Goal: Task Accomplishment & Management: Manage account settings

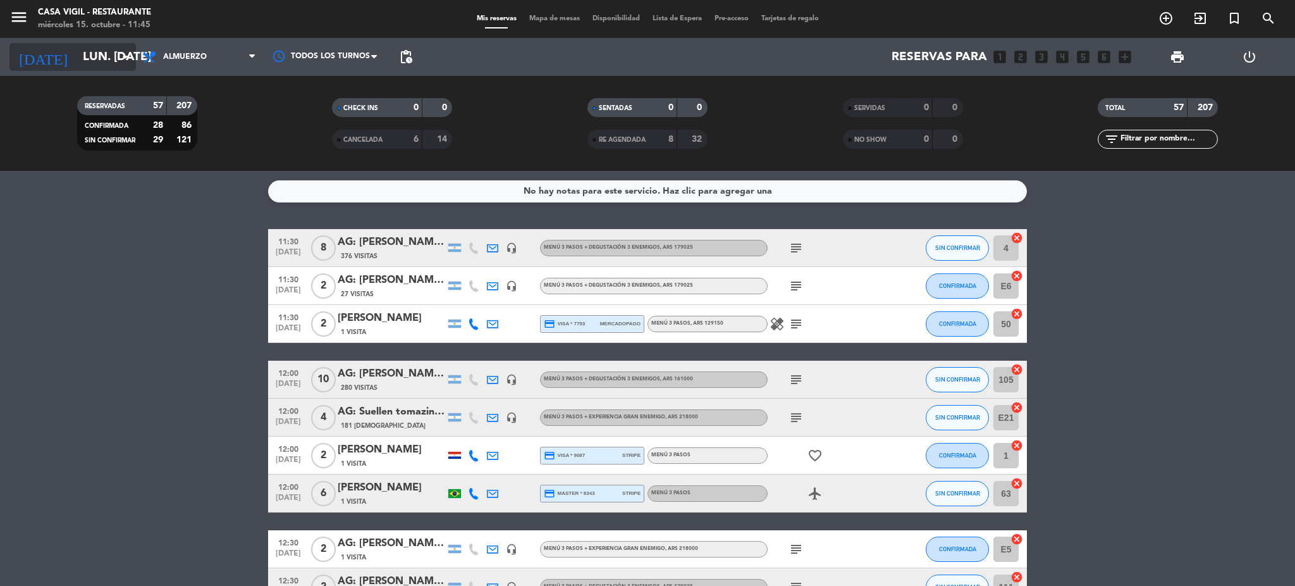
click at [118, 46] on input "lun. [DATE]" at bounding box center [153, 57] width 152 height 27
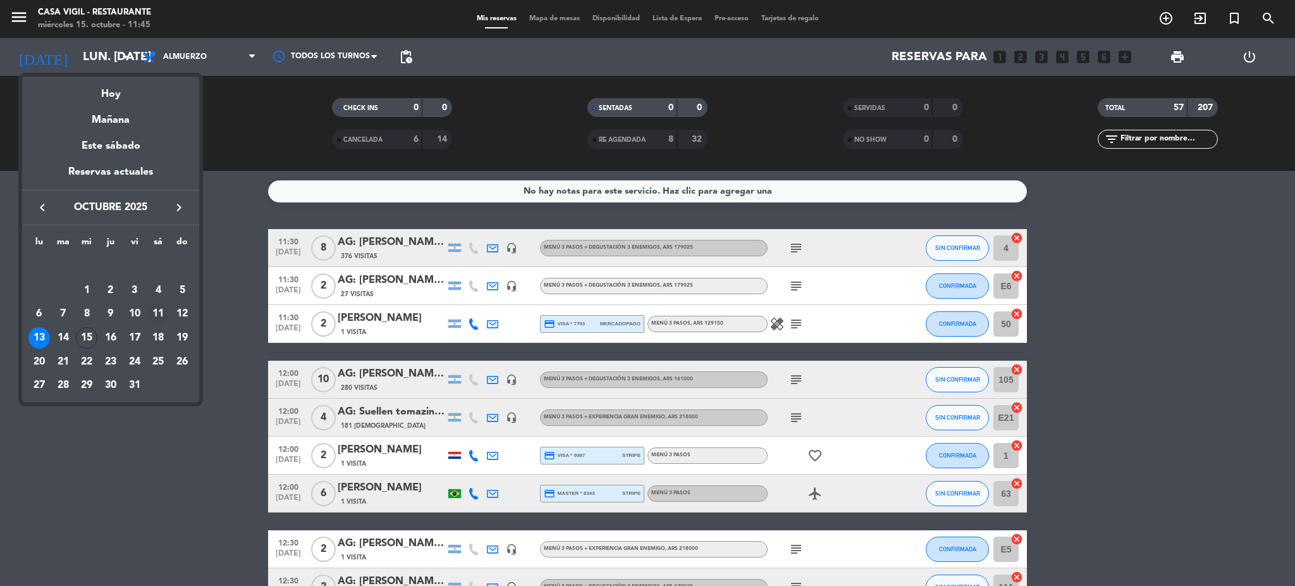
click at [161, 311] on div "11" at bounding box center [158, 314] width 22 height 22
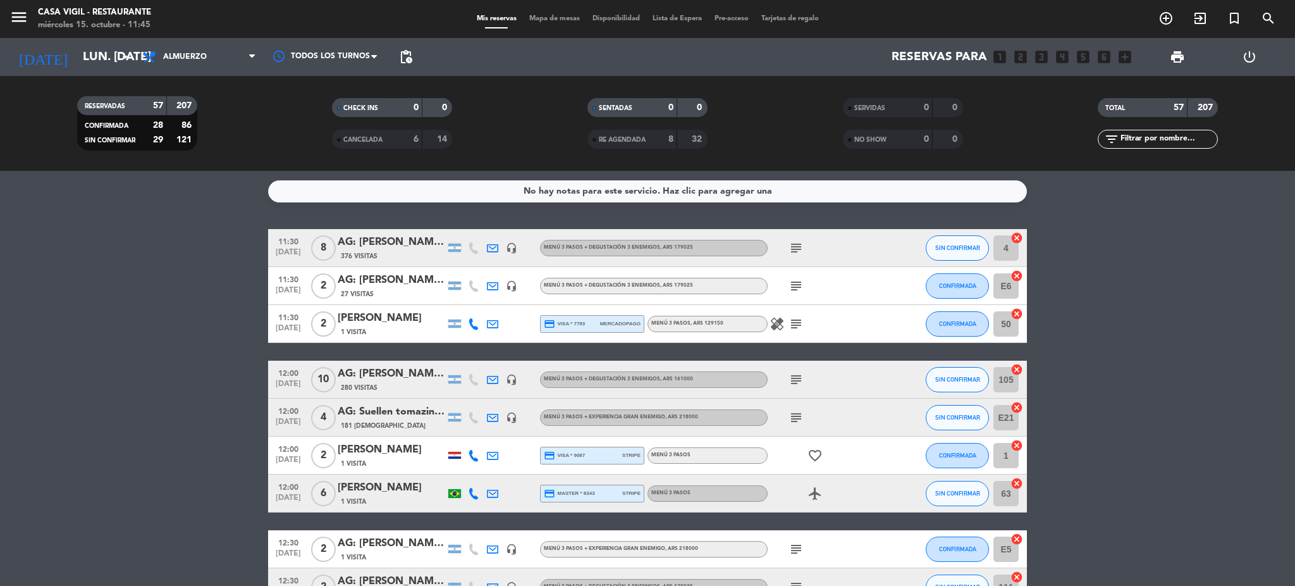
type input "sáb. [DATE]"
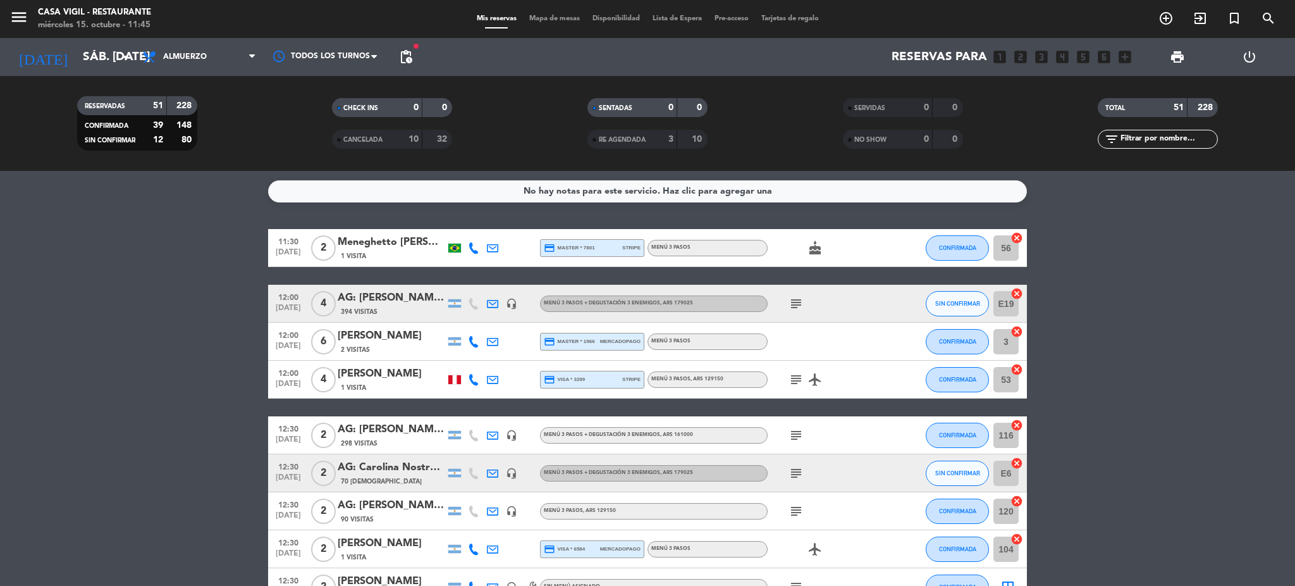
click at [1149, 139] on input "text" at bounding box center [1168, 139] width 98 height 14
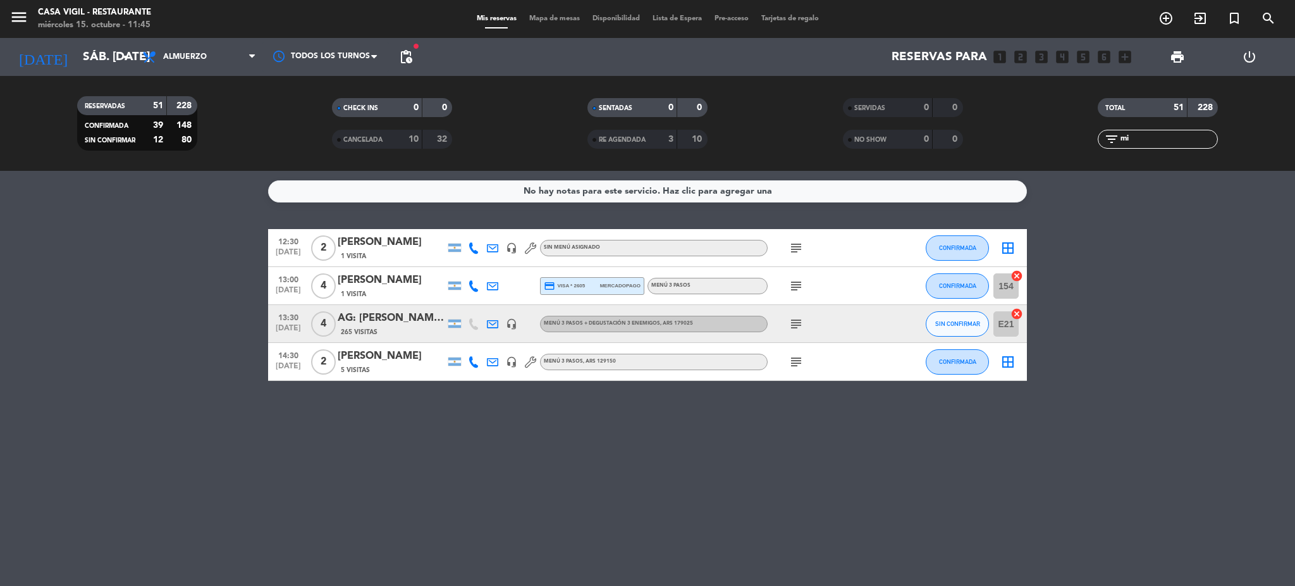
type input "m"
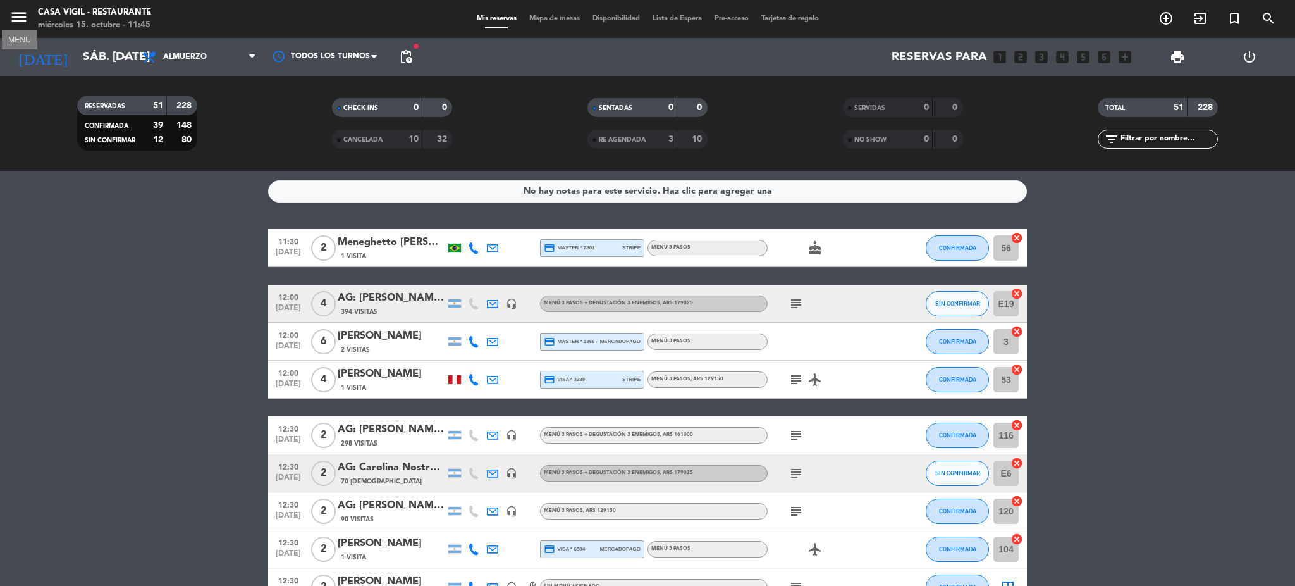
click at [23, 22] on icon "menu" at bounding box center [18, 17] width 19 height 19
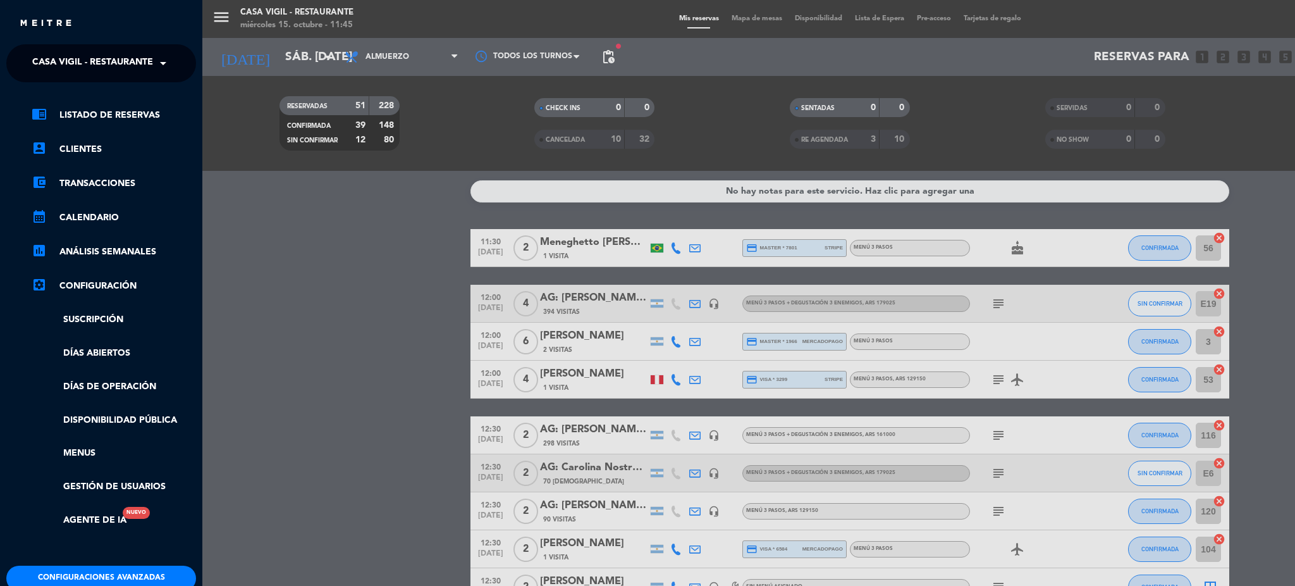
click at [100, 73] on span "Casa Vigil - Restaurante" at bounding box center [92, 63] width 121 height 27
click at [320, 273] on div "menu Casa [PERSON_NAME] - Restaurante miércoles 15. octubre - 11:45 Mis reserva…" at bounding box center [849, 293] width 1295 height 586
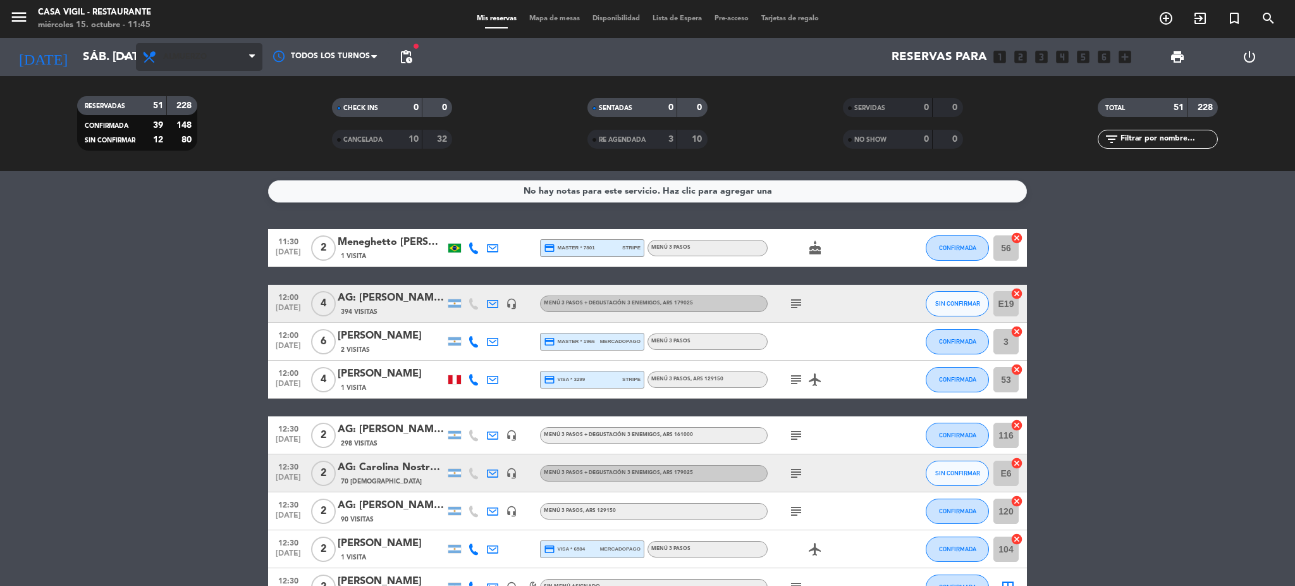
click at [175, 52] on span "Almuerzo" at bounding box center [185, 56] width 44 height 9
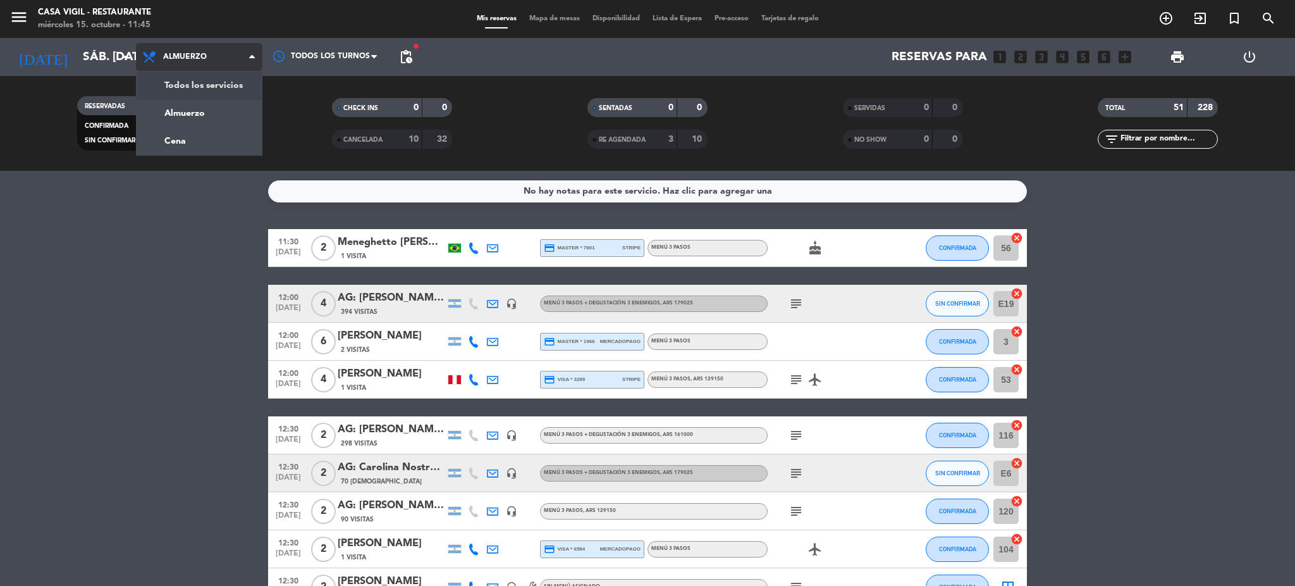
click at [208, 89] on div "menu Casa [PERSON_NAME] - Restaurante miércoles 15. octubre - 11:45 Mis reserva…" at bounding box center [647, 85] width 1295 height 171
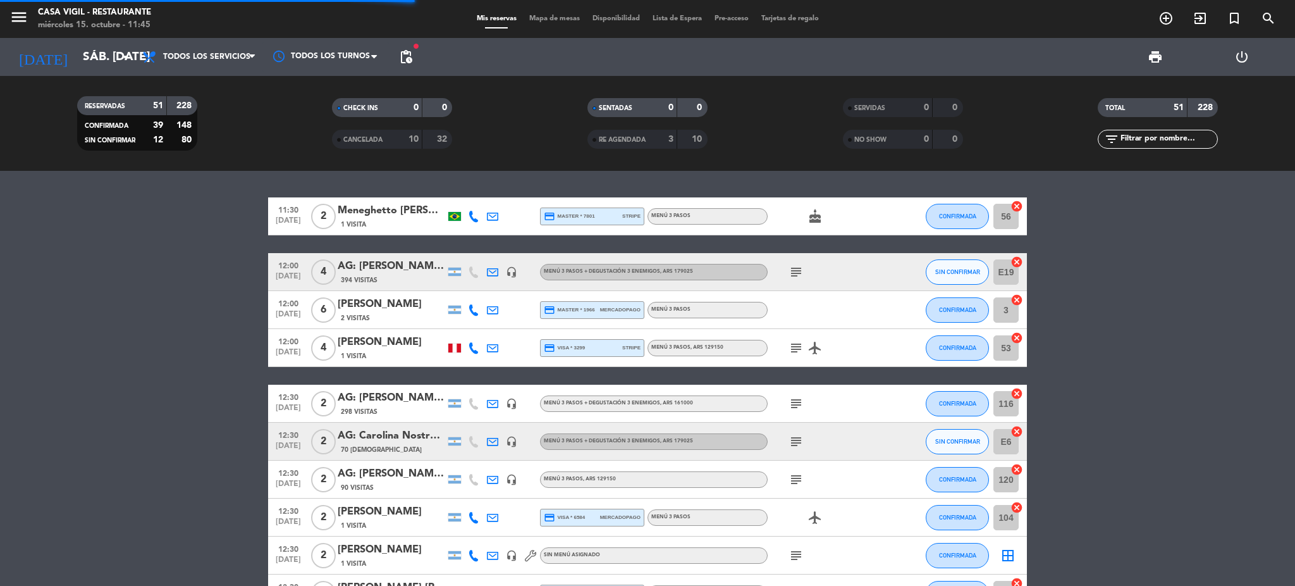
click at [1145, 141] on input "text" at bounding box center [1168, 139] width 98 height 14
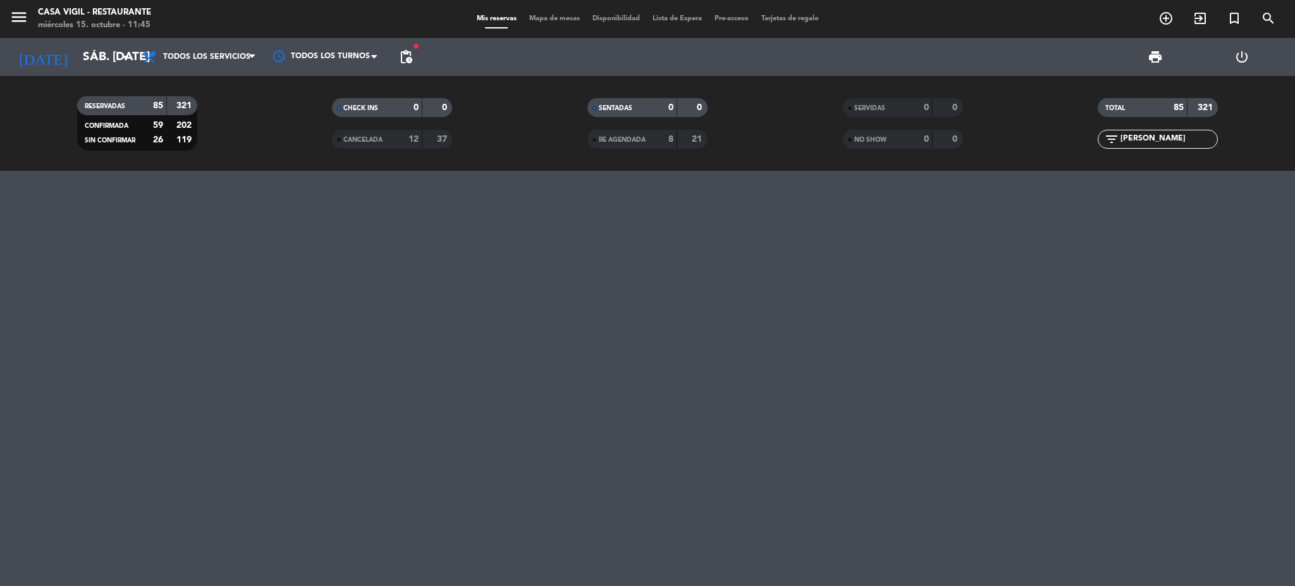
type input "[PERSON_NAME]"
click at [87, 52] on input "sáb. [DATE]" at bounding box center [153, 57] width 152 height 27
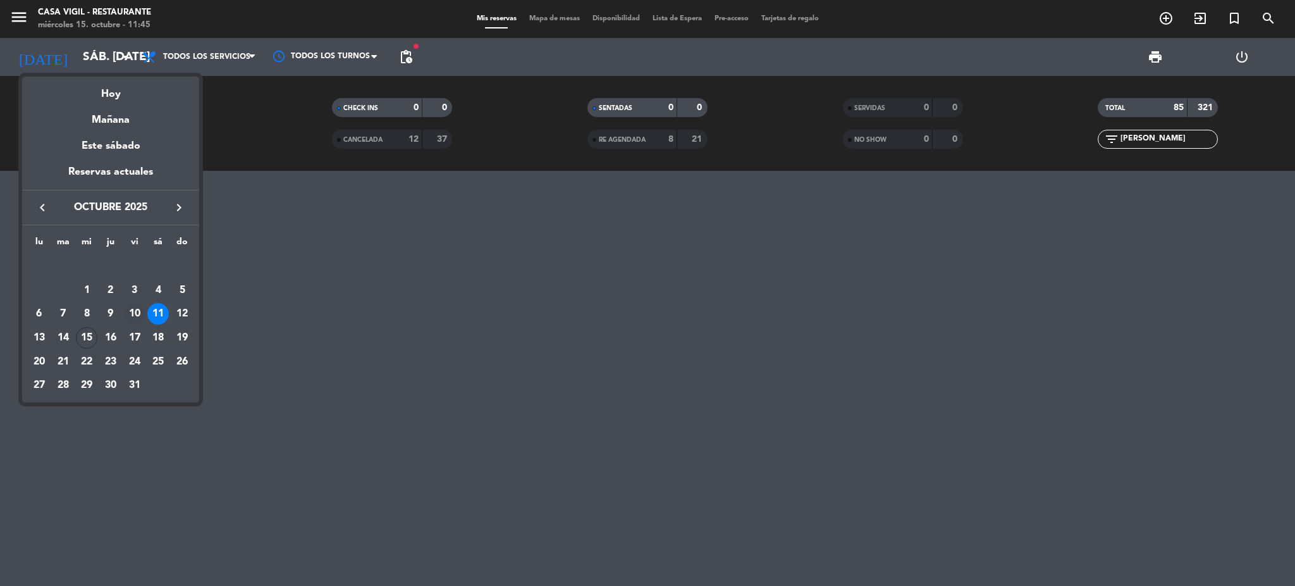
click at [137, 310] on div "10" at bounding box center [135, 314] width 22 height 22
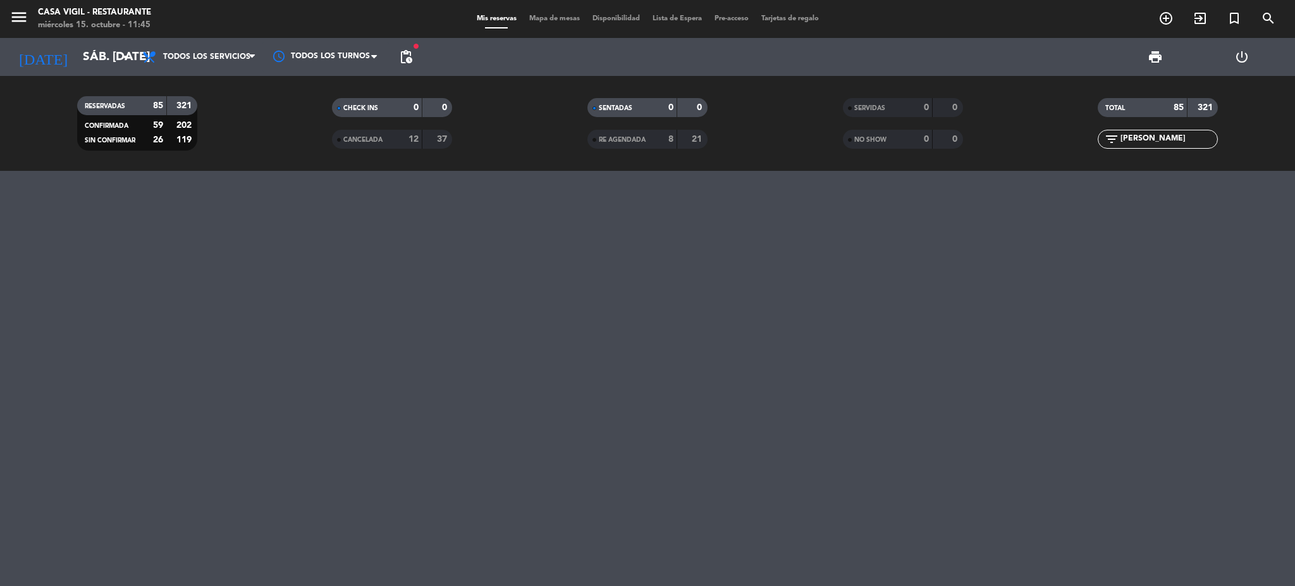
type input "vie. [DATE]"
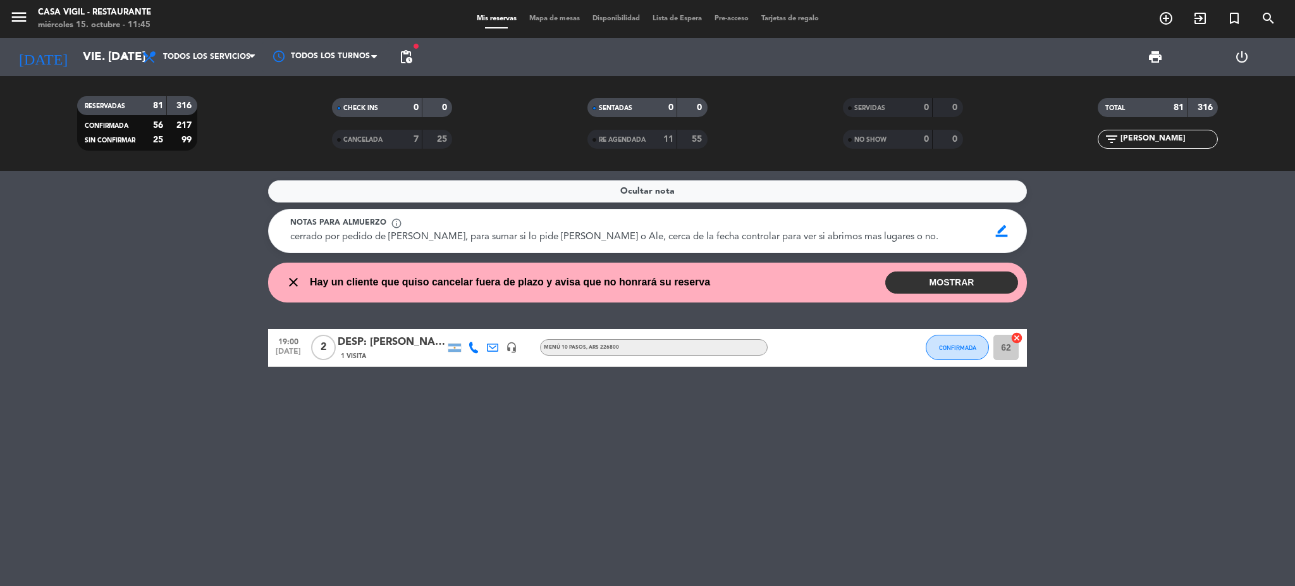
click at [371, 355] on div "1 Visita" at bounding box center [392, 355] width 108 height 11
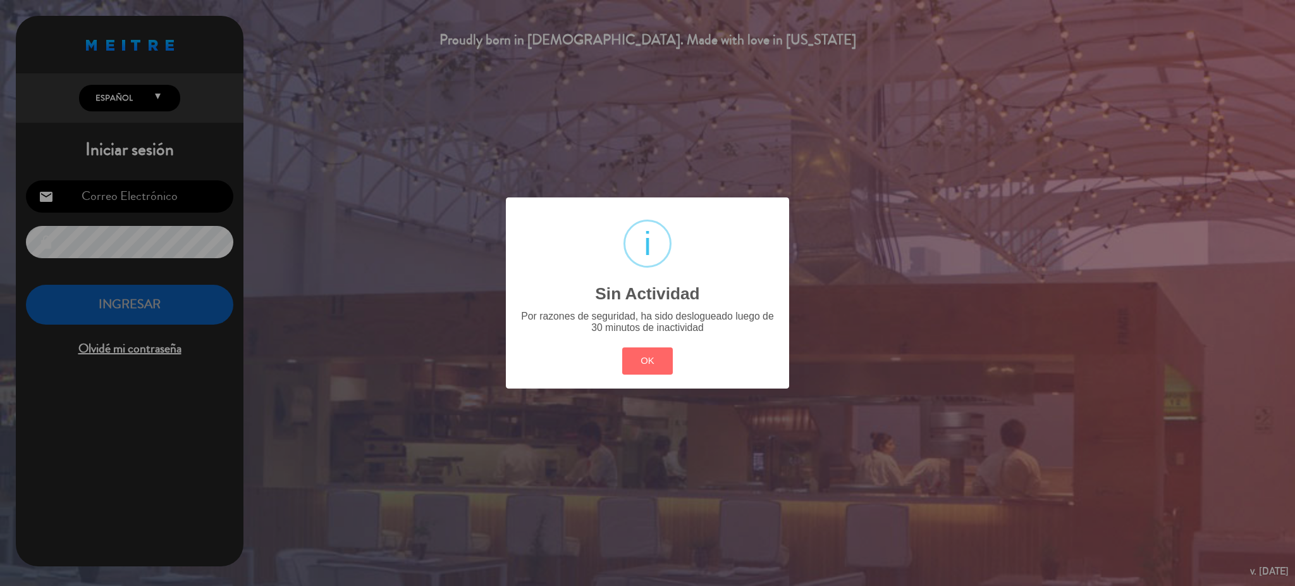
type input "[EMAIL_ADDRESS][DOMAIN_NAME]"
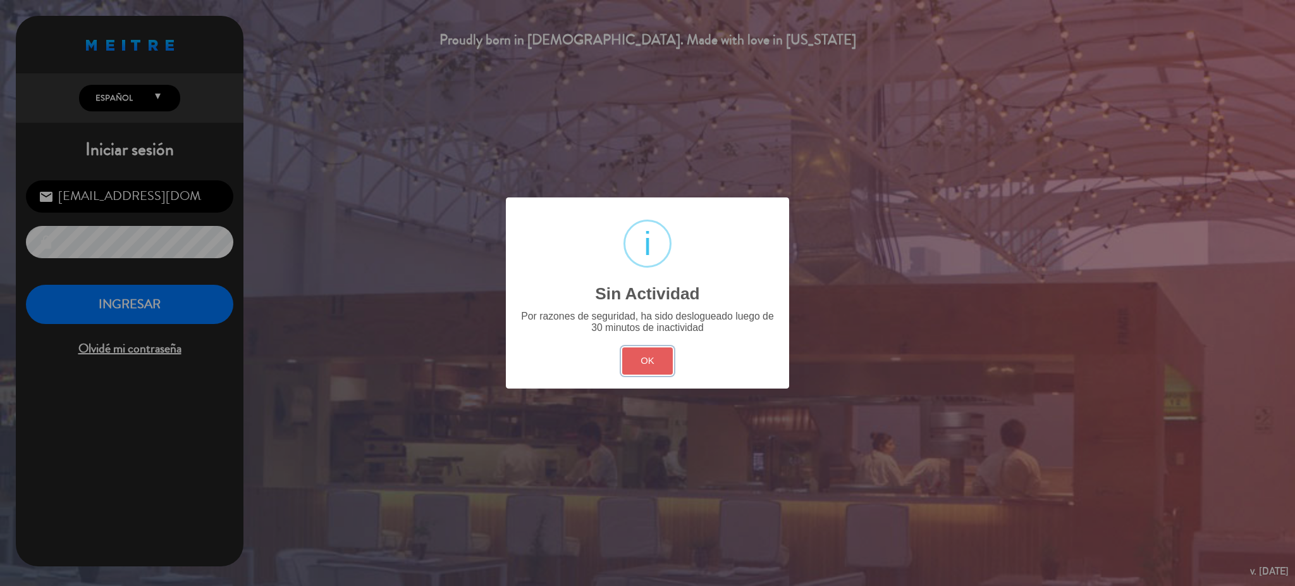
click at [649, 367] on button "OK" at bounding box center [647, 360] width 51 height 27
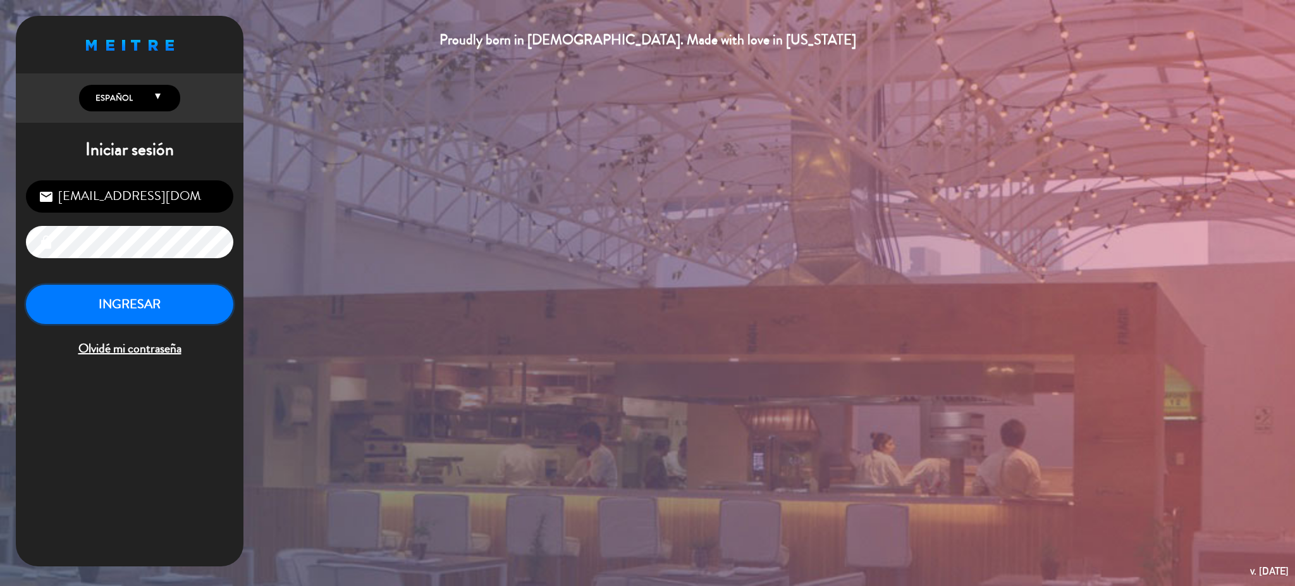
click at [183, 305] on button "INGRESAR" at bounding box center [129, 305] width 207 height 40
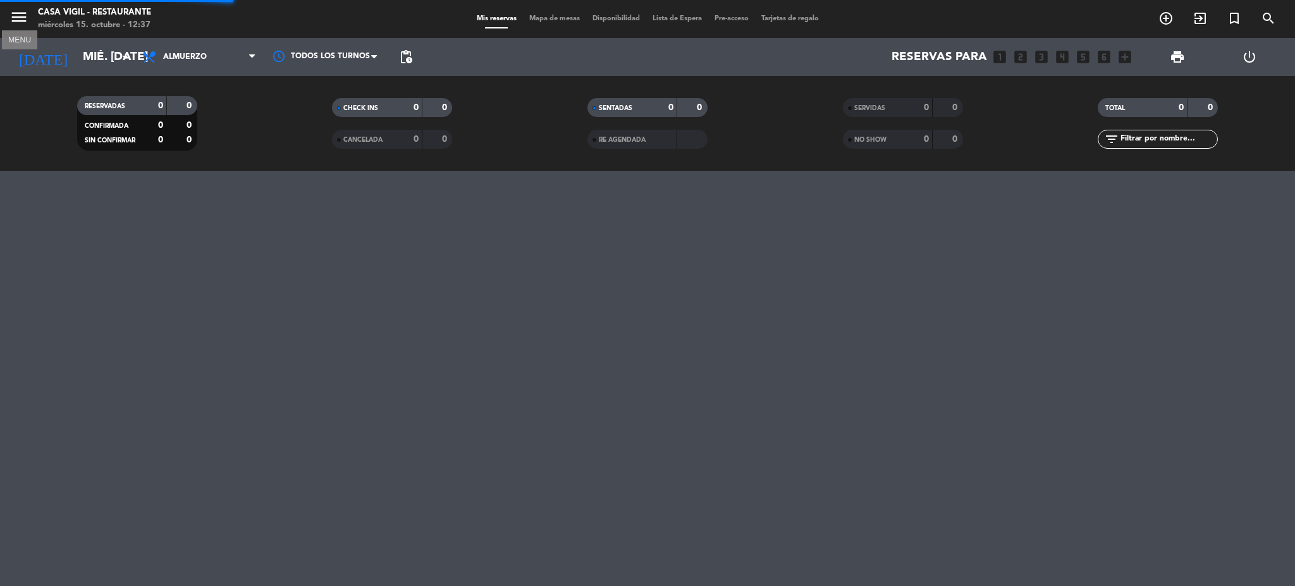
click at [18, 16] on icon "menu" at bounding box center [18, 17] width 19 height 19
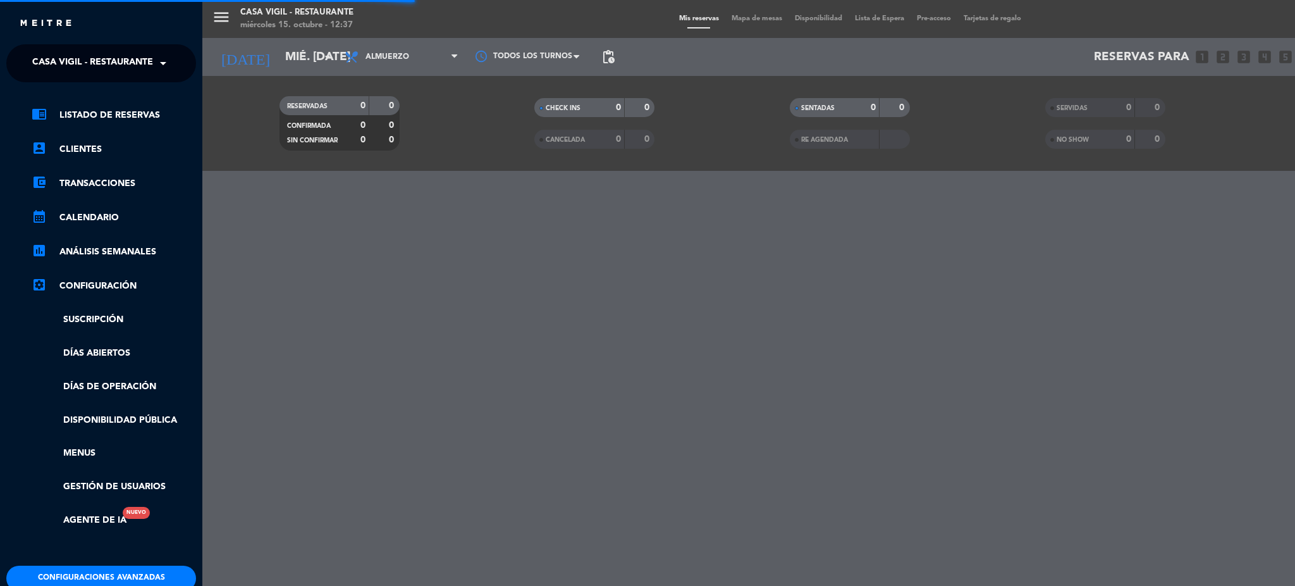
click at [74, 49] on ng-select "× Casa [PERSON_NAME] - Restaurante ×" at bounding box center [101, 63] width 190 height 38
click at [74, 61] on span "Casa Vigil - Restaurante" at bounding box center [92, 63] width 121 height 27
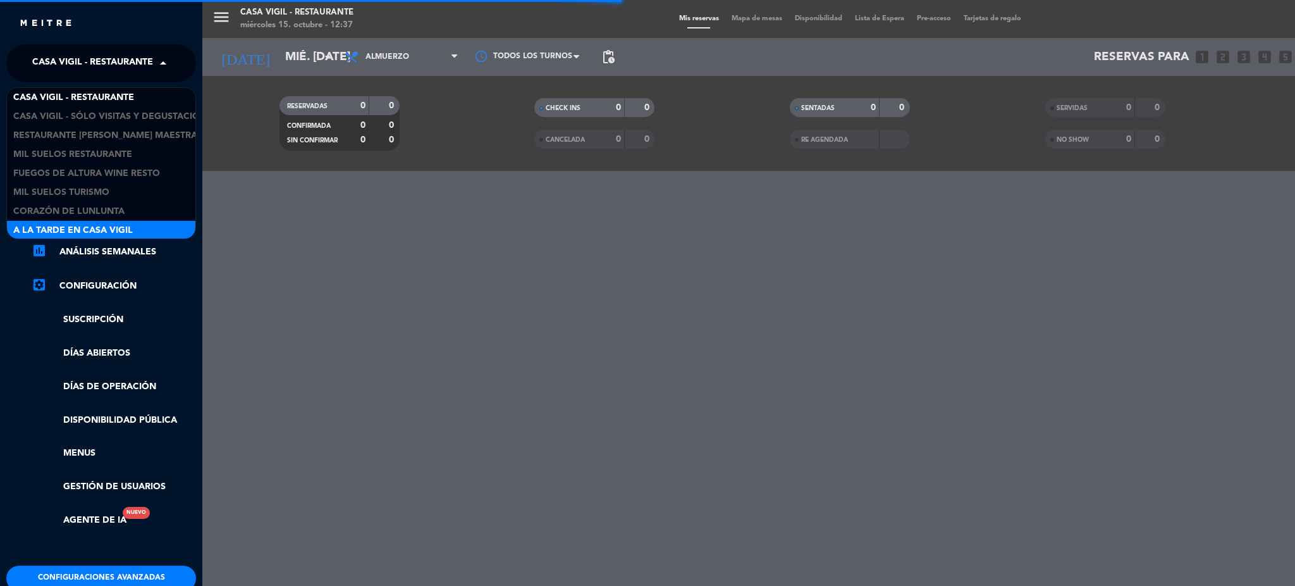
click at [78, 221] on div "A la tarde en Casa Vigil" at bounding box center [101, 230] width 188 height 19
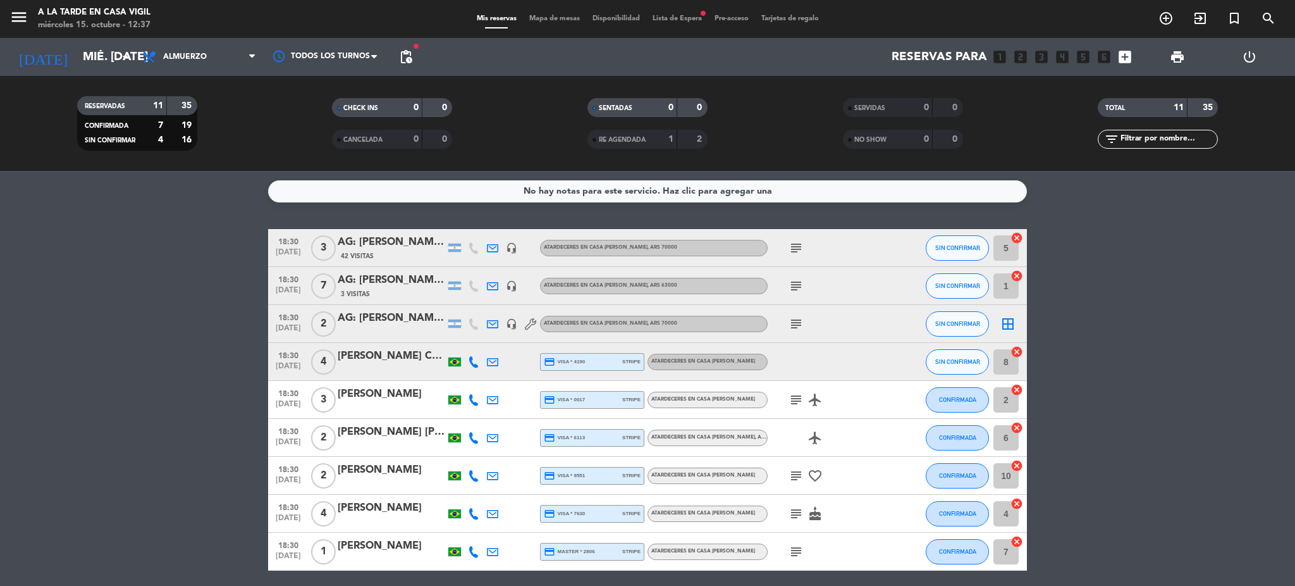
click at [391, 474] on div "[PERSON_NAME]" at bounding box center [392, 470] width 108 height 16
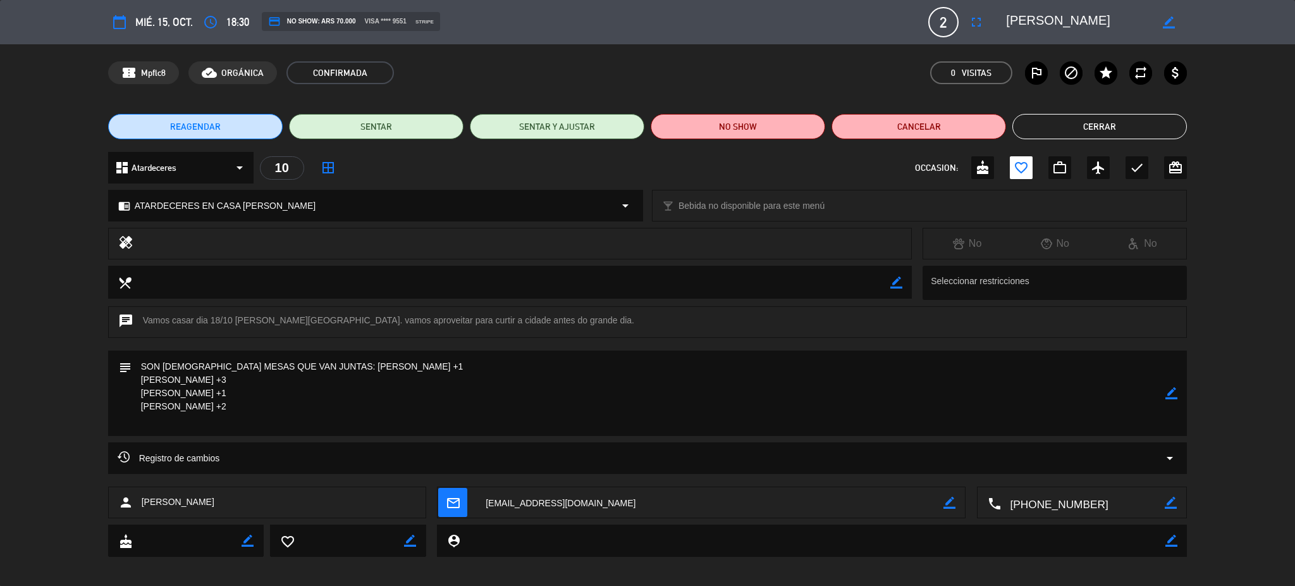
click at [974, 19] on icon "fullscreen" at bounding box center [976, 22] width 15 height 15
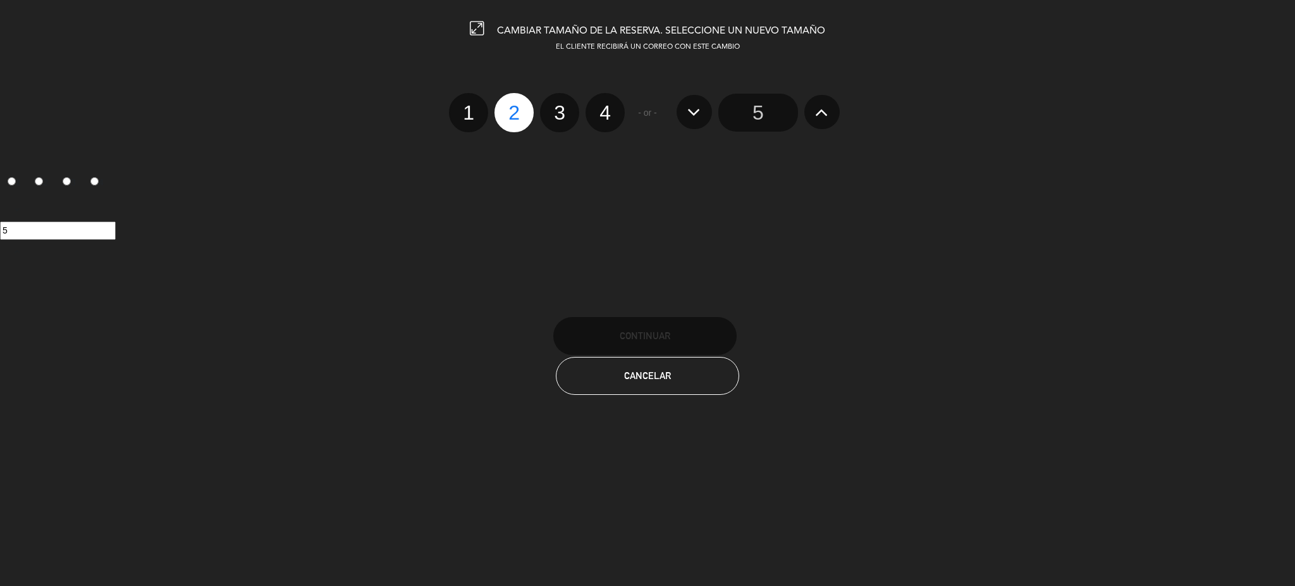
click at [612, 116] on label "4" at bounding box center [605, 112] width 39 height 39
click at [608, 106] on input "4" at bounding box center [603, 101] width 8 height 8
radio input "true"
radio input "false"
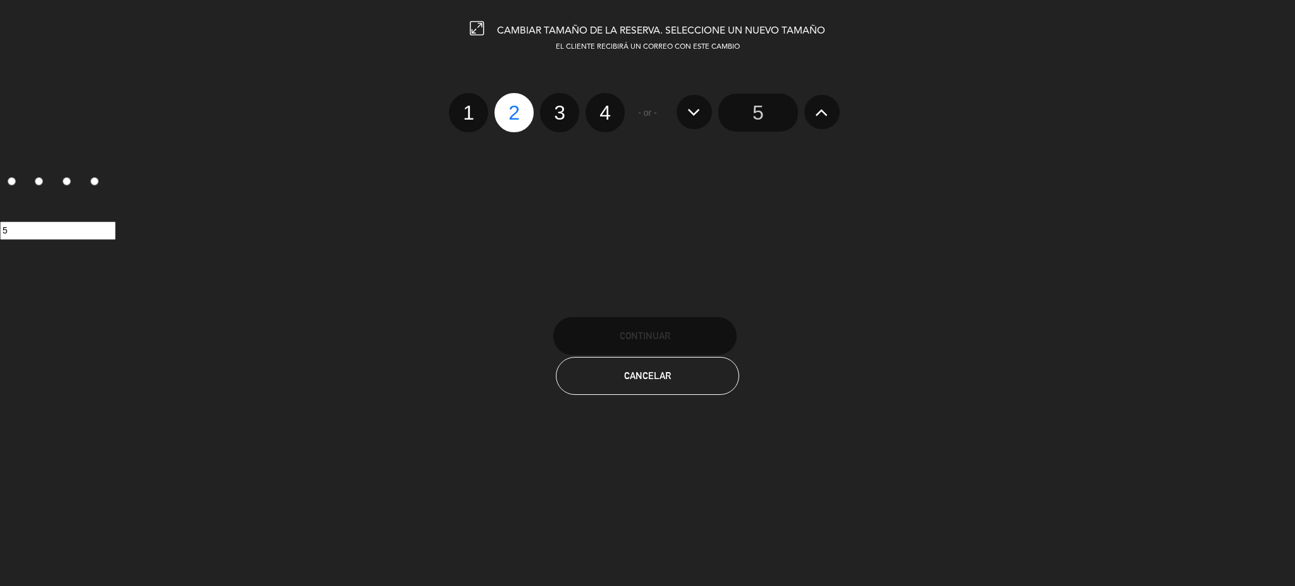
radio input "false"
radio input "true"
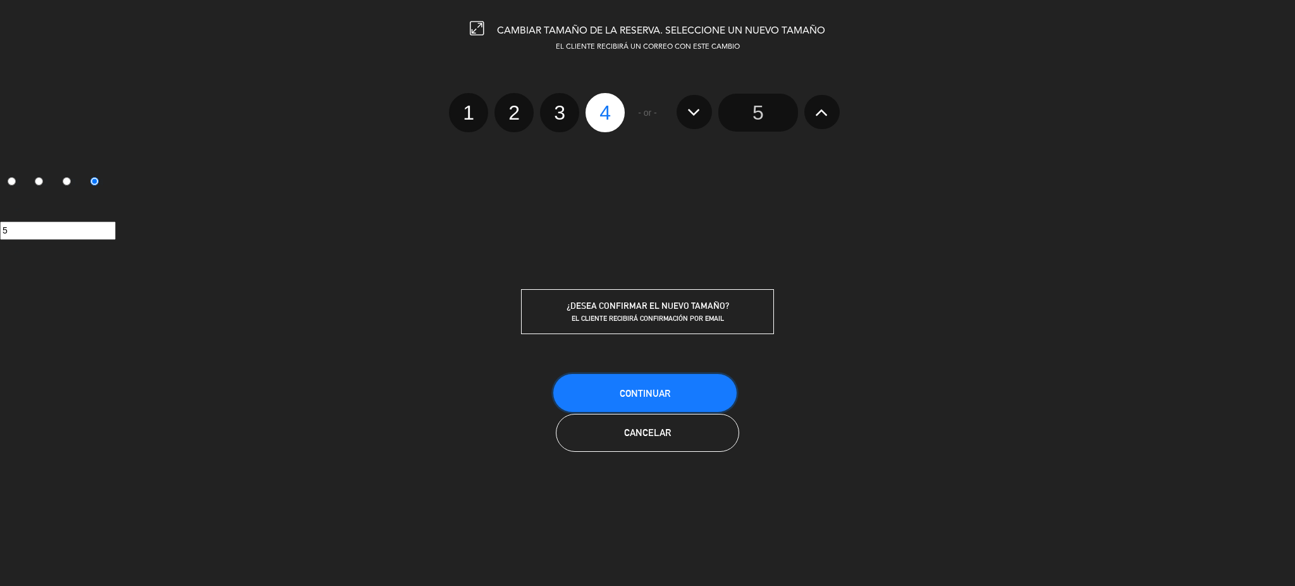
click at [665, 391] on span "Continuar" at bounding box center [645, 393] width 51 height 11
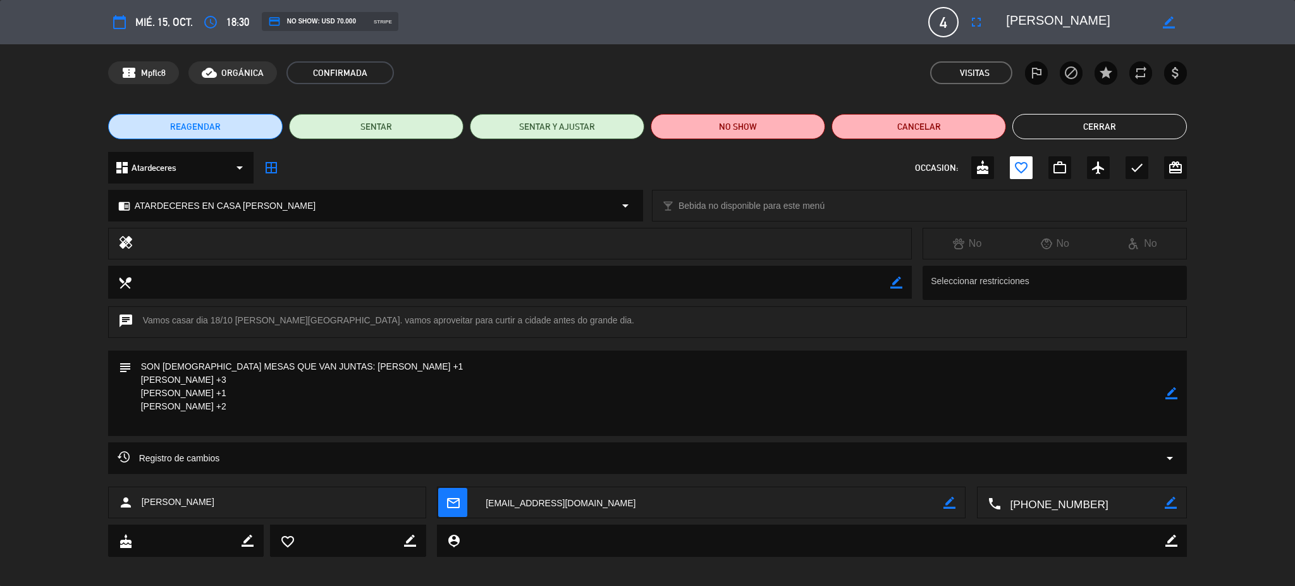
drag, startPoint x: 230, startPoint y: 420, endPoint x: 284, endPoint y: 359, distance: 82.0
click at [284, 359] on textarea at bounding box center [649, 392] width 1035 height 85
click at [1090, 128] on button "Cerrar" at bounding box center [1099, 126] width 175 height 25
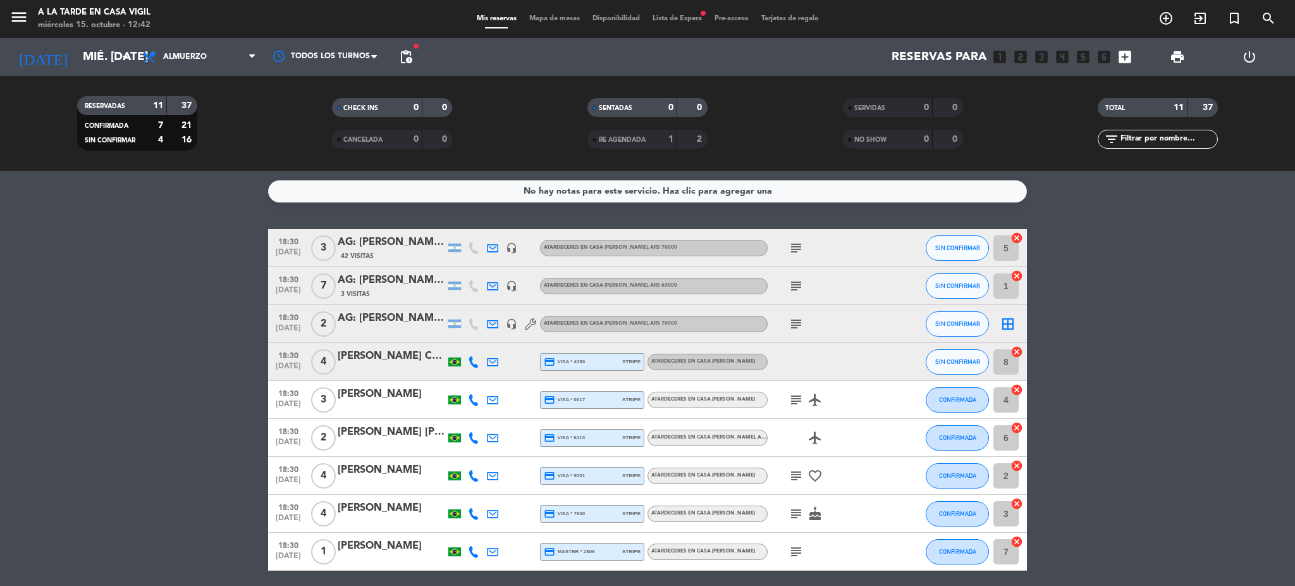
click at [367, 472] on div "[PERSON_NAME]" at bounding box center [392, 470] width 108 height 16
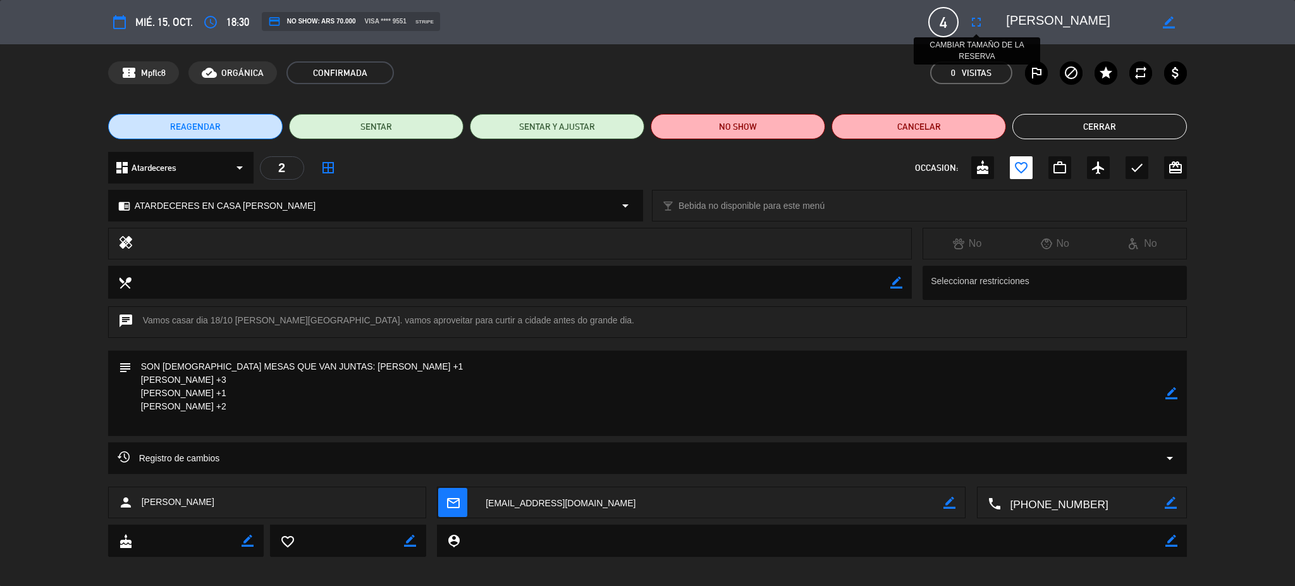
click at [983, 23] on icon "fullscreen" at bounding box center [976, 22] width 15 height 15
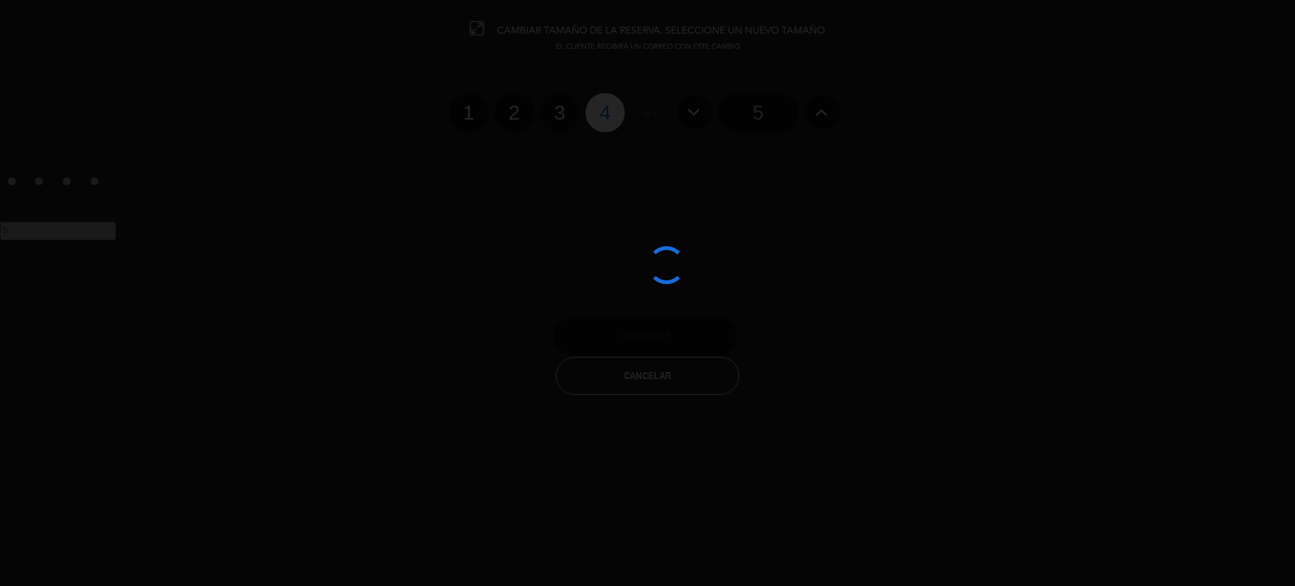
click at [525, 108] on div at bounding box center [647, 293] width 1295 height 586
click at [517, 108] on div at bounding box center [647, 293] width 1295 height 586
click at [510, 109] on div at bounding box center [647, 293] width 1295 height 586
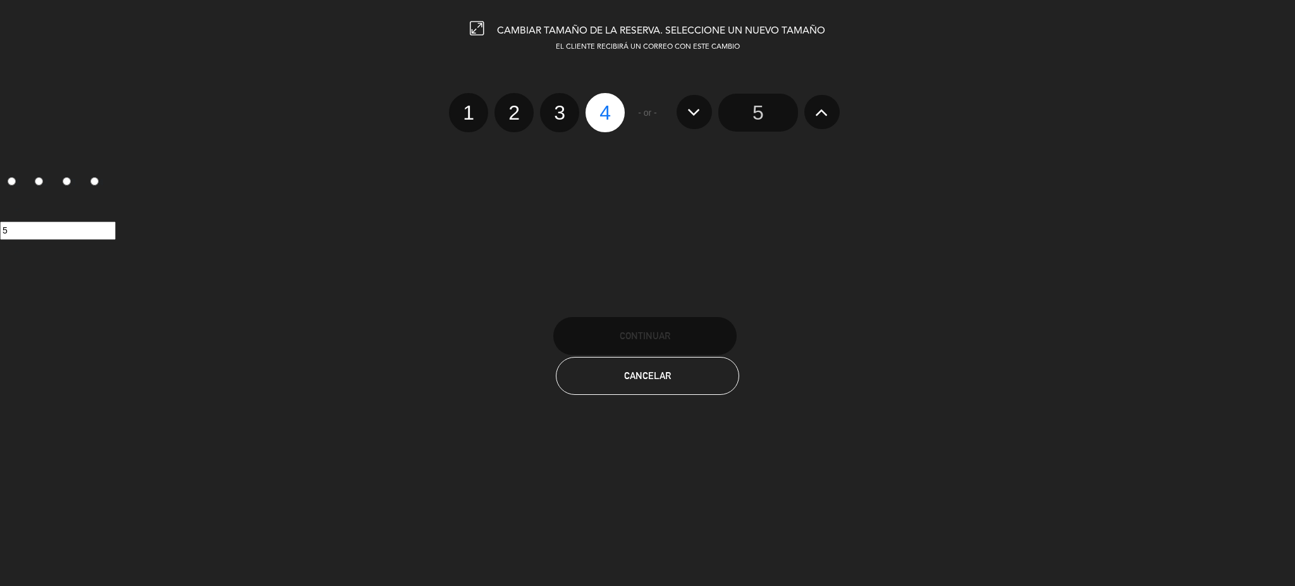
click at [510, 109] on label "2" at bounding box center [514, 112] width 39 height 39
click at [510, 106] on input "2" at bounding box center [512, 101] width 8 height 8
radio input "true"
radio input "false"
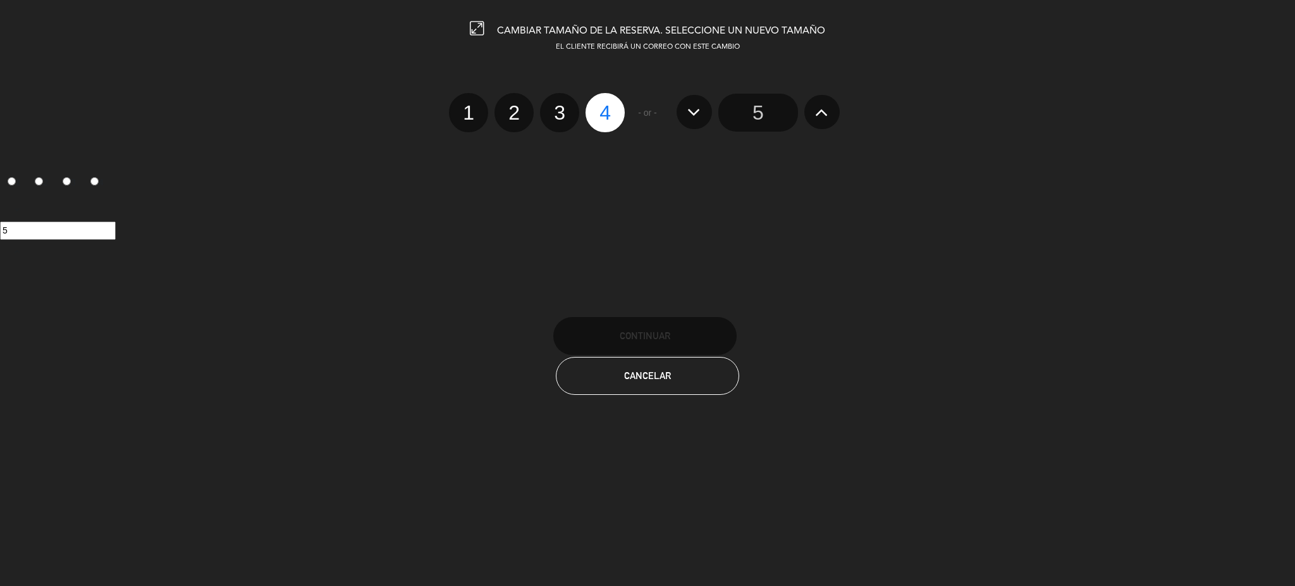
radio input "false"
radio input "true"
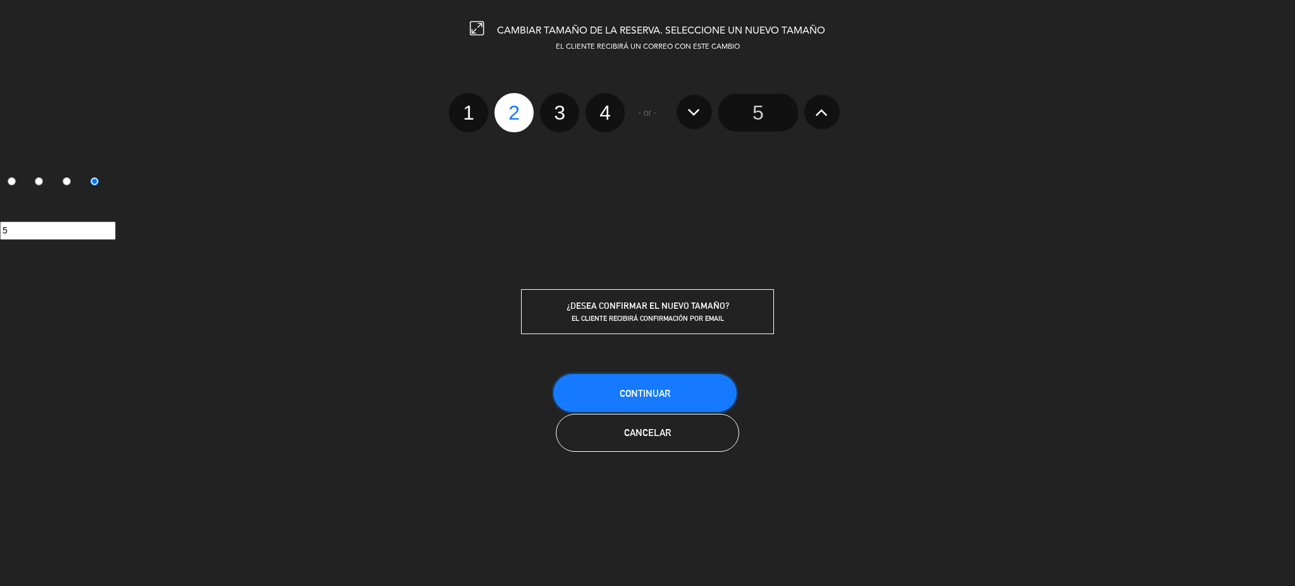
click at [610, 390] on button "Continuar" at bounding box center [644, 393] width 183 height 38
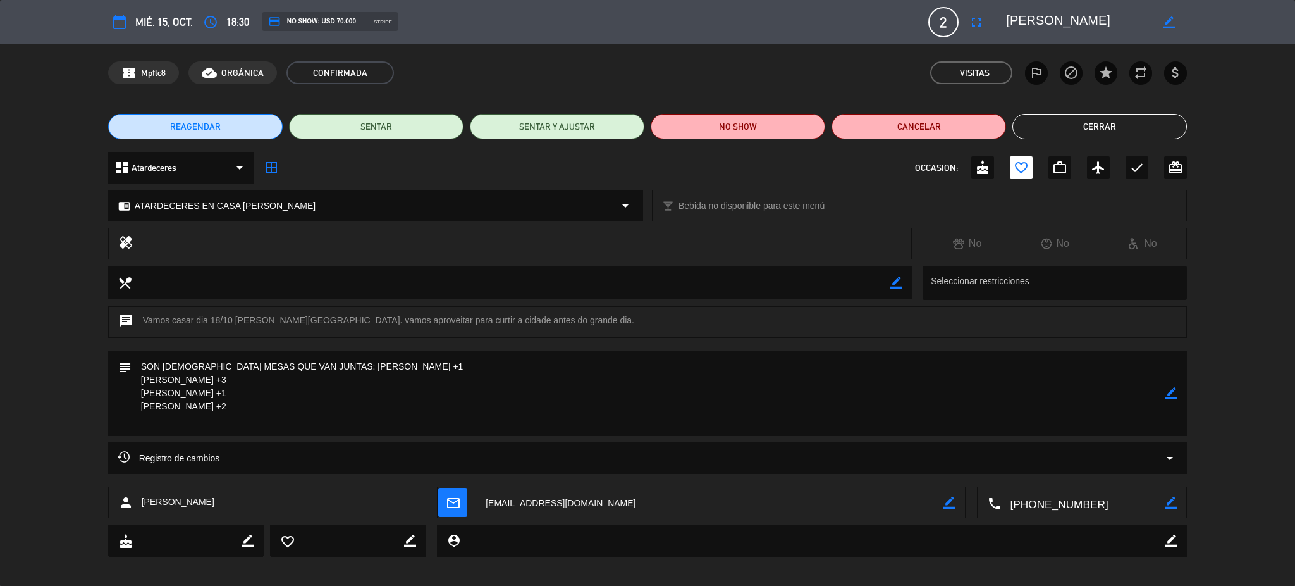
click at [1095, 132] on button "Cerrar" at bounding box center [1099, 126] width 175 height 25
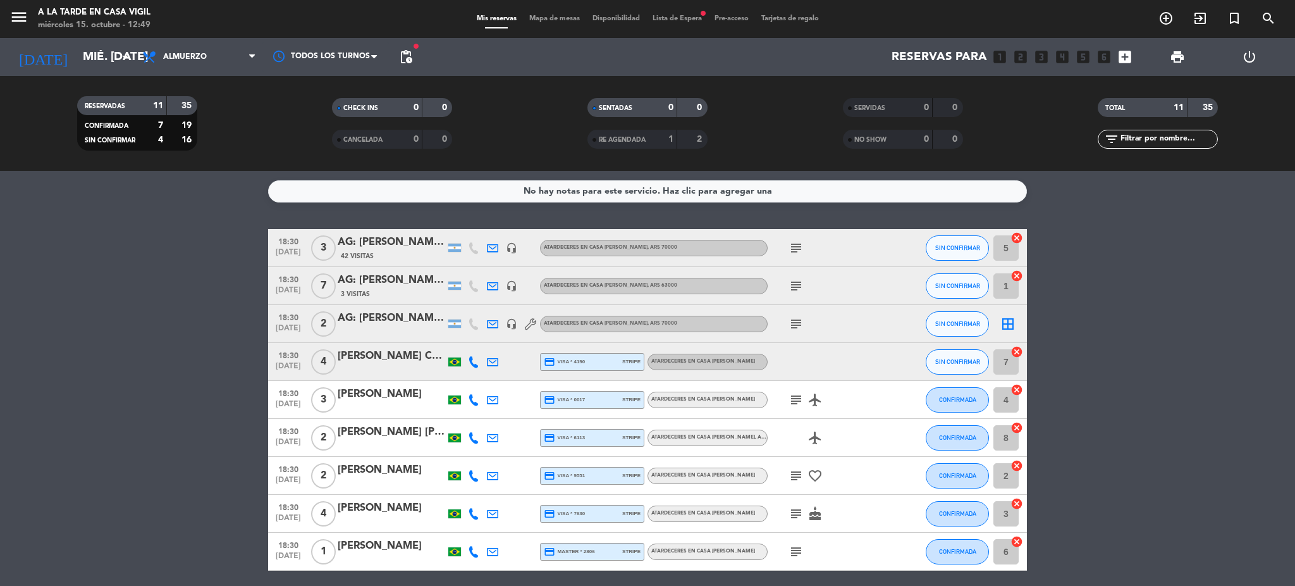
click at [1219, 364] on bookings-row "18:30 [DATE] 3 AG: [PERSON_NAME] X 3 / BUS VITIVINICOLA 42 Visitas headset_mic …" at bounding box center [647, 455] width 1295 height 453
click at [1117, 57] on icon "add_box" at bounding box center [1125, 57] width 16 height 16
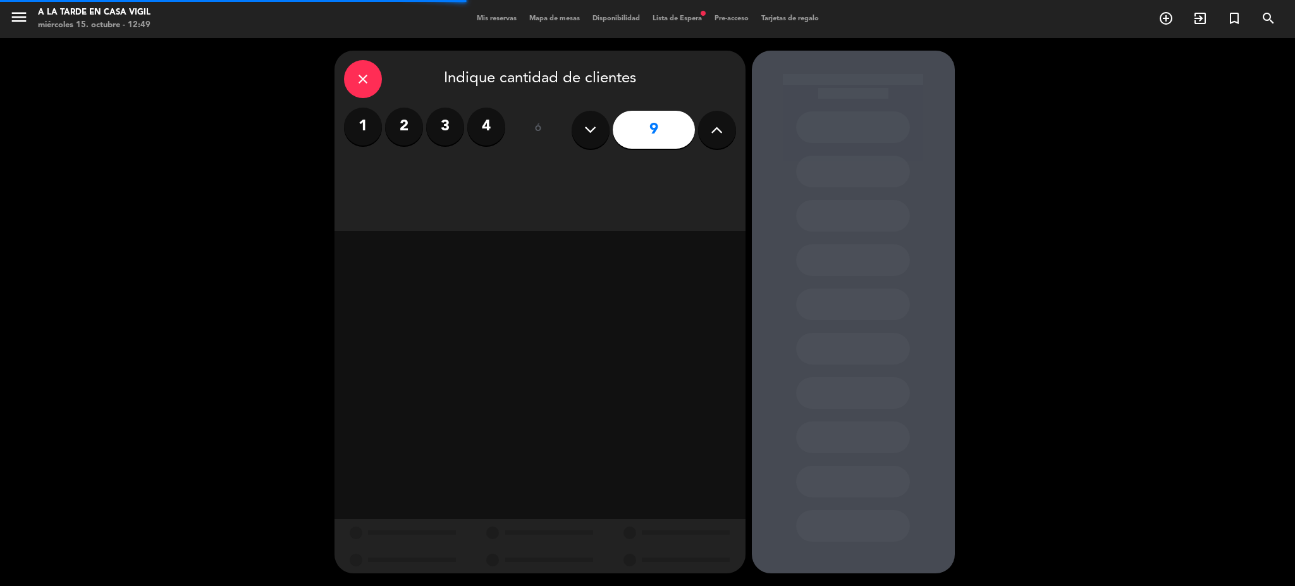
drag, startPoint x: 409, startPoint y: 122, endPoint x: 410, endPoint y: 137, distance: 14.7
click at [408, 124] on label "2" at bounding box center [404, 127] width 38 height 38
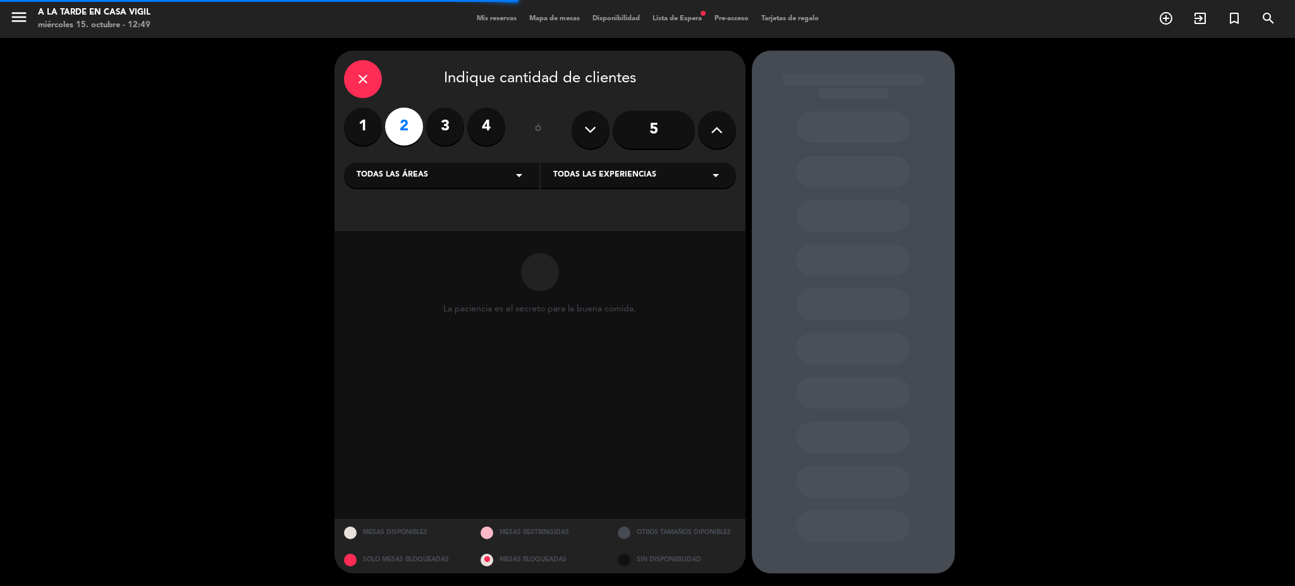
click at [422, 165] on div "Todas las áreas arrow_drop_down" at bounding box center [441, 175] width 195 height 25
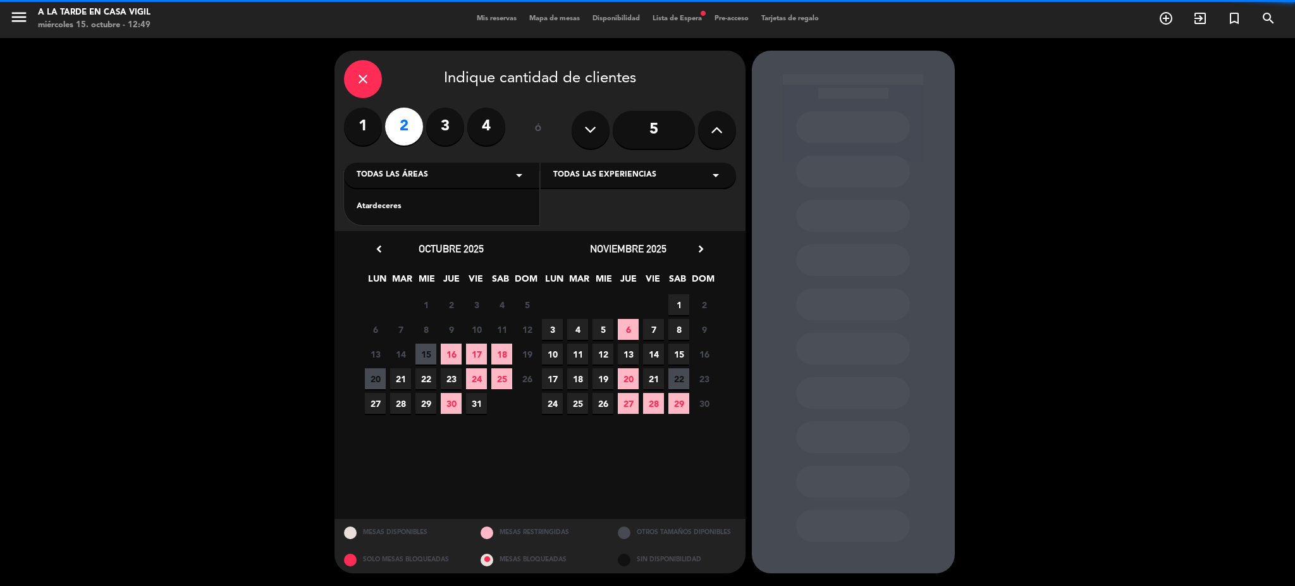
click at [634, 175] on span "Todas las experiencias" at bounding box center [604, 175] width 103 height 13
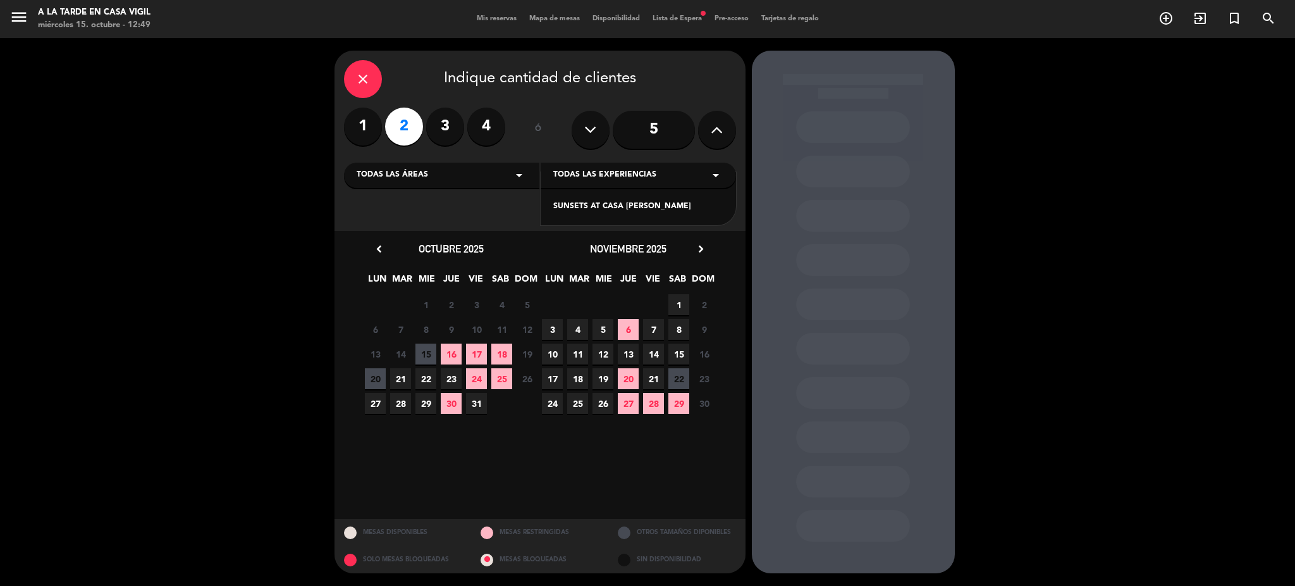
click at [216, 261] on div "close Indique cantidad de clientes 1 2 3 4 ó 5 Todas las áreas arrow_drop_down …" at bounding box center [647, 312] width 1295 height 548
click at [428, 348] on span "15" at bounding box center [425, 353] width 21 height 21
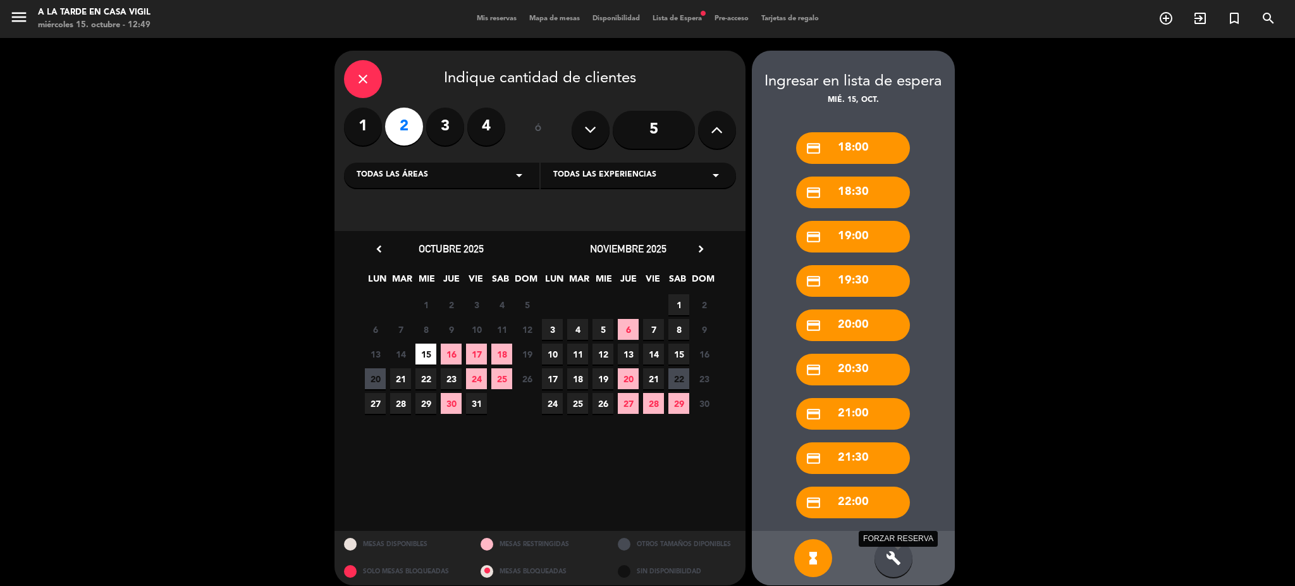
click at [895, 563] on icon "build" at bounding box center [893, 557] width 15 height 15
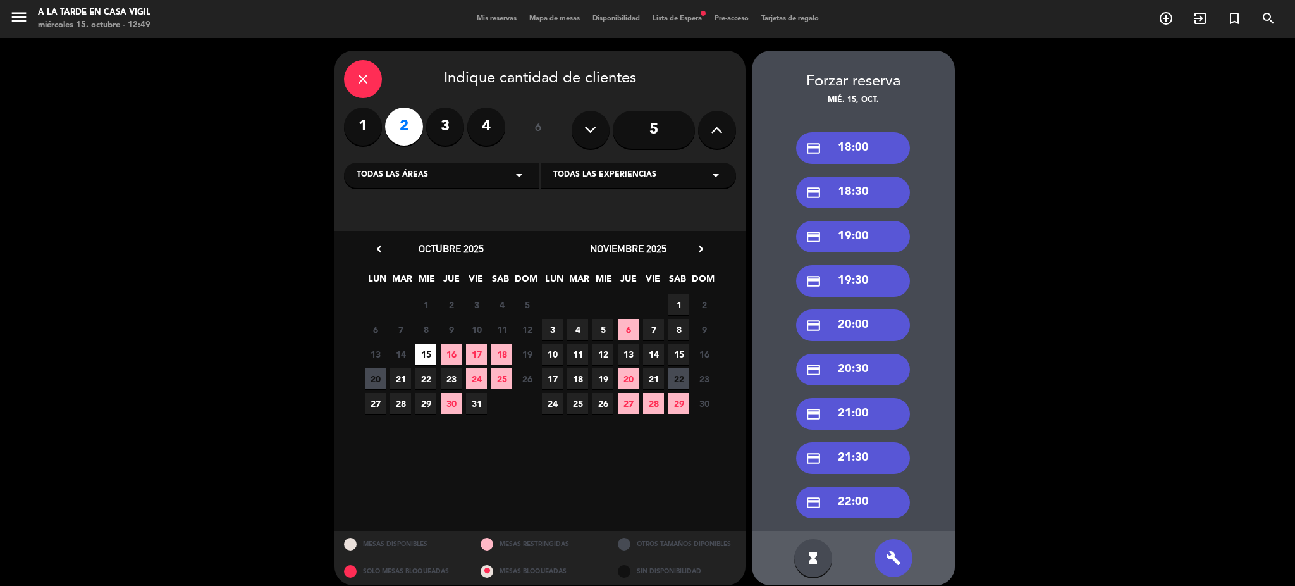
click at [847, 197] on div "credit_card 18:30" at bounding box center [853, 192] width 114 height 32
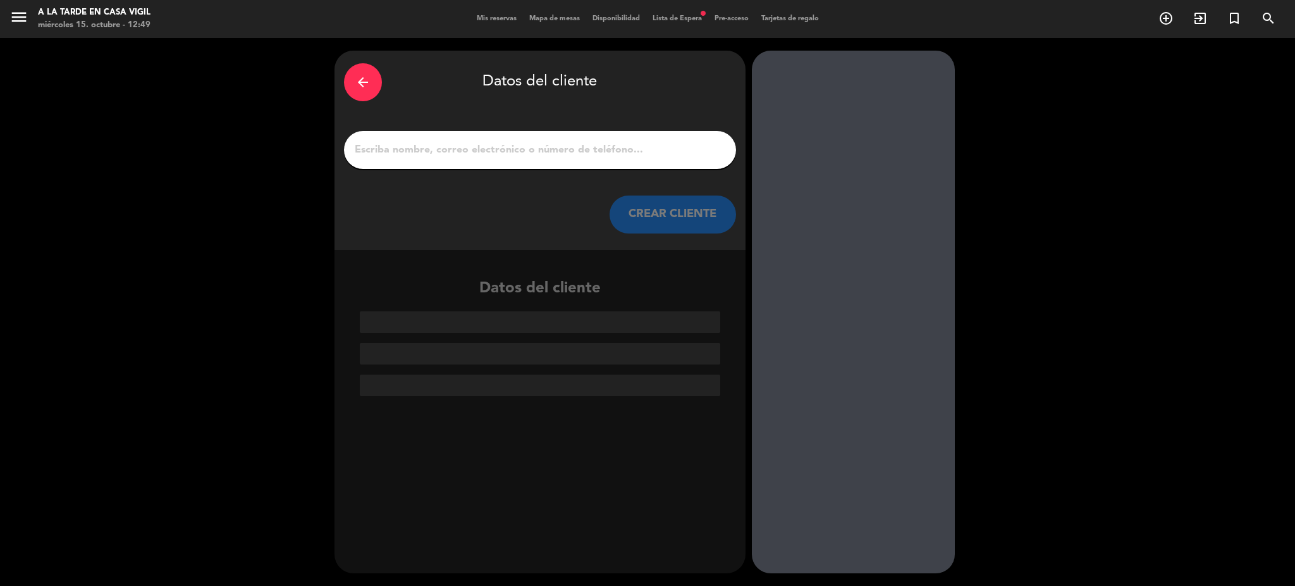
click at [520, 144] on input "1" at bounding box center [539, 150] width 373 height 18
click at [420, 150] on input "1" at bounding box center [539, 150] width 373 height 18
paste input "[PERSON_NAME] e [PERSON_NAME]"
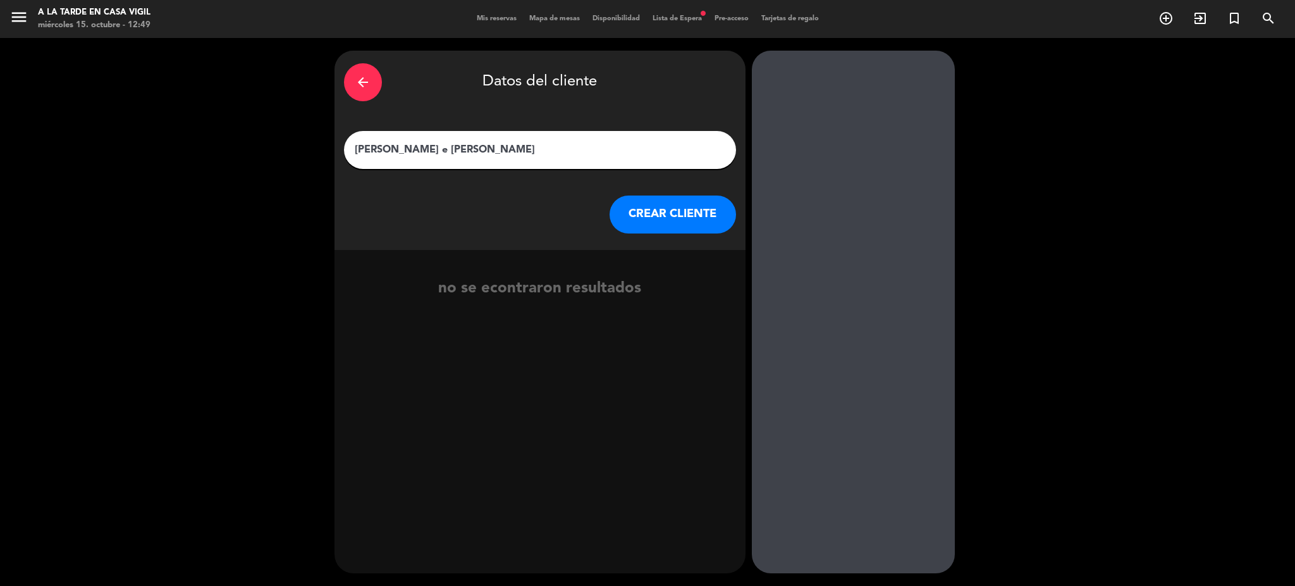
drag, startPoint x: 355, startPoint y: 147, endPoint x: 348, endPoint y: 149, distance: 7.7
click at [348, 149] on div "[PERSON_NAME] e [PERSON_NAME]" at bounding box center [540, 150] width 392 height 38
click at [397, 147] on input "[PERSON_NAME] e [PERSON_NAME]" at bounding box center [539, 150] width 373 height 18
drag, startPoint x: 455, startPoint y: 147, endPoint x: 457, endPoint y: 157, distance: 10.3
click at [451, 147] on input "[PERSON_NAME] e [PERSON_NAME]" at bounding box center [539, 150] width 373 height 18
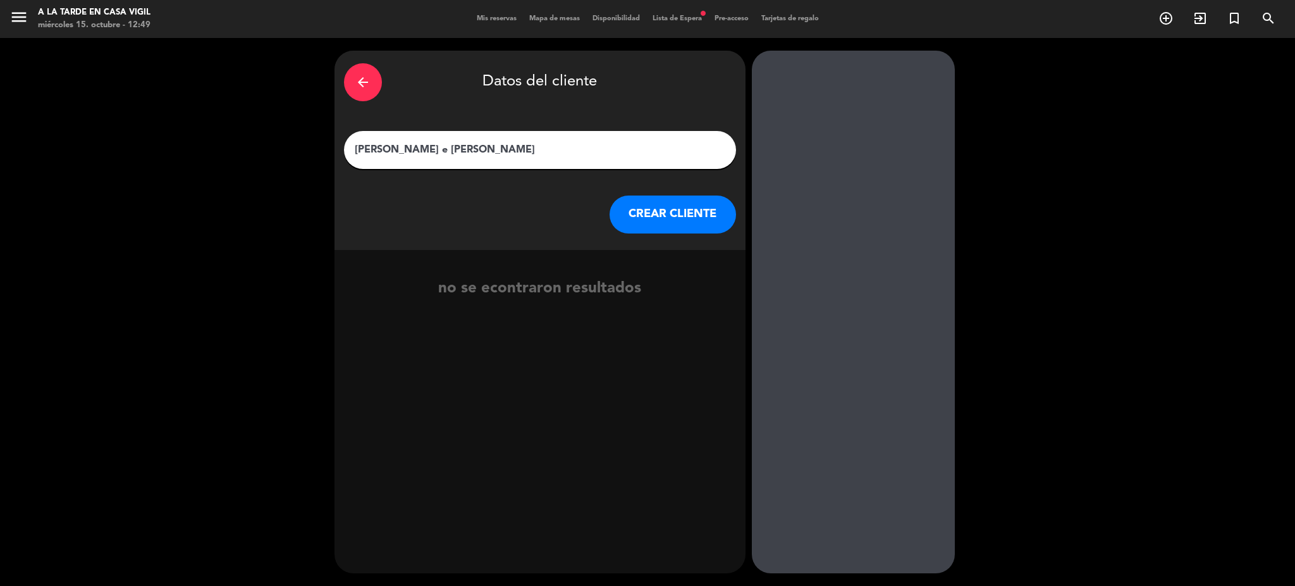
click at [487, 147] on input "[PERSON_NAME] e [PERSON_NAME]" at bounding box center [539, 150] width 373 height 18
type input "[PERSON_NAME] e [PERSON_NAME]"
click at [685, 211] on button "CREAR CLIENTE" at bounding box center [673, 214] width 126 height 38
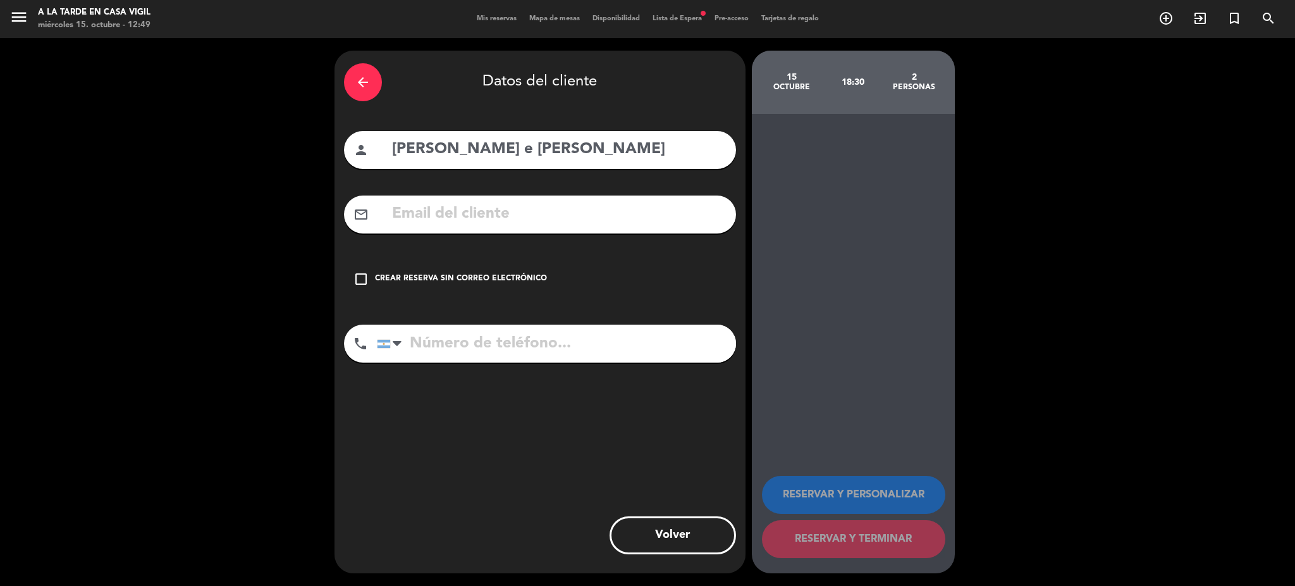
click at [538, 208] on input "text" at bounding box center [559, 214] width 336 height 26
click at [439, 219] on input "text" at bounding box center [559, 214] width 336 height 26
paste input "[EMAIL_ADDRESS][DOMAIN_NAME]"
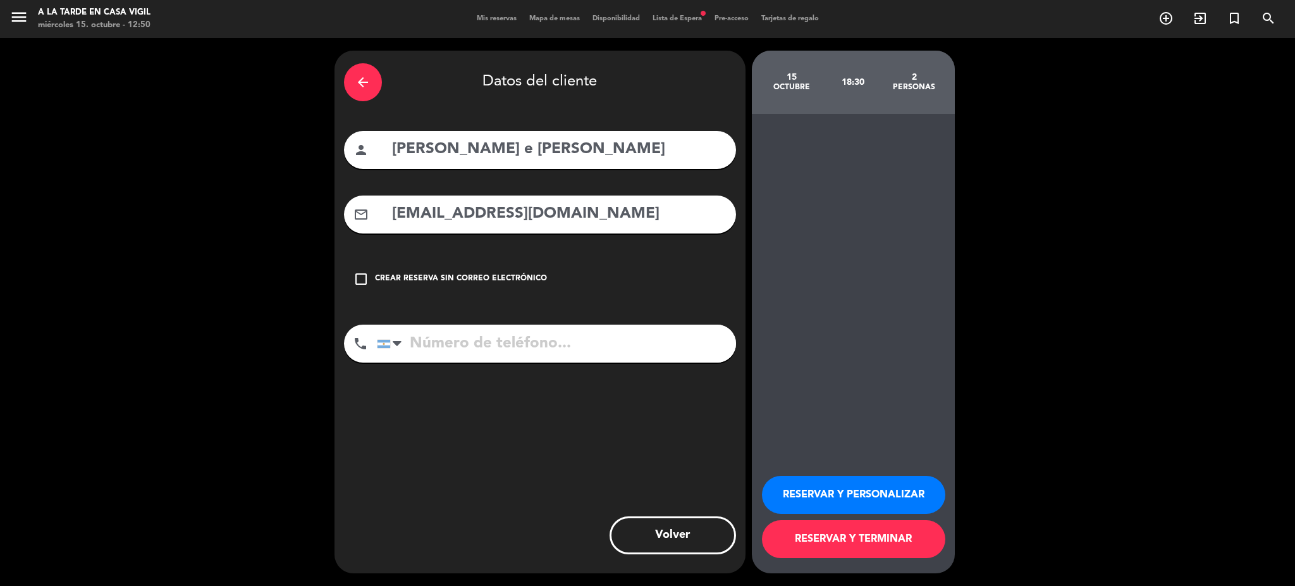
type input "[EMAIL_ADDRESS][DOMAIN_NAME]"
click at [522, 348] on input "tel" at bounding box center [556, 343] width 359 height 38
click at [447, 341] on input "tel" at bounding box center [556, 343] width 359 height 38
type input "V"
paste input "[PHONE_NUMBER]"
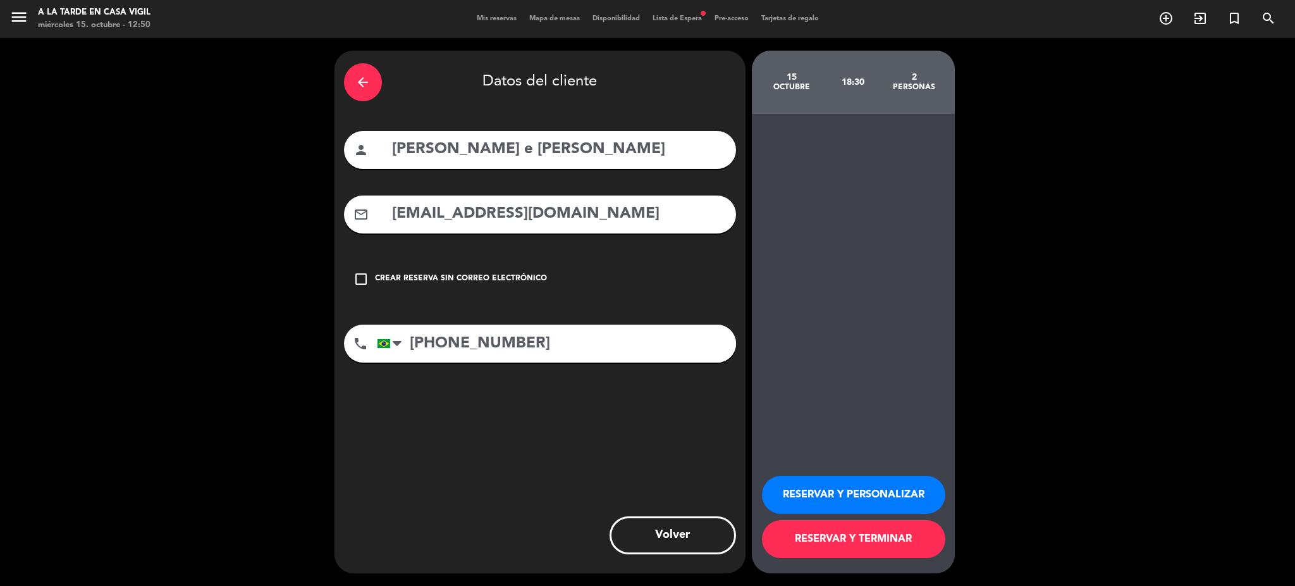
type input "[PHONE_NUMBER]"
click at [844, 481] on button "RESERVAR Y PERSONALIZAR" at bounding box center [853, 495] width 183 height 38
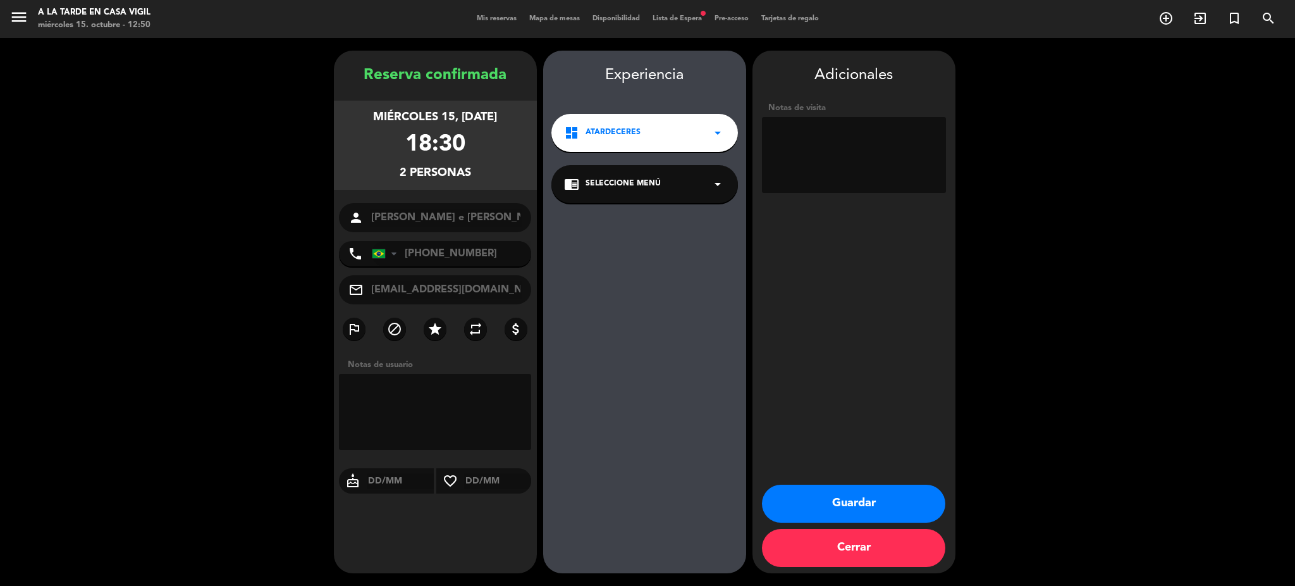
click at [802, 142] on textarea at bounding box center [854, 155] width 184 height 76
paste textarea "[PERSON_NAME] +1 [PERSON_NAME] +3 [PERSON_NAME] +1 [PERSON_NAME] +1 [PERSON_NAM…"
click at [844, 166] on textarea at bounding box center [854, 155] width 184 height 76
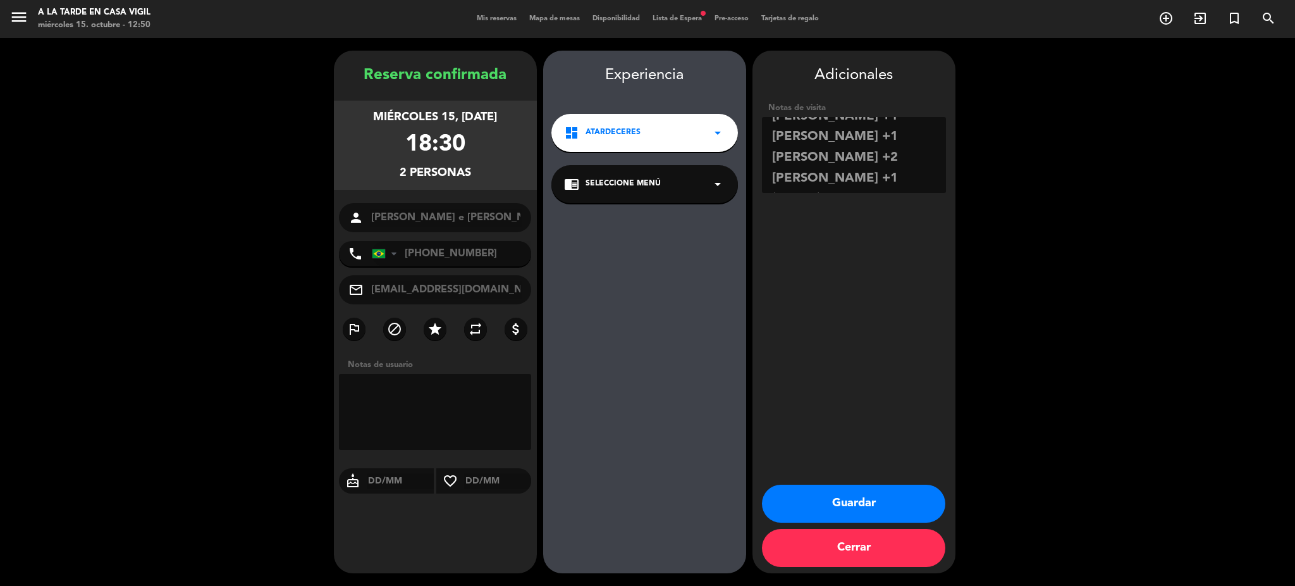
click at [911, 171] on textarea at bounding box center [854, 155] width 184 height 76
click at [773, 132] on textarea at bounding box center [854, 155] width 184 height 76
type textarea "Van todos juntos, pero en mesas separadas. [PERSON_NAME] +1 [PERSON_NAME] +3 [P…"
click at [686, 200] on div "chrome_reader_mode Seleccione Menú arrow_drop_down" at bounding box center [644, 184] width 187 height 38
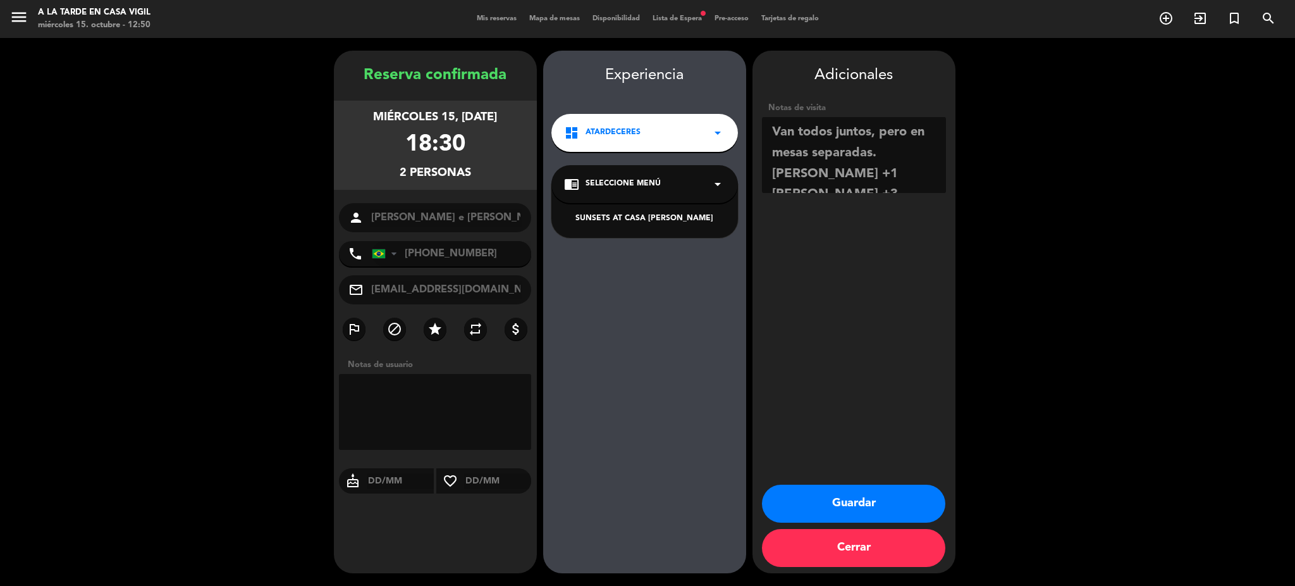
click at [667, 223] on div "SUNSETS AT CASA [PERSON_NAME]" at bounding box center [644, 218] width 161 height 13
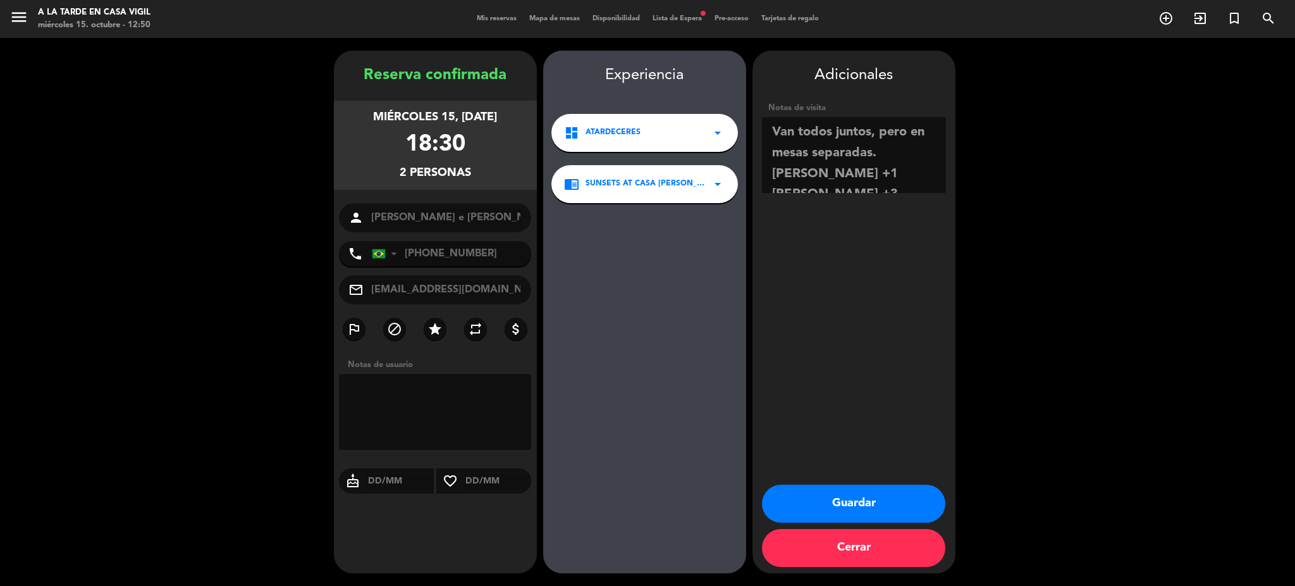
click at [832, 493] on button "Guardar" at bounding box center [853, 503] width 183 height 38
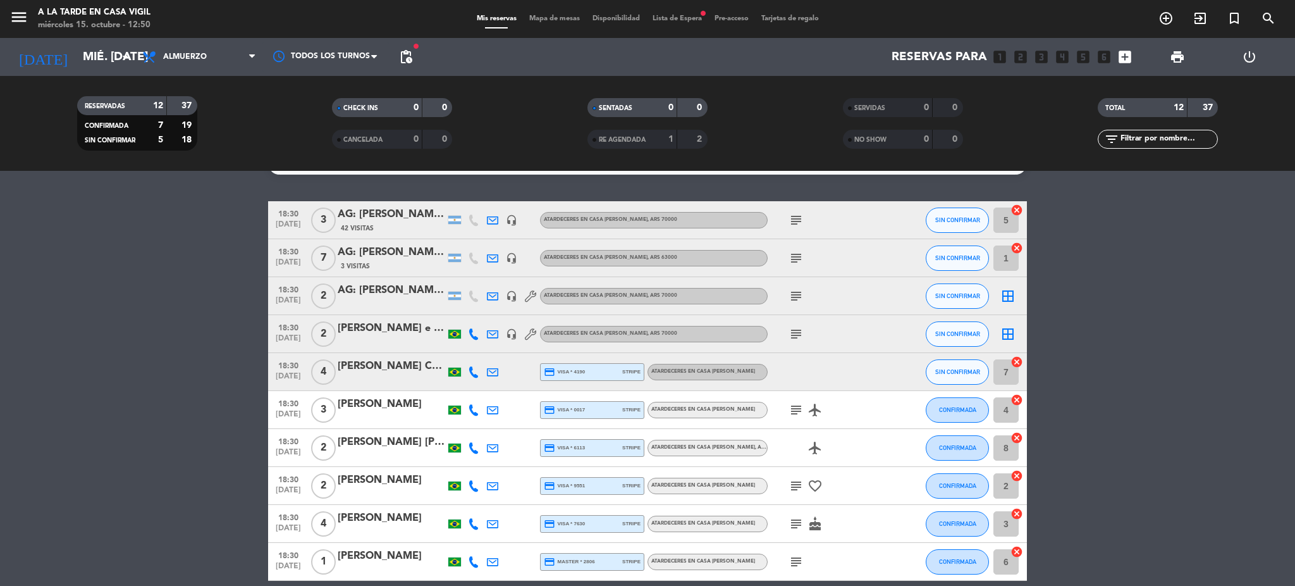
scroll to position [113, 0]
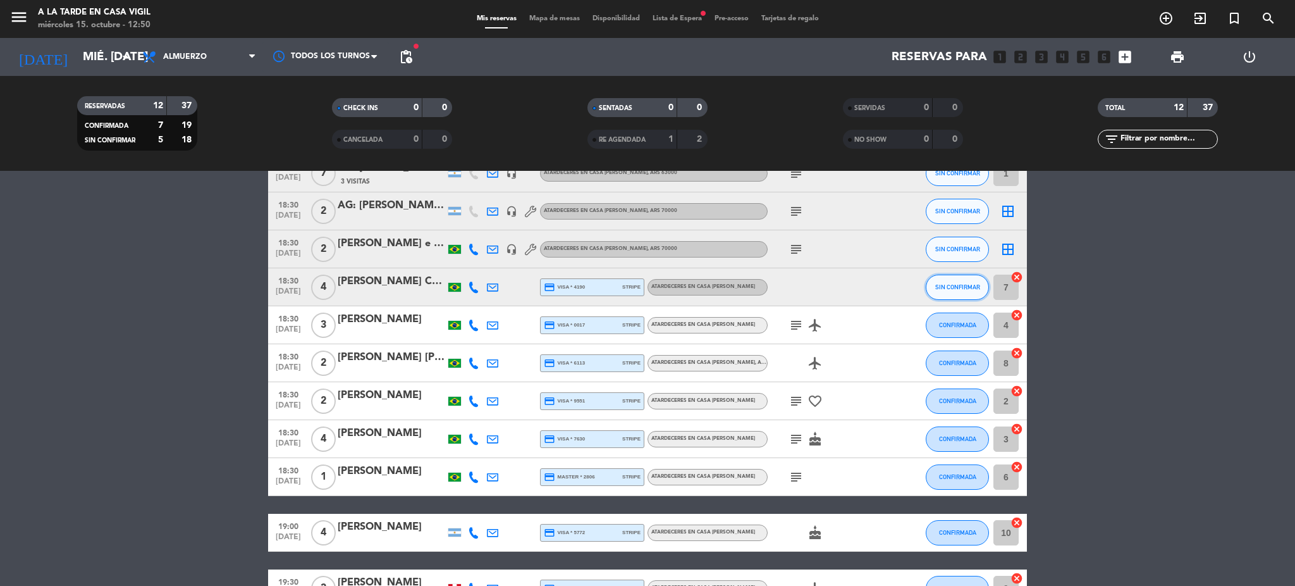
click at [950, 287] on span "SIN CONFIRMAR" at bounding box center [957, 286] width 45 height 7
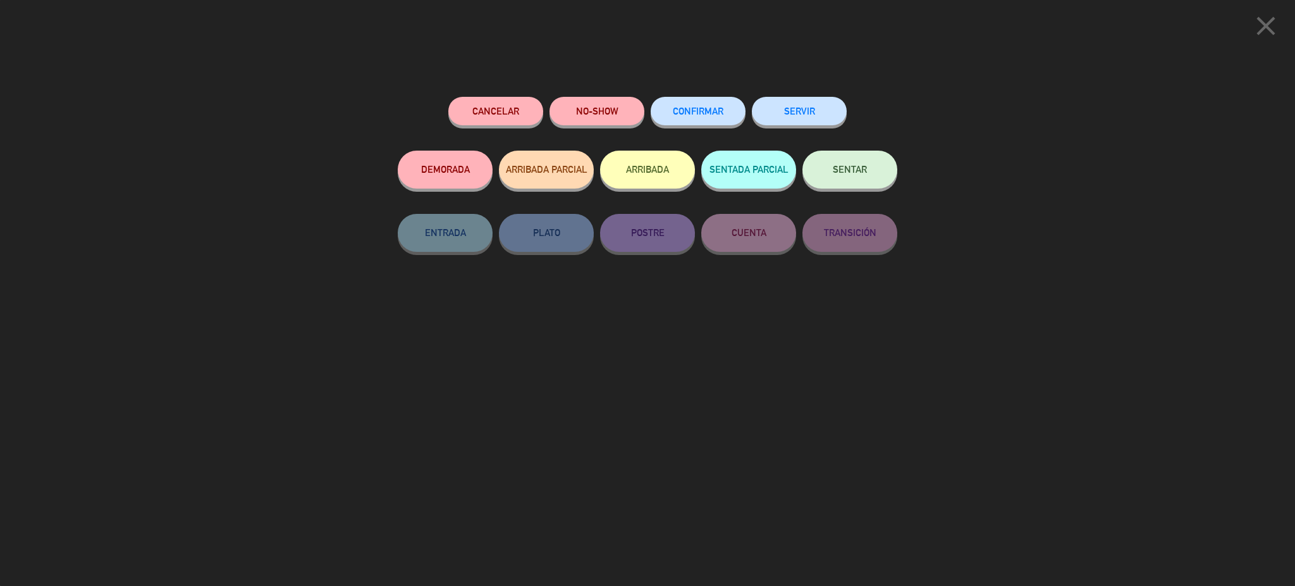
click at [703, 112] on span "CONFIRMAR" at bounding box center [698, 111] width 51 height 11
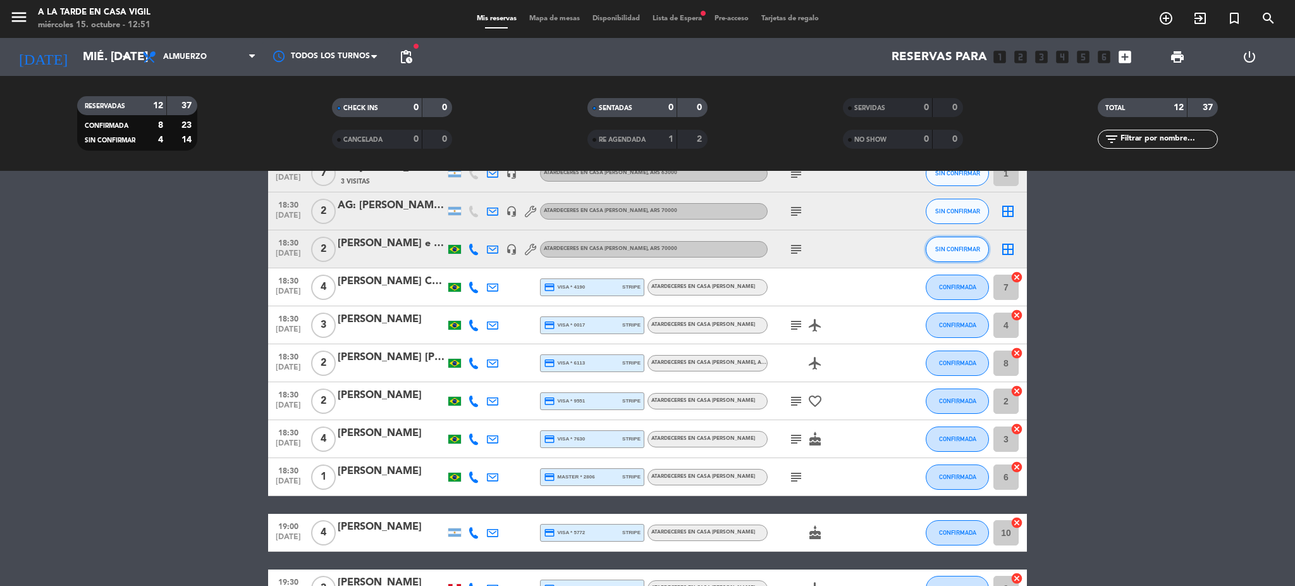
click at [959, 254] on button "SIN CONFIRMAR" at bounding box center [957, 249] width 63 height 25
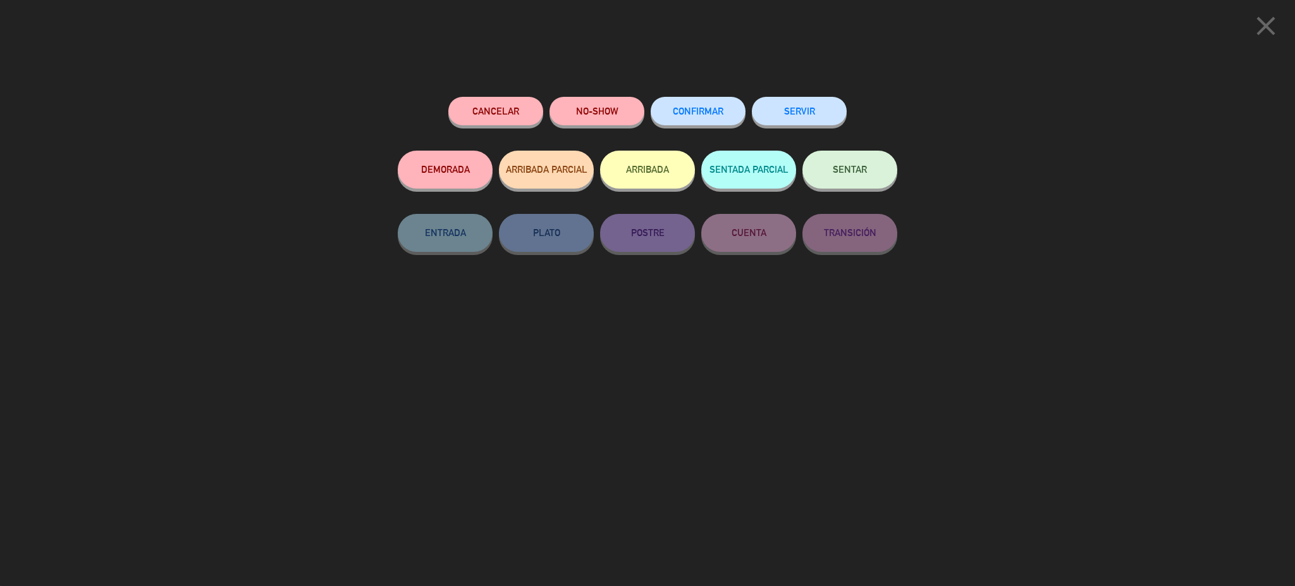
click at [717, 108] on span "CONFIRMAR" at bounding box center [698, 111] width 51 height 11
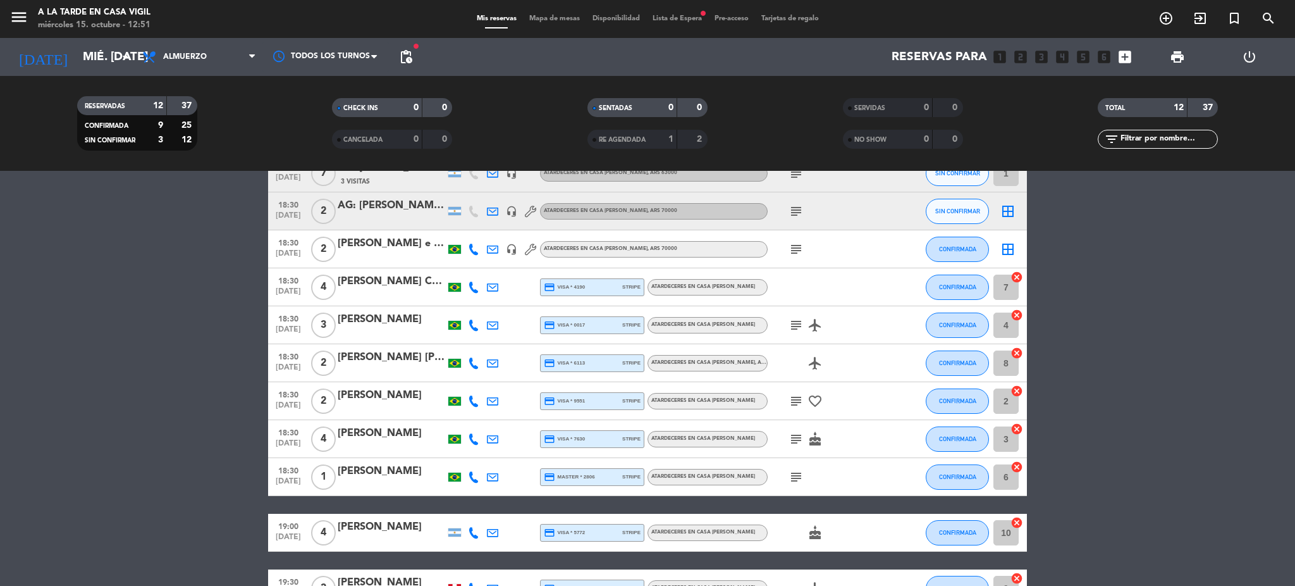
click at [207, 315] on bookings-row "18:30 [DATE] 3 AG: [PERSON_NAME] X 3 / BUS VITIVINICOLA 42 Visitas headset_mic …" at bounding box center [647, 361] width 1295 height 491
click at [787, 323] on span "subject" at bounding box center [796, 324] width 19 height 15
click at [794, 320] on icon "subject" at bounding box center [796, 324] width 15 height 15
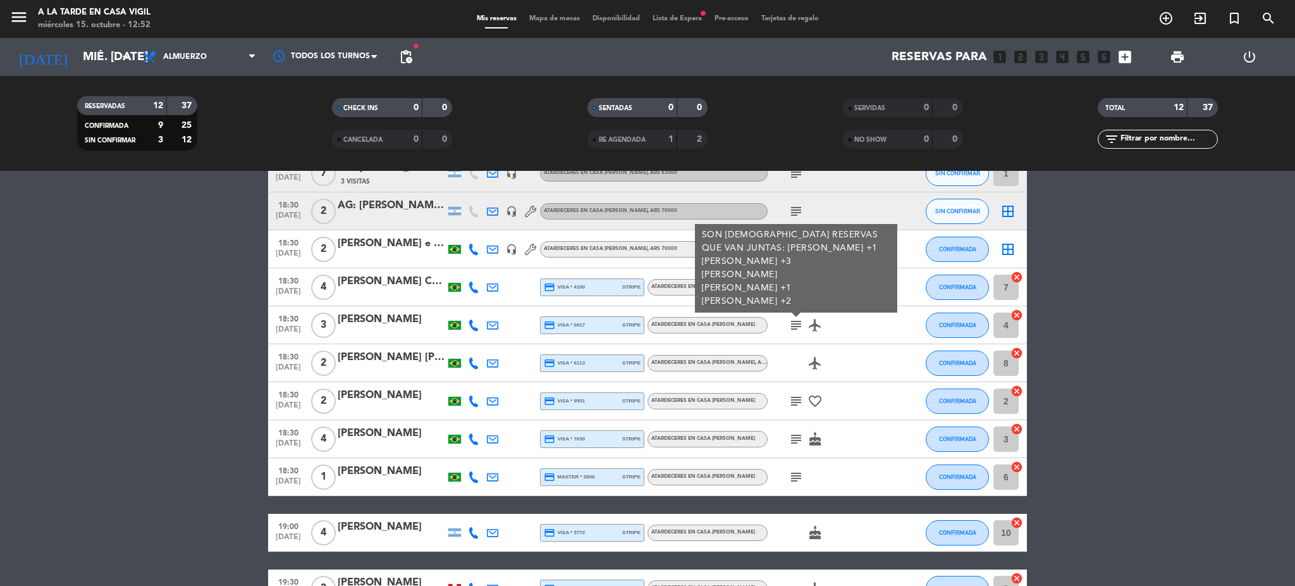
click at [794, 320] on icon "subject" at bounding box center [796, 324] width 15 height 15
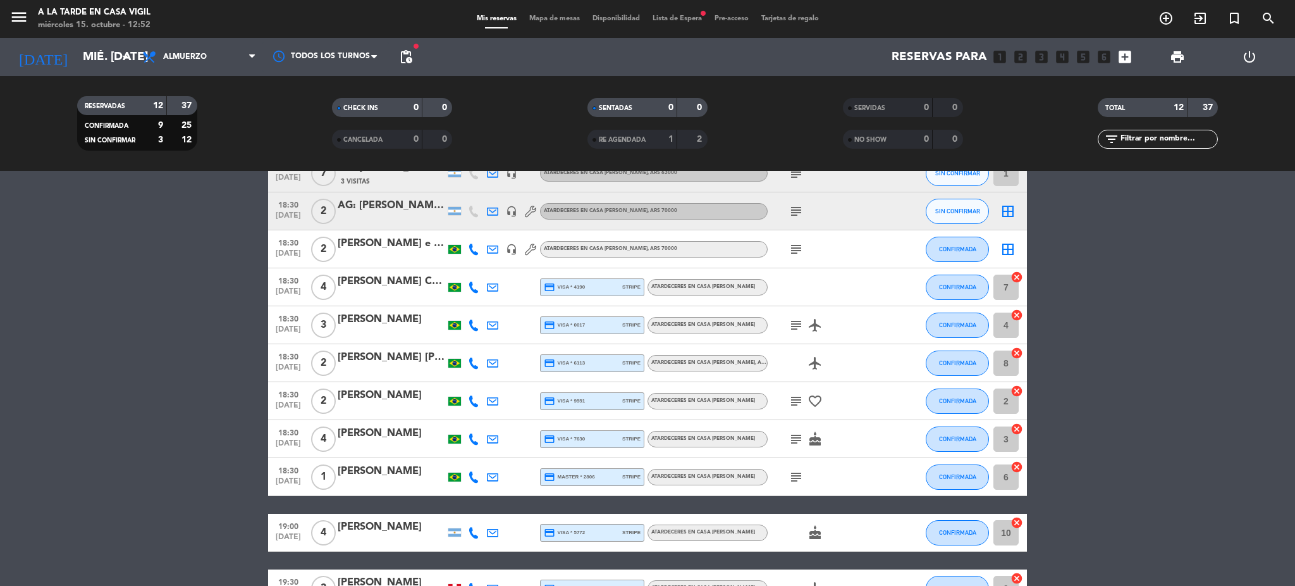
click at [383, 281] on div "[PERSON_NAME] Caldas" at bounding box center [392, 281] width 108 height 16
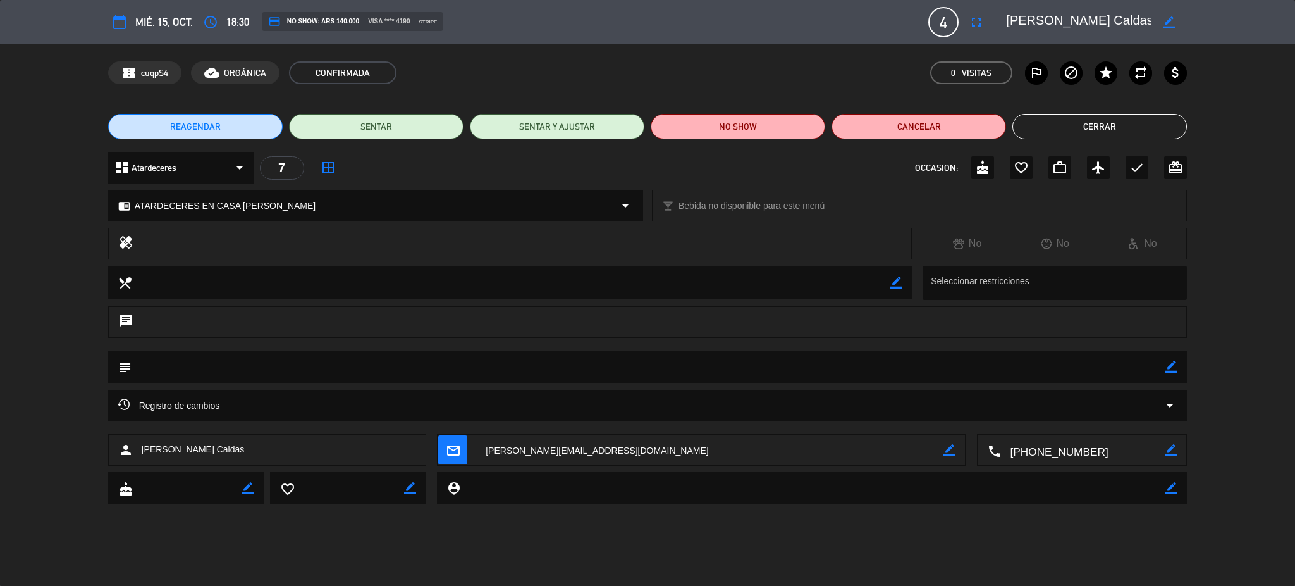
drag, startPoint x: 467, startPoint y: 365, endPoint x: 512, endPoint y: 369, distance: 45.1
click at [469, 365] on textarea at bounding box center [649, 366] width 1035 height 32
click at [1169, 366] on icon "border_color" at bounding box center [1171, 366] width 12 height 12
click at [1094, 368] on textarea at bounding box center [649, 366] width 1035 height 32
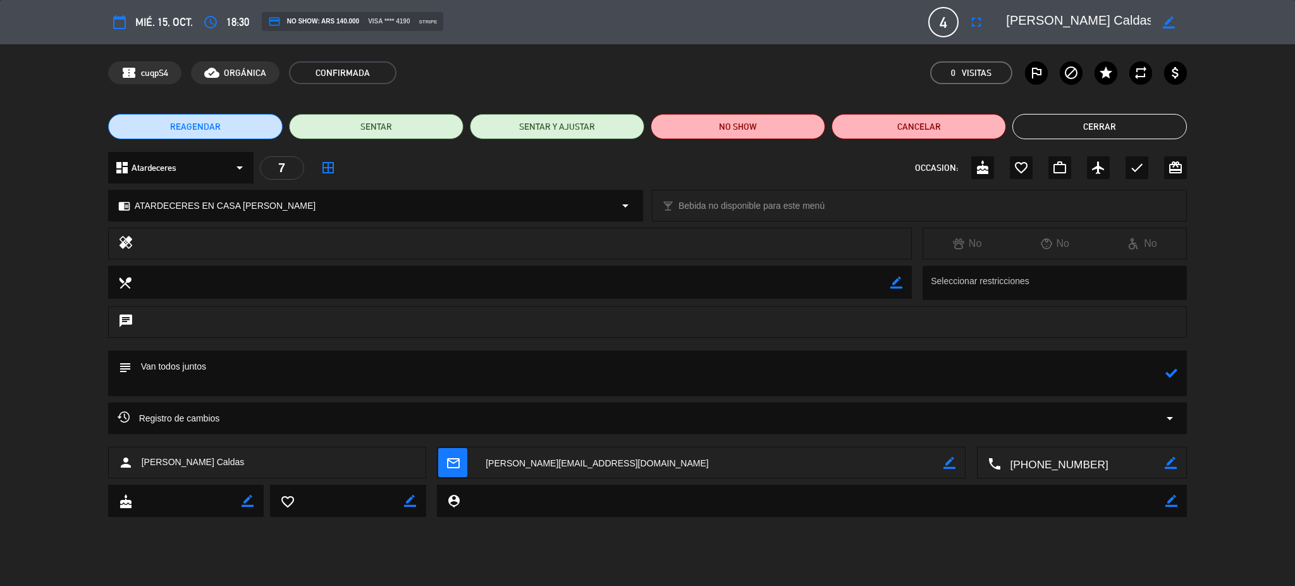
paste textarea "[PERSON_NAME] x2 [PERSON_NAME] x4 [PERSON_NAME] x1 [PERSON_NAME] x2 [PERSON_NAM…"
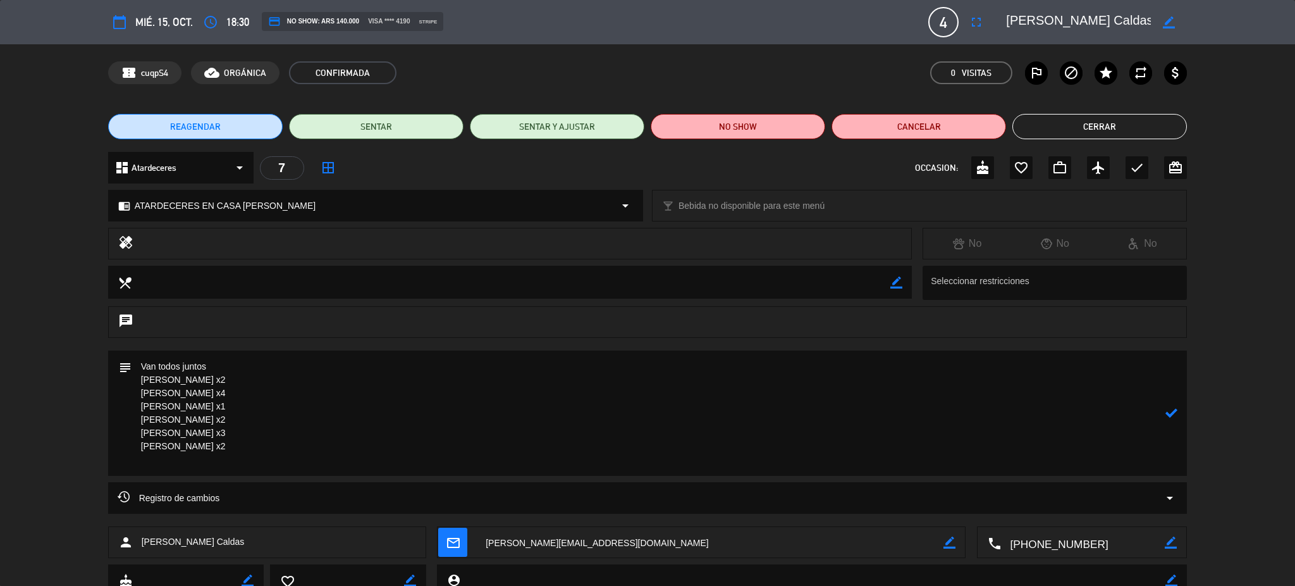
click at [1171, 410] on icon at bounding box center [1171, 413] width 12 height 12
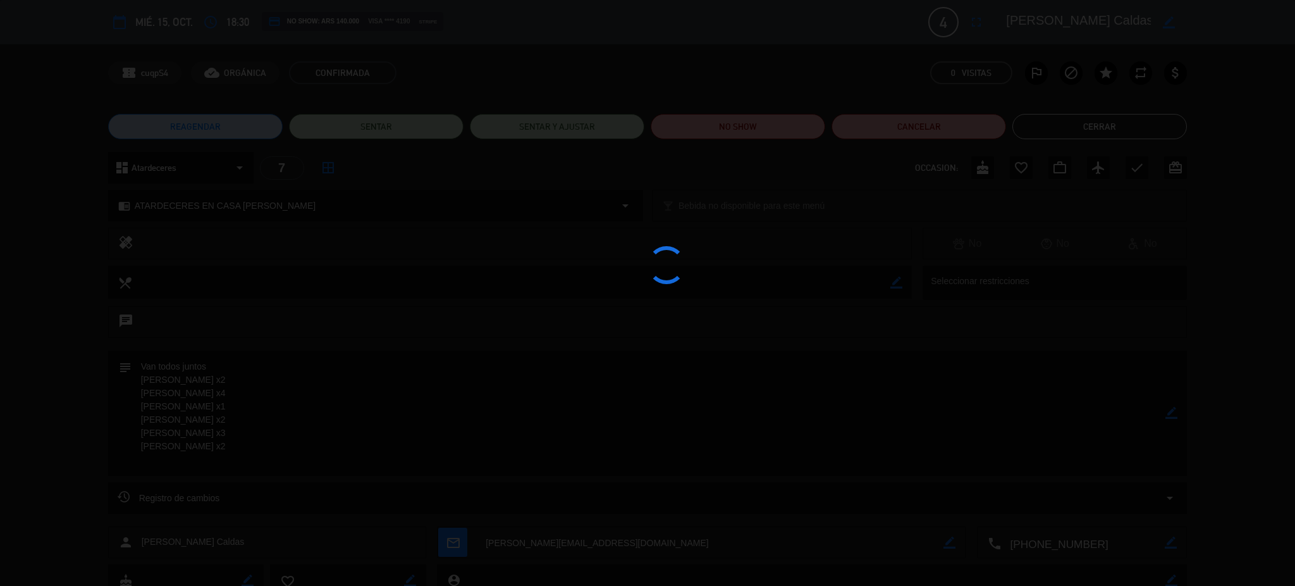
type textarea "Van todos juntos [PERSON_NAME] x2 [PERSON_NAME] x4 [PERSON_NAME] x1 [PERSON_NAM…"
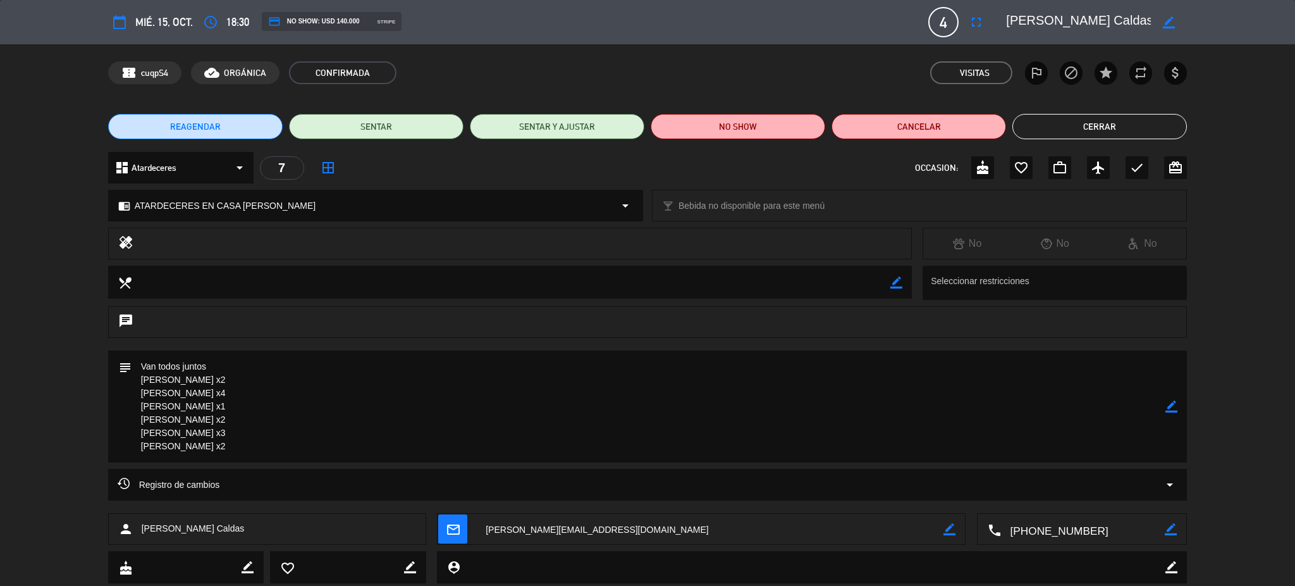
click at [1131, 130] on button "Cerrar" at bounding box center [1099, 126] width 175 height 25
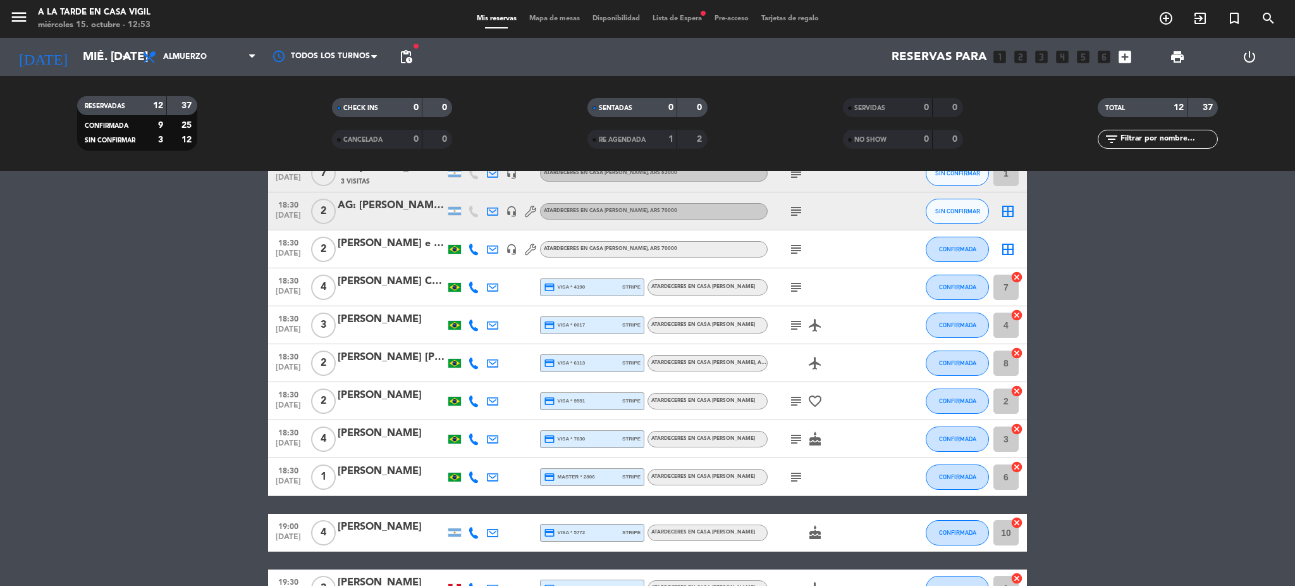
click at [804, 324] on div "subject airplanemode_active" at bounding box center [825, 324] width 114 height 37
click at [797, 323] on icon "subject" at bounding box center [796, 324] width 15 height 15
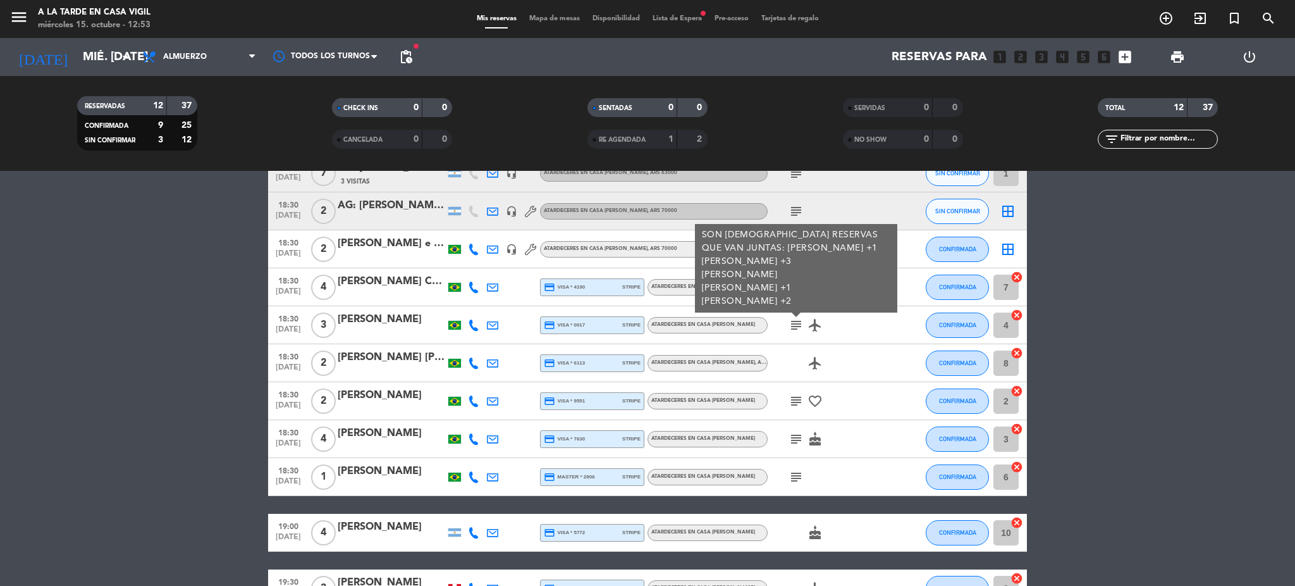
click at [797, 323] on icon "subject" at bounding box center [796, 324] width 15 height 15
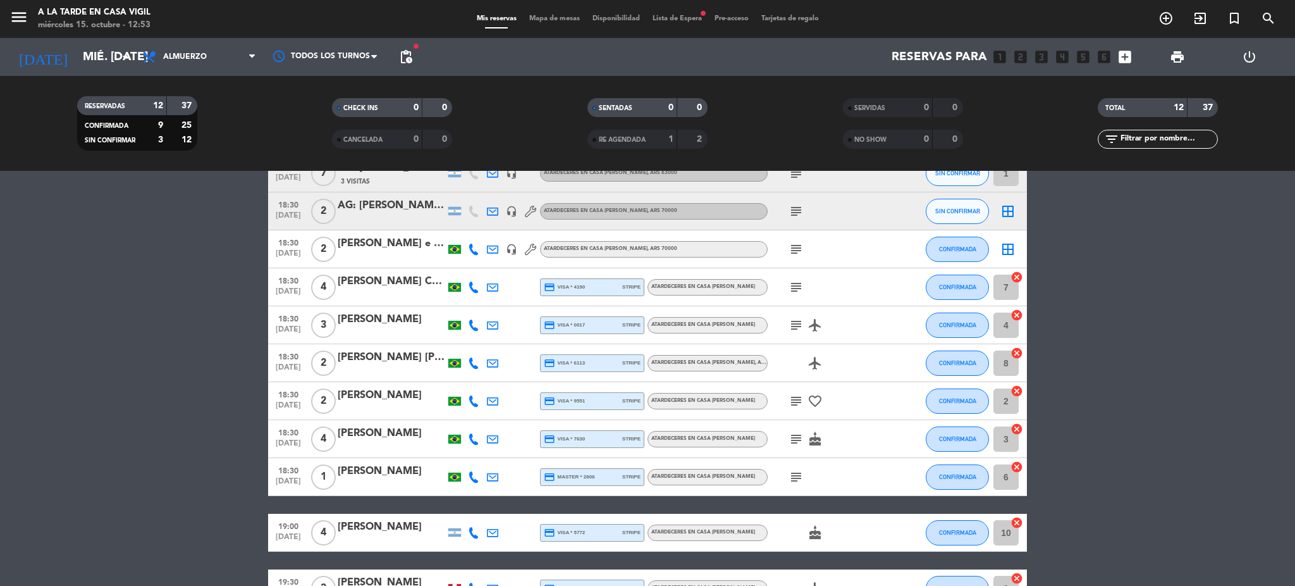
click at [796, 286] on icon "subject" at bounding box center [796, 287] width 15 height 15
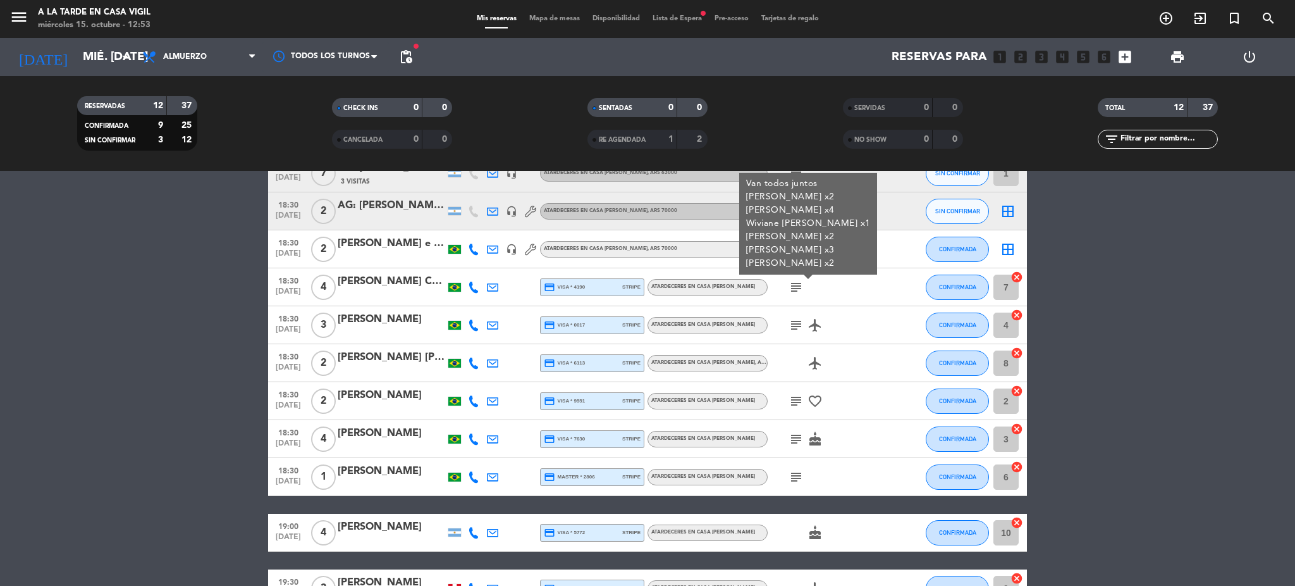
click at [796, 286] on icon "subject" at bounding box center [796, 287] width 15 height 15
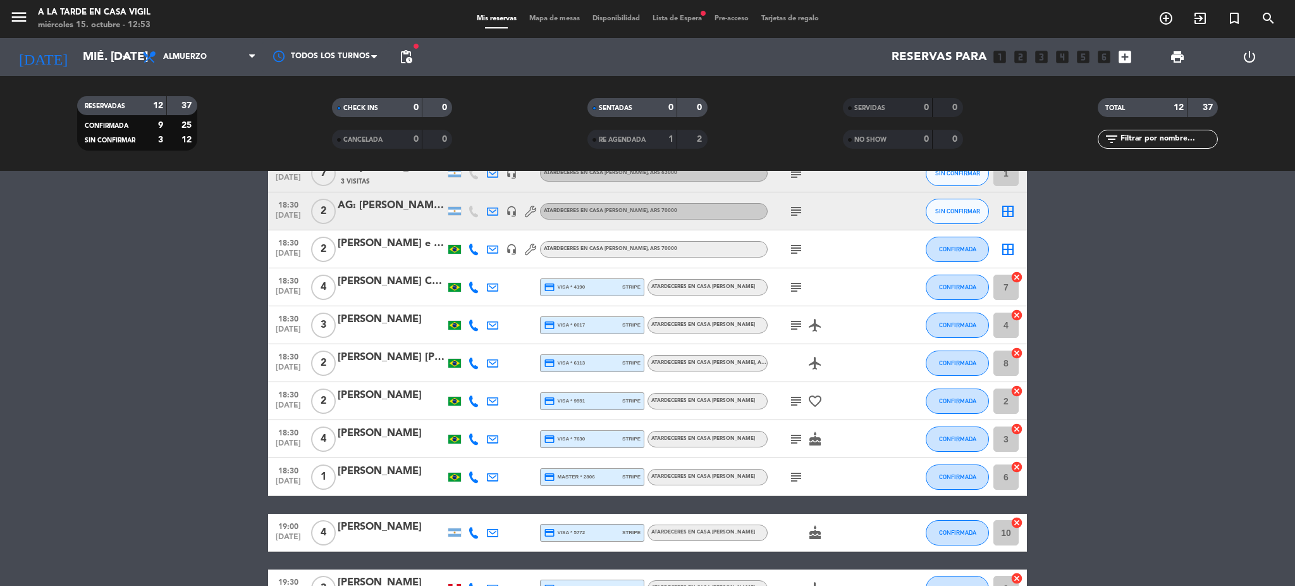
click at [796, 257] on div "subject" at bounding box center [825, 248] width 114 height 37
click at [796, 247] on icon "subject" at bounding box center [796, 249] width 15 height 15
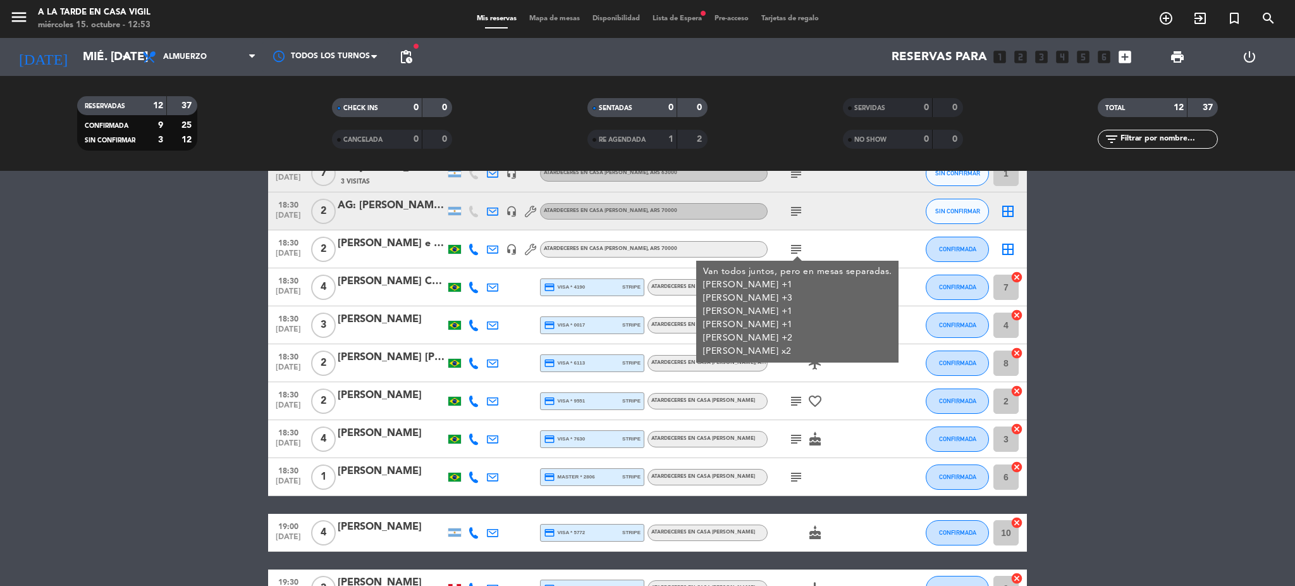
click at [796, 247] on icon "subject" at bounding box center [796, 249] width 15 height 15
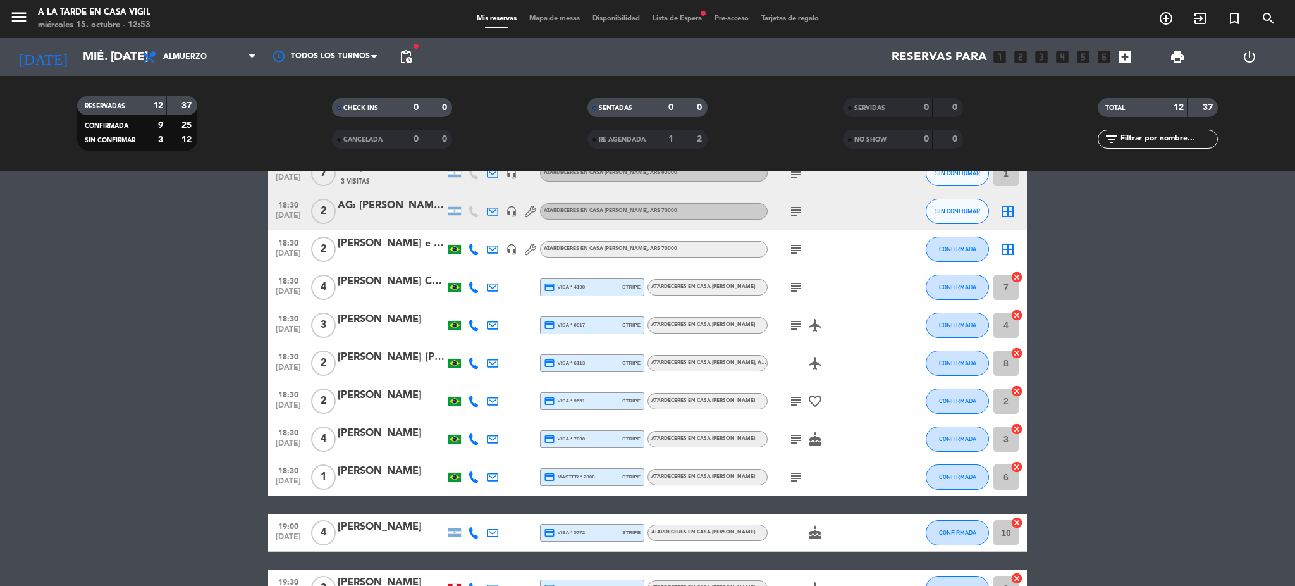
click at [383, 364] on div "[PERSON_NAME] [PERSON_NAME]" at bounding box center [392, 357] width 108 height 16
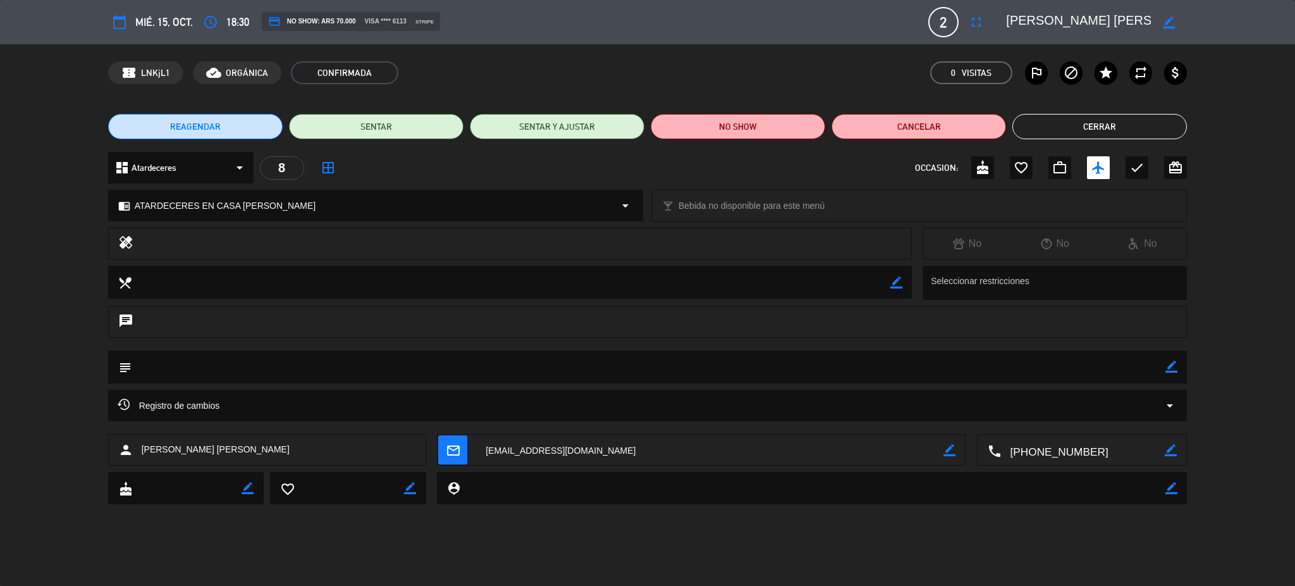
click at [1172, 367] on icon "border_color" at bounding box center [1171, 366] width 12 height 12
click at [1112, 365] on textarea at bounding box center [649, 366] width 1035 height 32
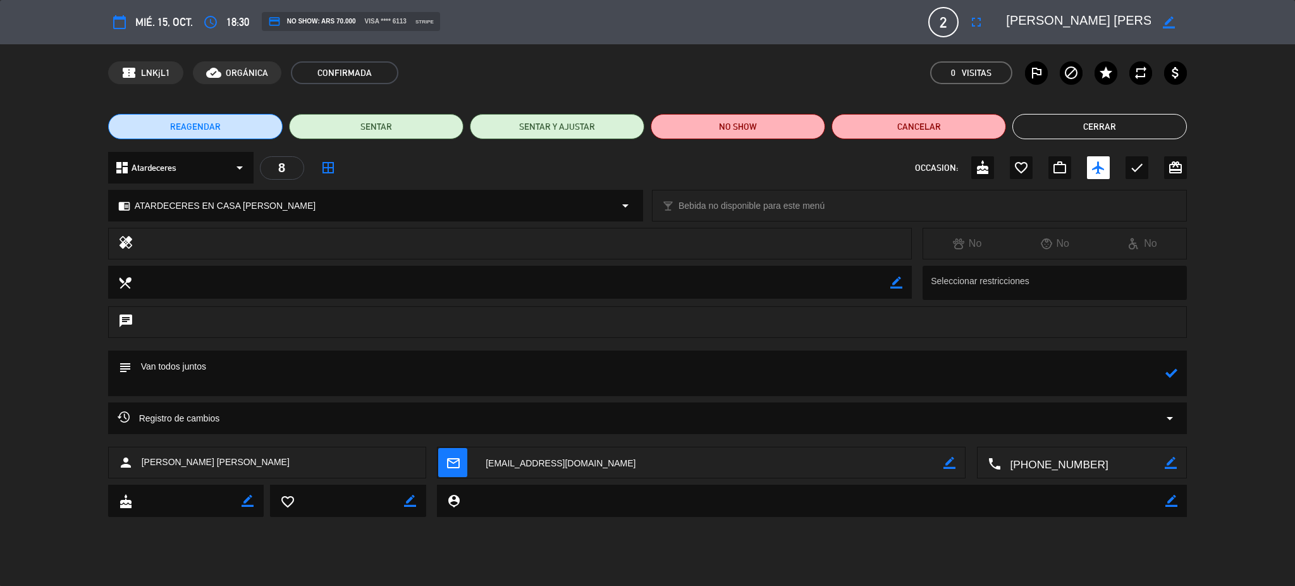
paste textarea "[PERSON_NAME] x2 [PERSON_NAME] x4 [PERSON_NAME] x1 [PERSON_NAME] x2 [PERSON_NAM…"
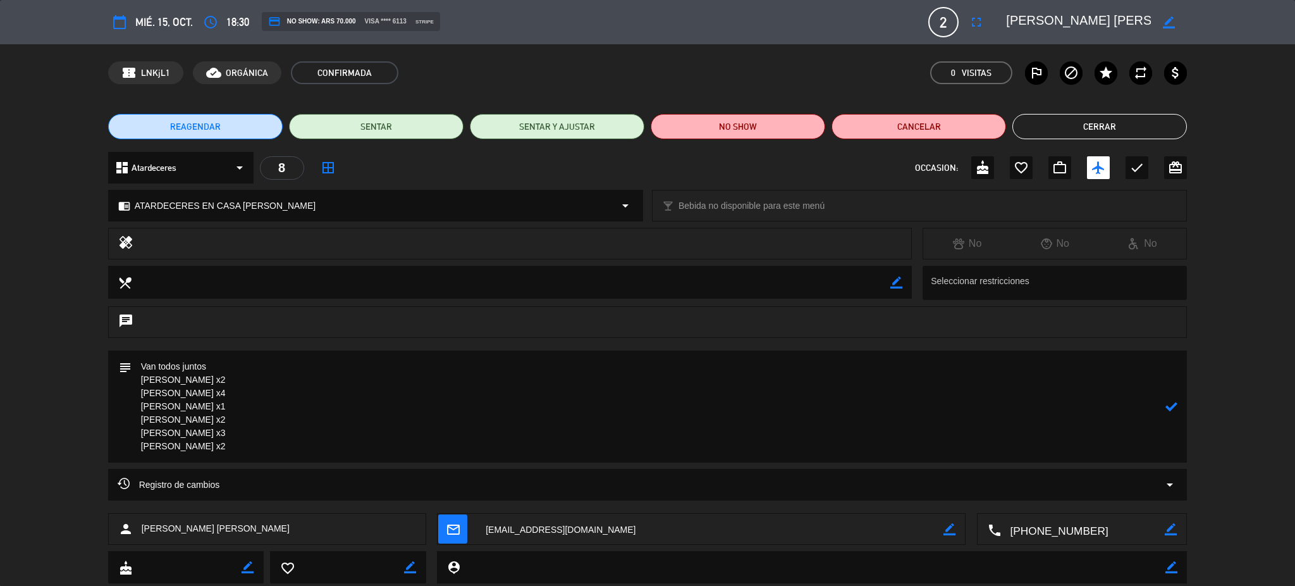
drag, startPoint x: 194, startPoint y: 449, endPoint x: 123, endPoint y: 333, distance: 135.7
click at [126, 344] on div "calendar_today mié. 15, oct. access_time 18:30 credit_card NO SHOW: ARS 70.000 …" at bounding box center [647, 293] width 1295 height 586
type textarea "Van todos juntos [PERSON_NAME] x2 [PERSON_NAME] x4 [PERSON_NAME] x1 [PERSON_NAM…"
click at [1171, 409] on icon at bounding box center [1171, 406] width 12 height 12
click at [1097, 130] on button "Cerrar" at bounding box center [1099, 126] width 175 height 25
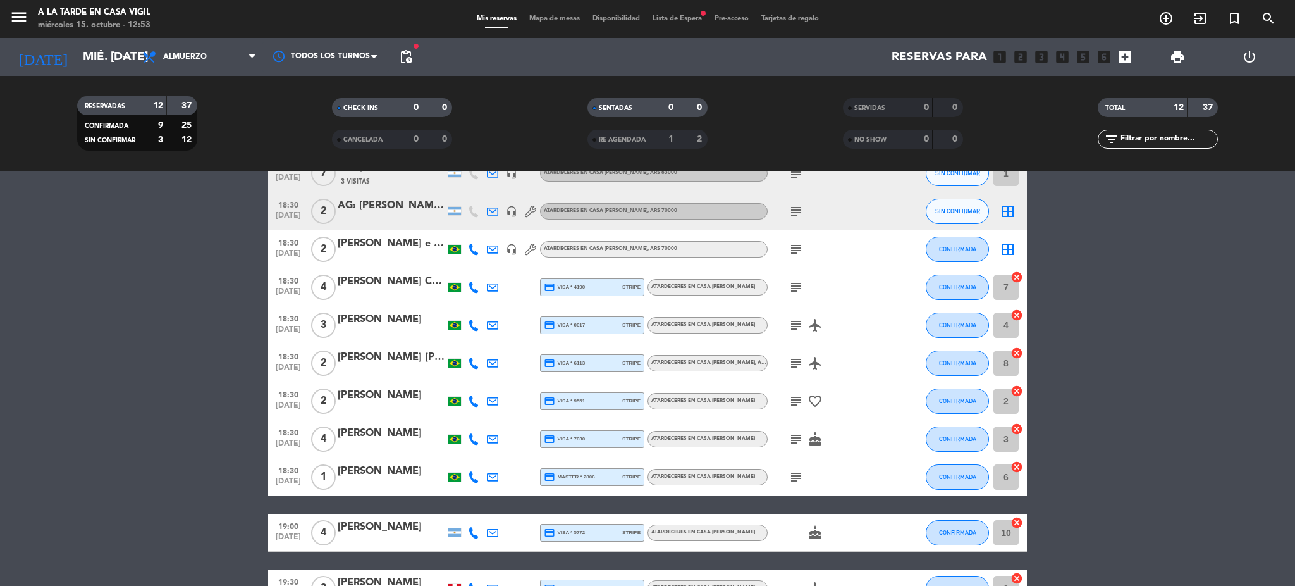
click at [798, 251] on icon "subject" at bounding box center [796, 249] width 15 height 15
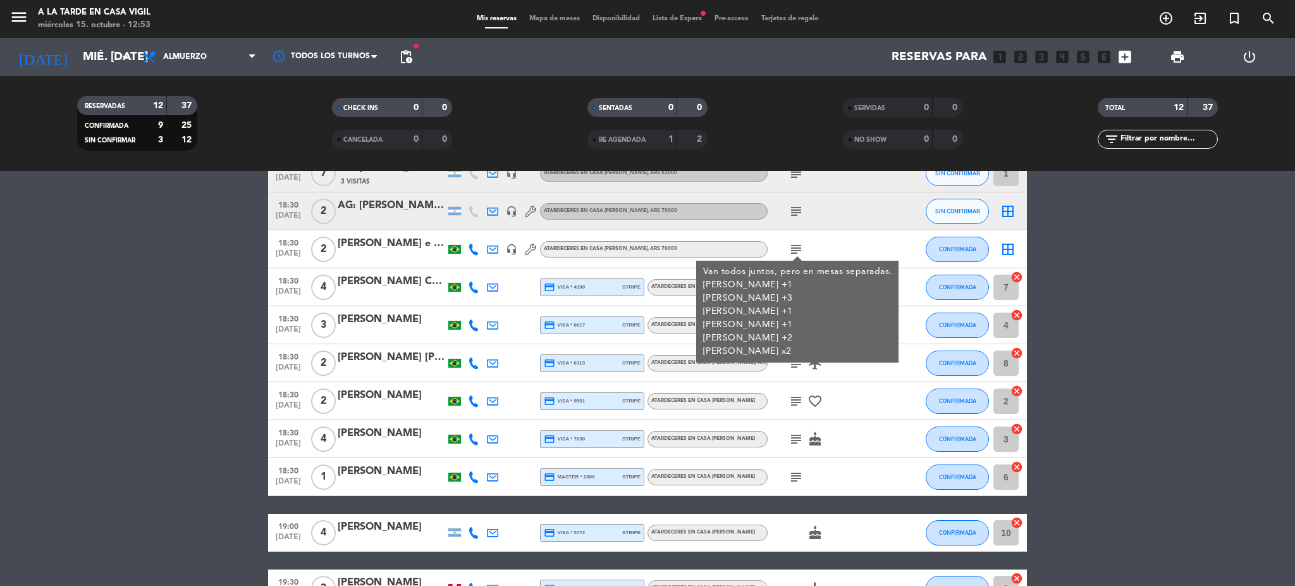
click at [798, 251] on icon "subject" at bounding box center [796, 249] width 15 height 15
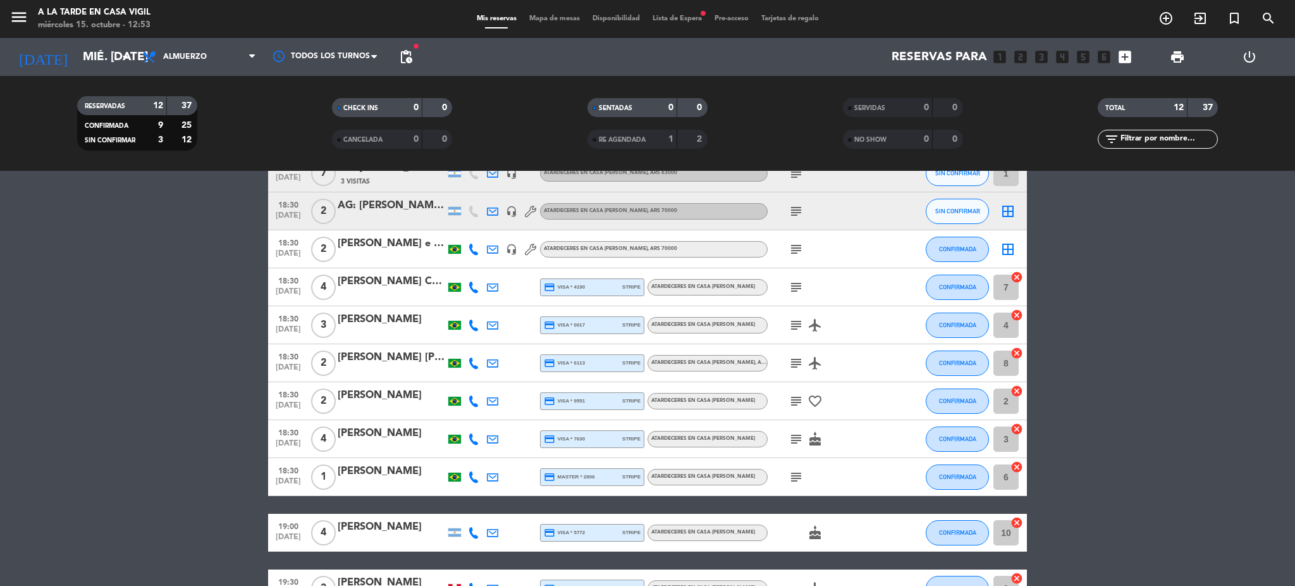
click at [321, 240] on span "2" at bounding box center [323, 249] width 25 height 25
click at [349, 242] on div "[PERSON_NAME] e [PERSON_NAME]" at bounding box center [392, 243] width 108 height 16
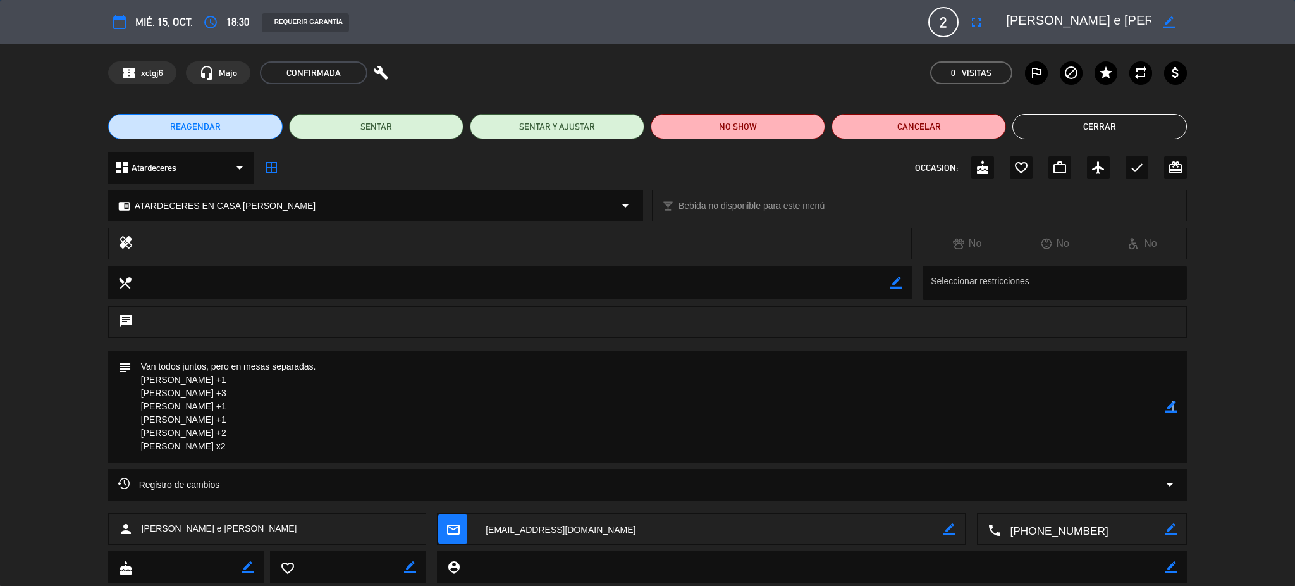
click at [1172, 405] on icon "border_color" at bounding box center [1171, 406] width 12 height 12
drag, startPoint x: 193, startPoint y: 452, endPoint x: 134, endPoint y: 348, distance: 119.2
click at [133, 350] on textarea at bounding box center [649, 406] width 1035 height 112
paste textarea "[PERSON_NAME] x2 [PERSON_NAME] x4 [PERSON_NAME] x1 [PERSON_NAME] x2 [PERSON_NAM…"
click at [240, 367] on textarea at bounding box center [649, 406] width 1035 height 112
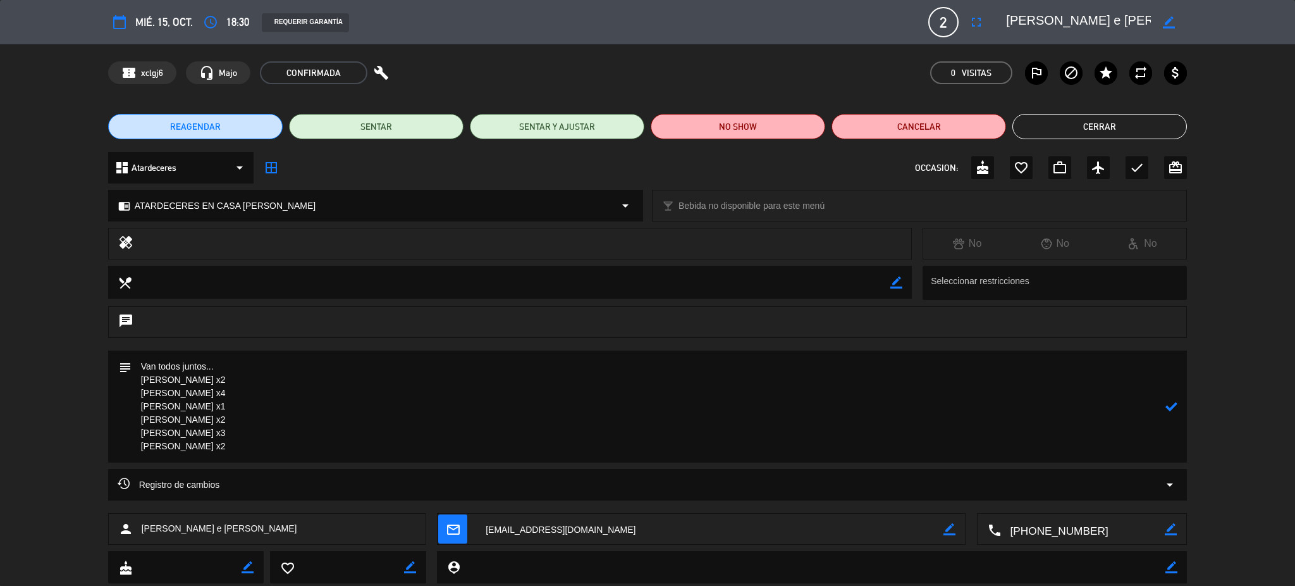
drag, startPoint x: 197, startPoint y: 448, endPoint x: 130, endPoint y: 343, distance: 124.5
click at [130, 343] on div "calendar_today mié. 15, oct. access_time 18:30 REQUERIR GARANTÍA 2 [PERSON_NAME…" at bounding box center [647, 293] width 1295 height 586
type textarea "Van todos juntos... [PERSON_NAME] x2 [PERSON_NAME] x4 [PERSON_NAME] x1 [PERSON_…"
click at [1166, 404] on icon at bounding box center [1171, 406] width 12 height 12
click at [1069, 126] on button "Cerrar" at bounding box center [1099, 126] width 175 height 25
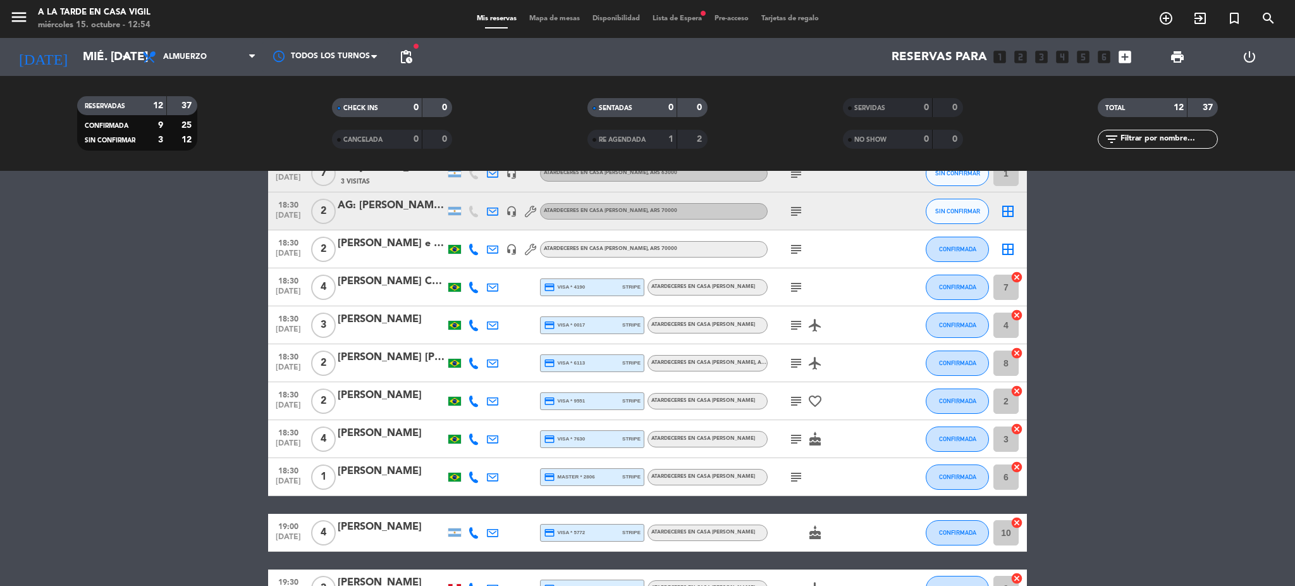
click at [802, 282] on icon "subject" at bounding box center [796, 287] width 15 height 15
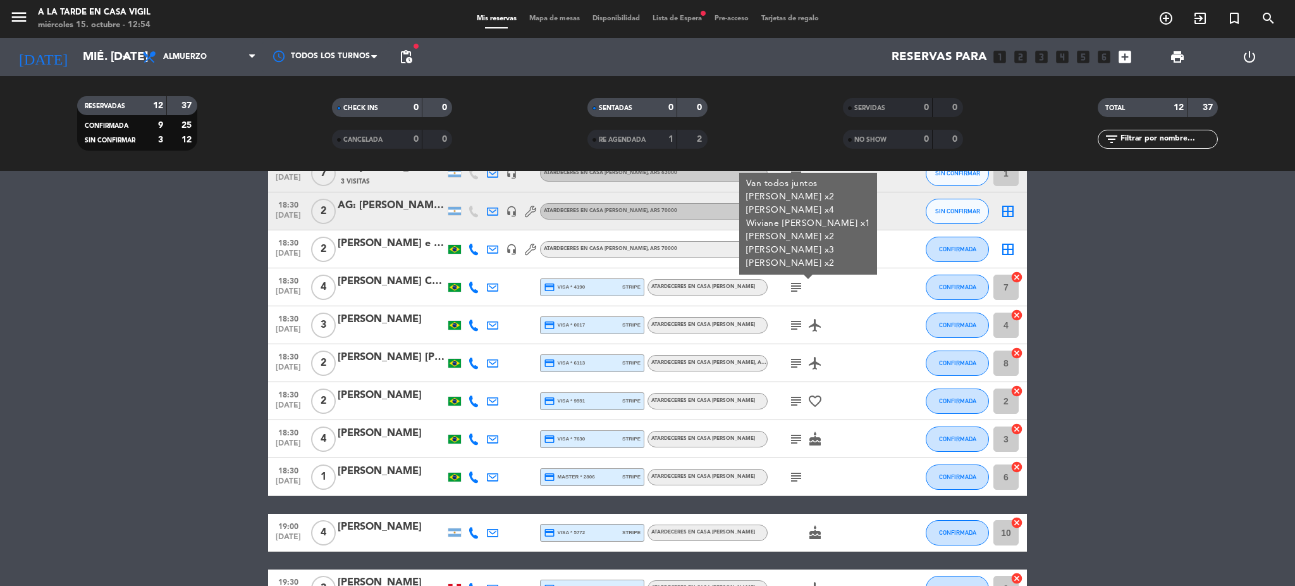
click at [802, 282] on icon "subject" at bounding box center [796, 287] width 15 height 15
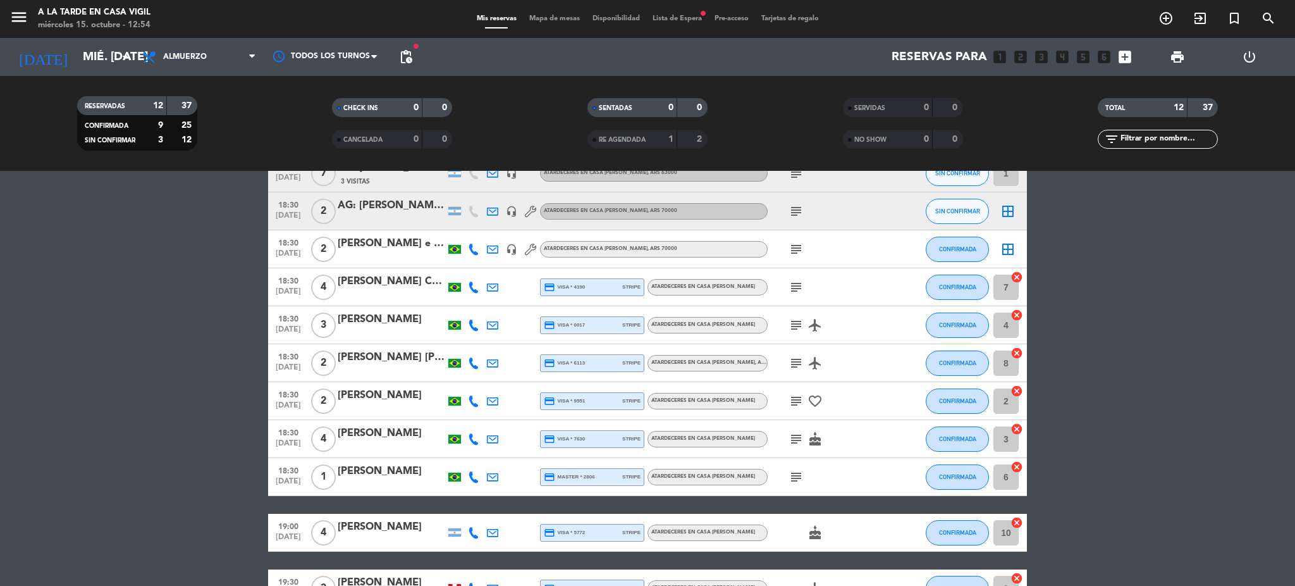
click at [797, 324] on icon "subject" at bounding box center [796, 324] width 15 height 15
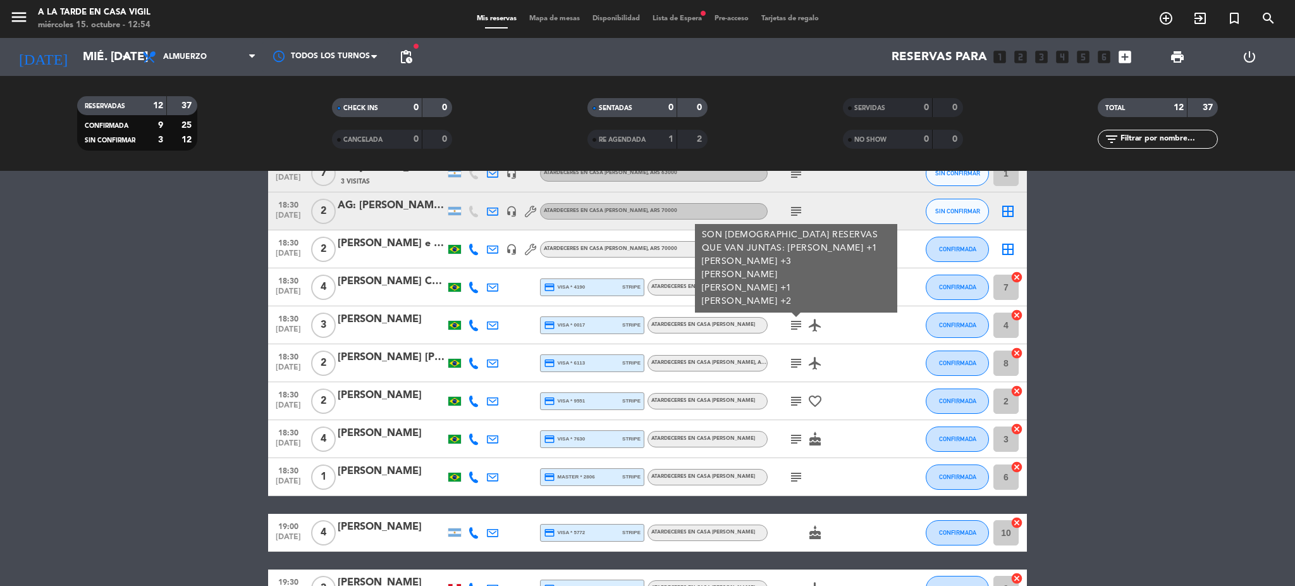
click at [797, 324] on icon "subject" at bounding box center [796, 324] width 15 height 15
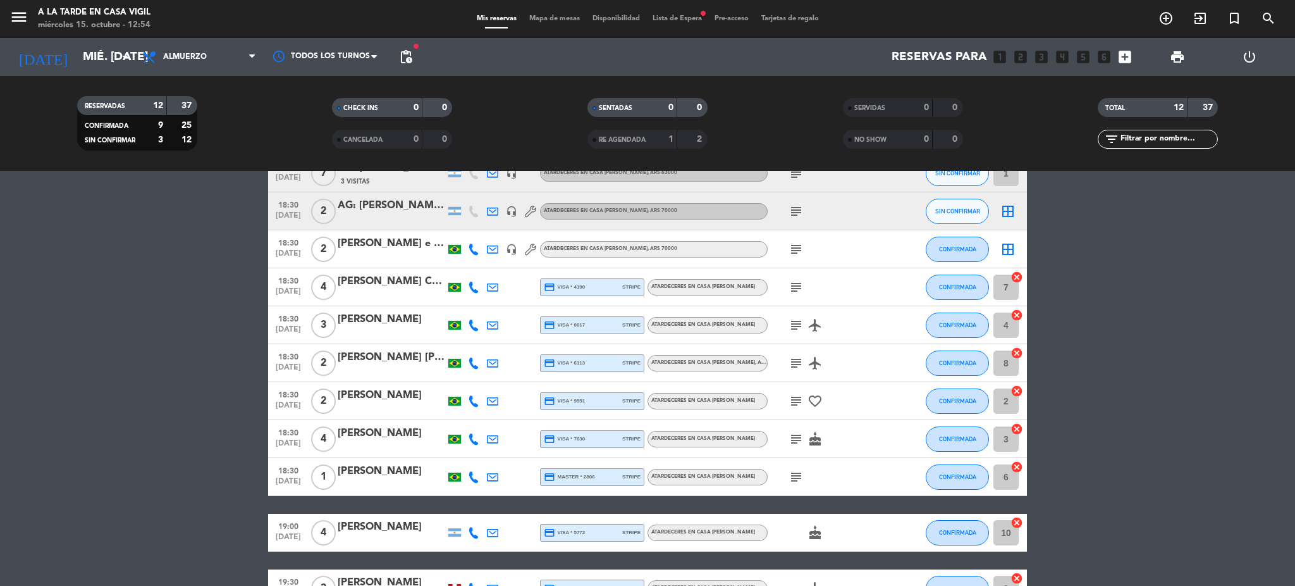
click at [371, 328] on div at bounding box center [392, 333] width 108 height 10
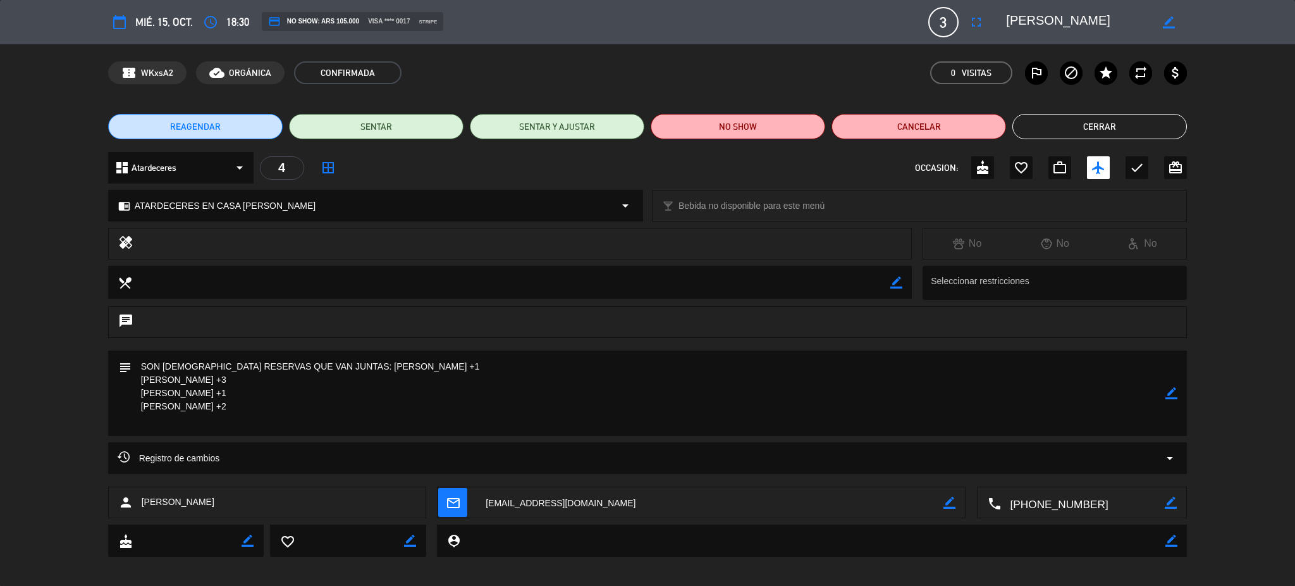
click at [1172, 388] on icon "border_color" at bounding box center [1171, 393] width 12 height 12
drag, startPoint x: 230, startPoint y: 423, endPoint x: 113, endPoint y: 302, distance: 168.2
click at [109, 317] on div "calendar_today mié. 15, oct. access_time 18:30 credit_card NO SHOW: ARS 105.000…" at bounding box center [647, 293] width 1295 height 586
paste textarea "Van todos juntos... [PERSON_NAME] x2 [PERSON_NAME] x4 [PERSON_NAME] x1 [PERSON_…"
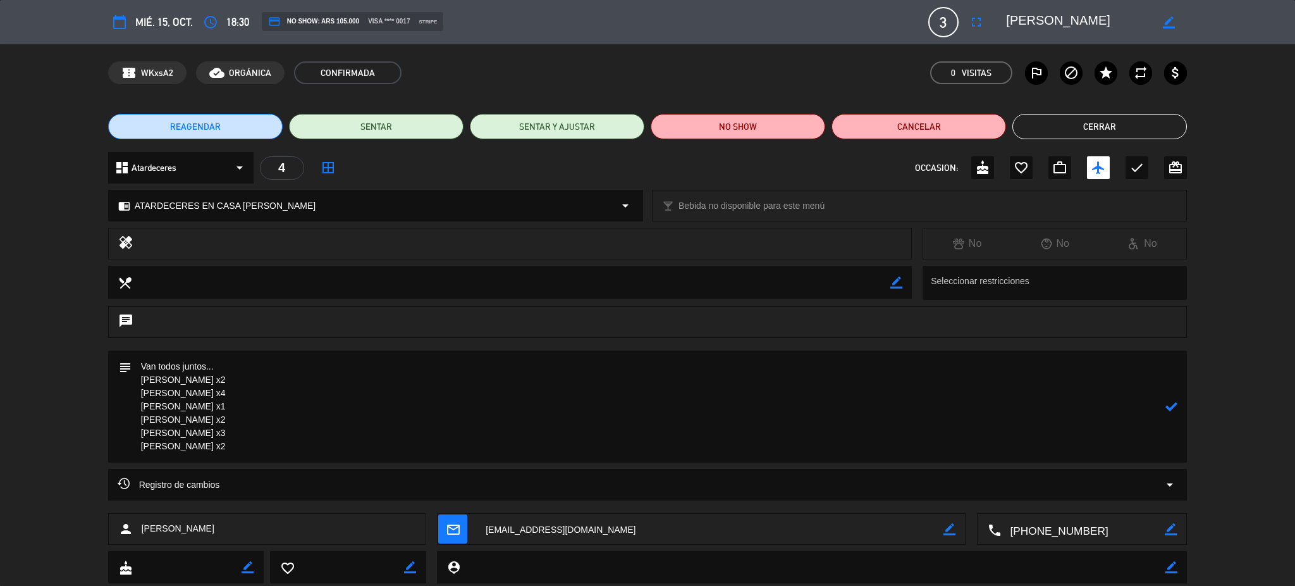
type textarea "Van todos juntos... [PERSON_NAME] x2 [PERSON_NAME] x4 [PERSON_NAME] x1 [PERSON_…"
click at [1172, 402] on icon at bounding box center [1171, 406] width 12 height 12
click at [1097, 126] on button "Cerrar" at bounding box center [1099, 126] width 175 height 25
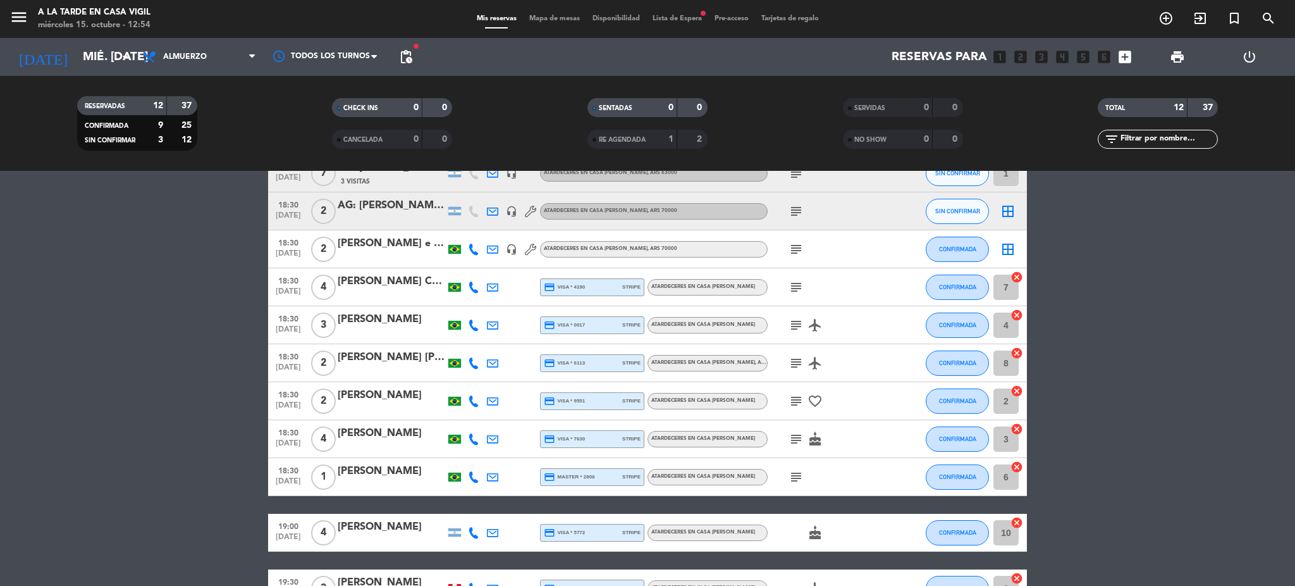
click at [393, 355] on div "[PERSON_NAME] [PERSON_NAME]" at bounding box center [392, 357] width 108 height 16
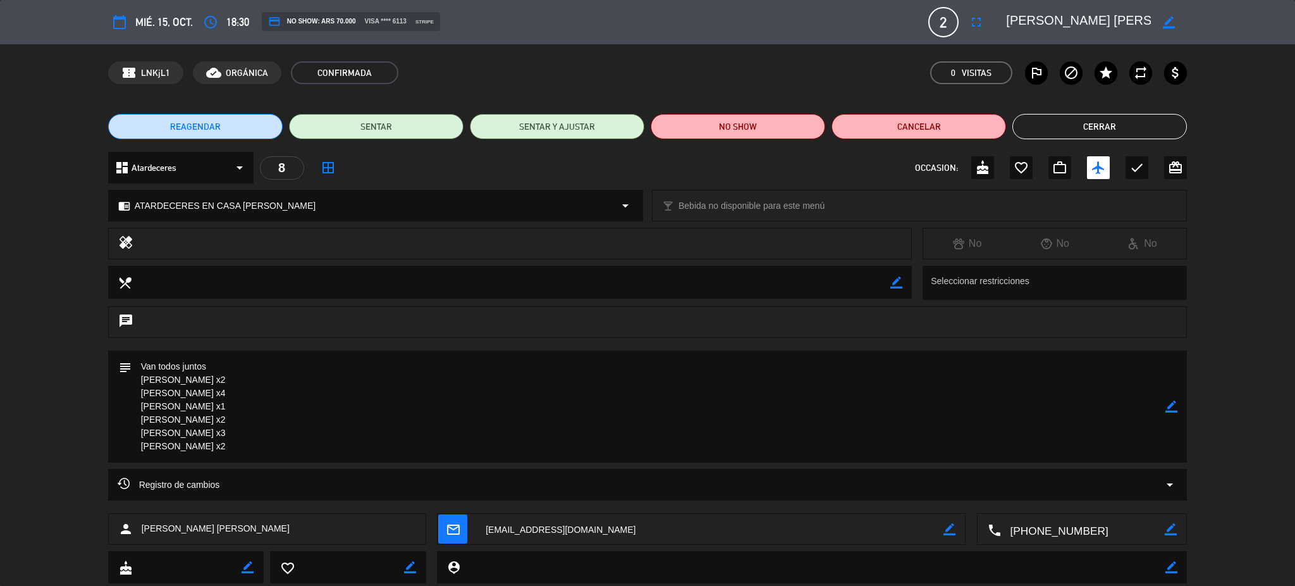
click at [1143, 121] on button "Cerrar" at bounding box center [1099, 126] width 175 height 25
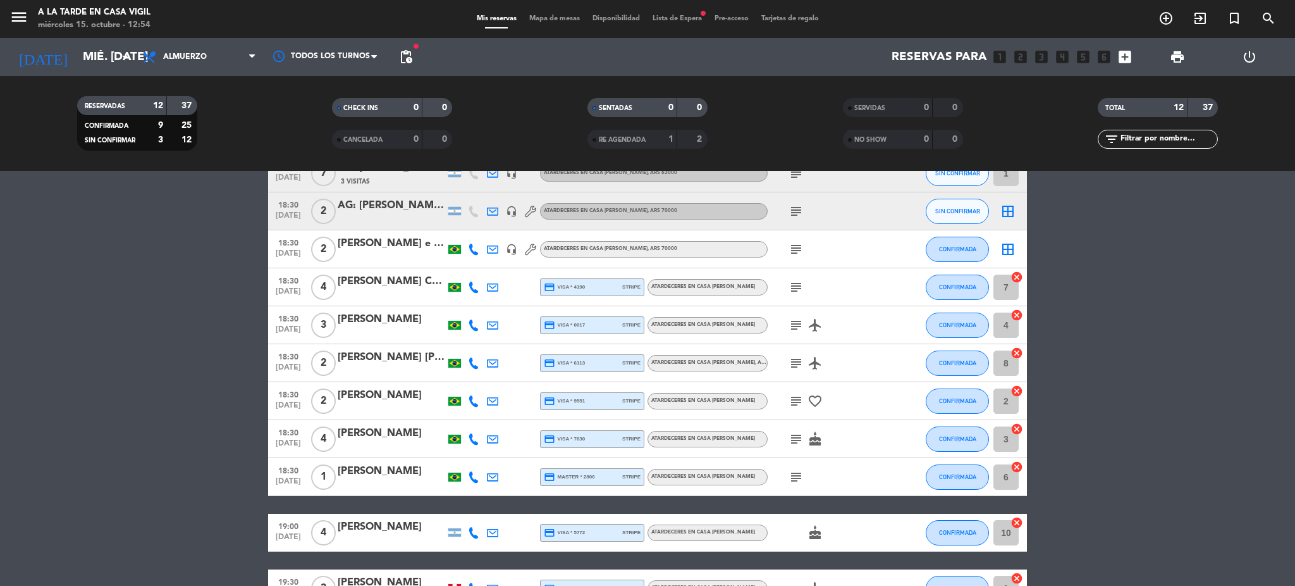
click at [375, 400] on div "[PERSON_NAME]" at bounding box center [392, 395] width 108 height 16
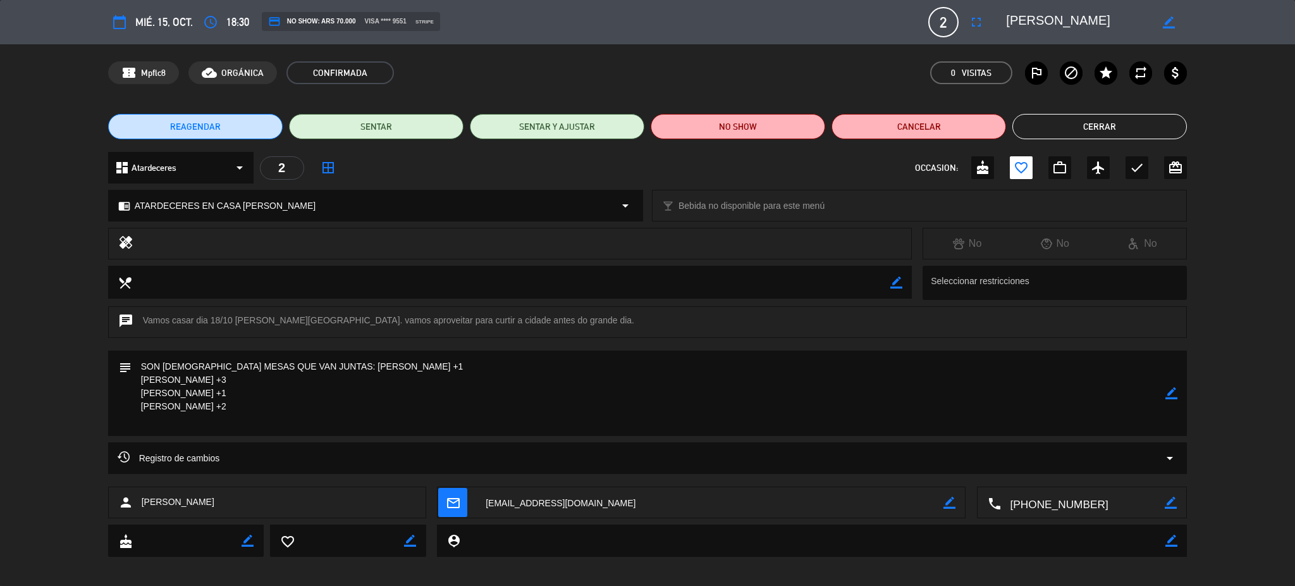
click at [1171, 391] on icon "border_color" at bounding box center [1171, 393] width 12 height 12
drag, startPoint x: 258, startPoint y: 422, endPoint x: 166, endPoint y: 350, distance: 116.6
click at [133, 324] on div "calendar_today mié. 15, oct. access_time 18:30 credit_card NO SHOW: ARS 70.000 …" at bounding box center [647, 293] width 1295 height 586
paste textarea "Van todos juntos... [PERSON_NAME] x2 [PERSON_NAME] x4 [PERSON_NAME] x1 [PERSON_…"
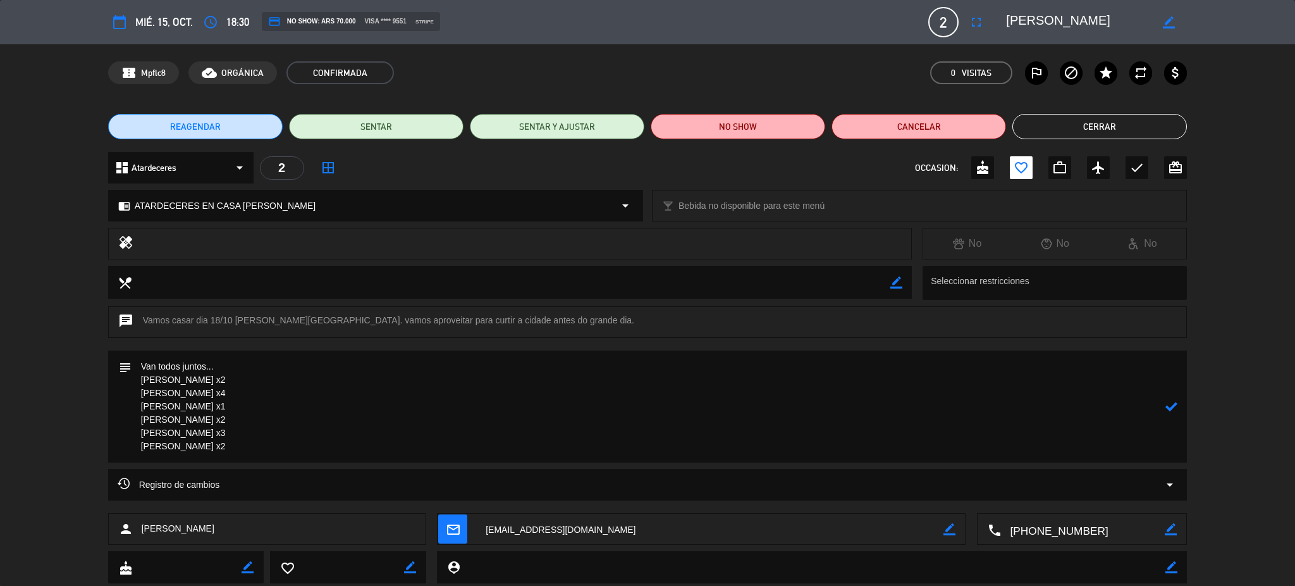
click at [1165, 407] on div "subject" at bounding box center [647, 406] width 1079 height 112
type textarea "Van todos juntos... [PERSON_NAME] x2 [PERSON_NAME] x4 [PERSON_NAME] x1 [PERSON_…"
click at [1172, 405] on icon at bounding box center [1171, 406] width 12 height 12
click at [1078, 128] on button "Cerrar" at bounding box center [1099, 126] width 175 height 25
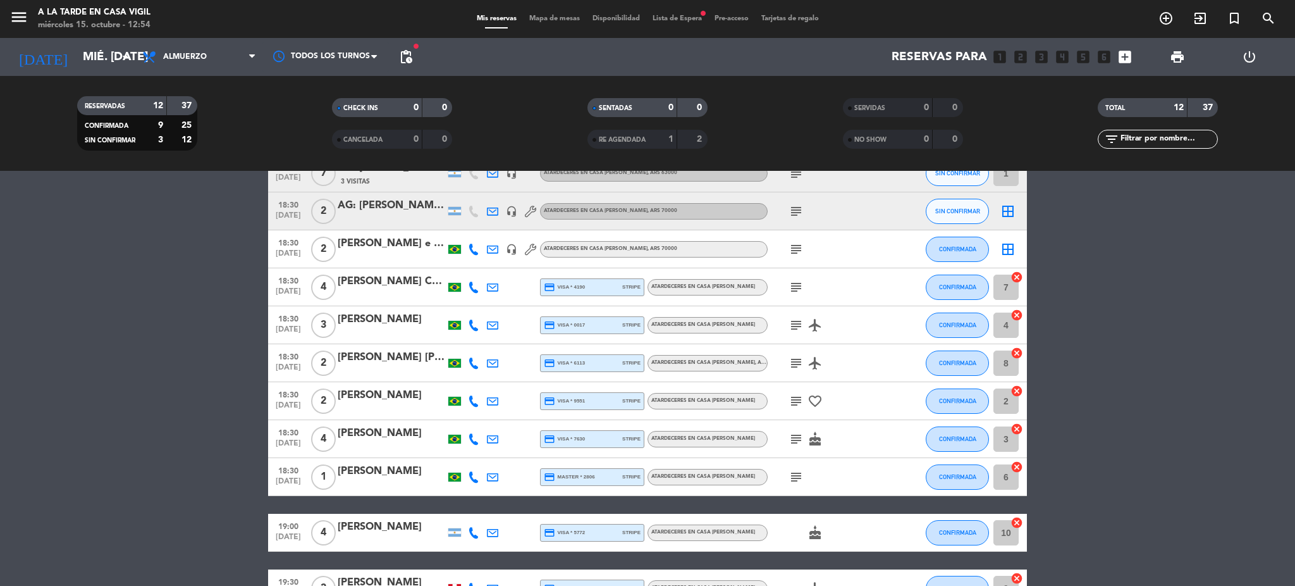
click at [378, 471] on div "[PERSON_NAME]" at bounding box center [392, 471] width 108 height 16
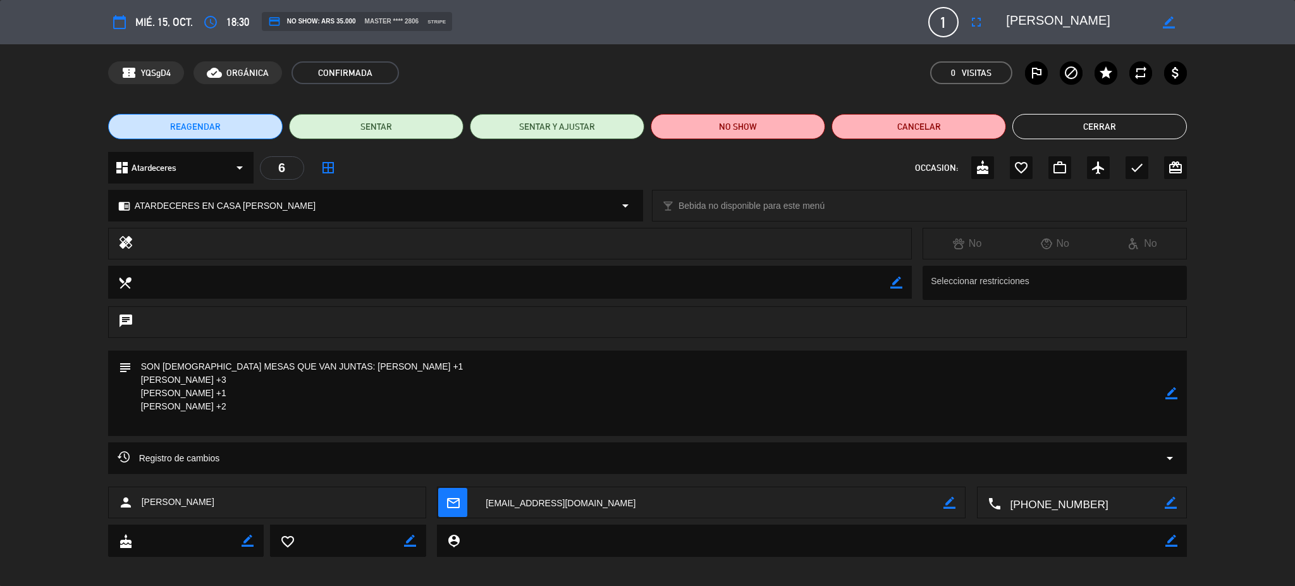
click at [1172, 393] on icon "border_color" at bounding box center [1171, 393] width 12 height 12
drag, startPoint x: 231, startPoint y: 421, endPoint x: 120, endPoint y: 345, distance: 134.3
click at [120, 345] on div "calendar_today mié. 15, oct. access_time 18:30 credit_card NO SHOW: ARS 35.000 …" at bounding box center [647, 293] width 1295 height 586
paste textarea "Van todos juntos... [PERSON_NAME] x2 [PERSON_NAME] x4 [PERSON_NAME] x1 [PERSON_…"
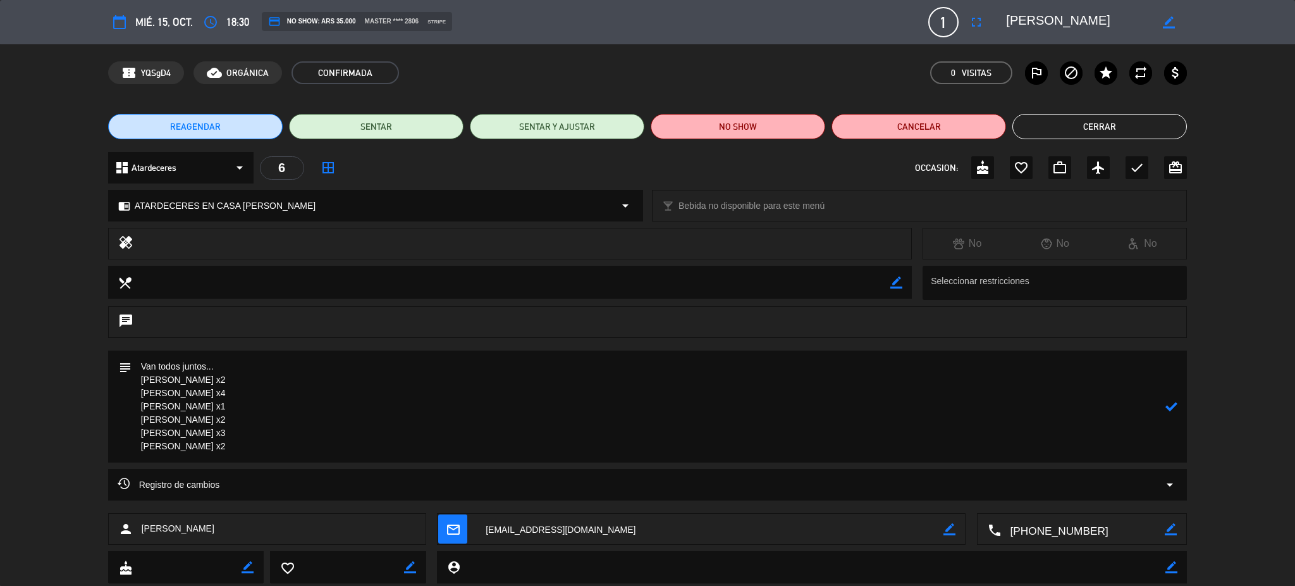
type textarea "Van todos juntos... [PERSON_NAME] x2 [PERSON_NAME] x4 [PERSON_NAME] x1 [PERSON_…"
click at [1171, 409] on icon at bounding box center [1171, 406] width 12 height 12
click at [1130, 122] on button "Cerrar" at bounding box center [1099, 126] width 175 height 25
